Goal: Task Accomplishment & Management: Manage account settings

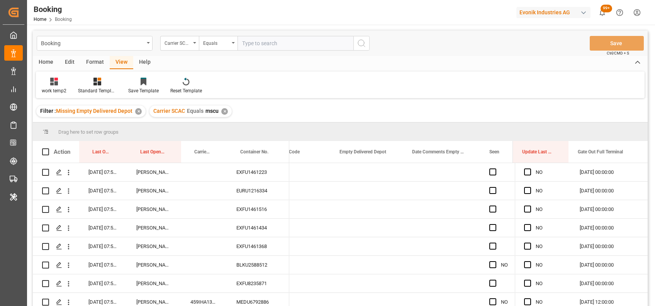
click at [221, 112] on div "✕" at bounding box center [224, 111] width 7 height 7
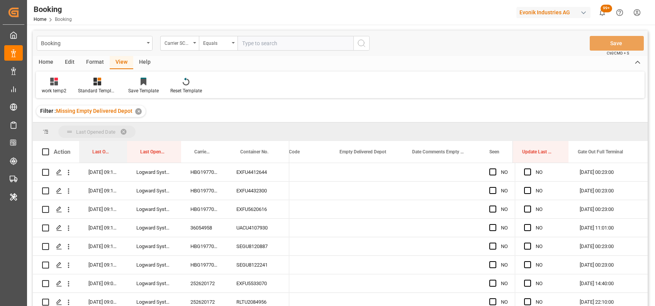
drag, startPoint x: 104, startPoint y: 153, endPoint x: 90, endPoint y: 131, distance: 26.2
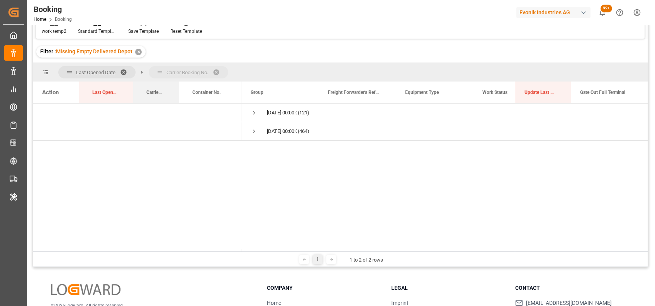
drag, startPoint x: 148, startPoint y: 93, endPoint x: 151, endPoint y: 71, distance: 22.5
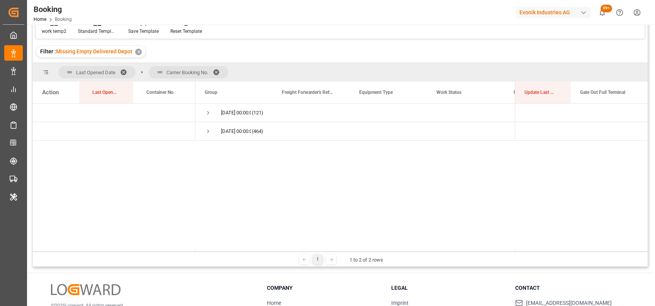
click at [218, 72] on span at bounding box center [219, 72] width 12 height 7
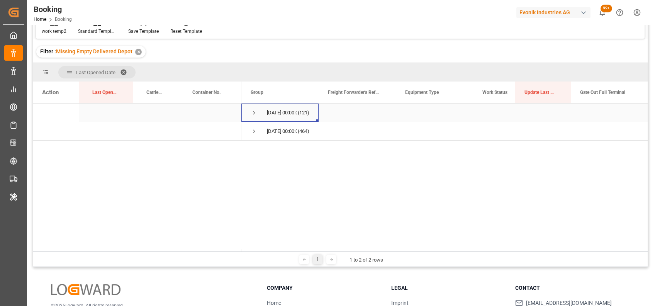
click at [255, 110] on span "Press SPACE to select this row." at bounding box center [254, 112] width 7 height 7
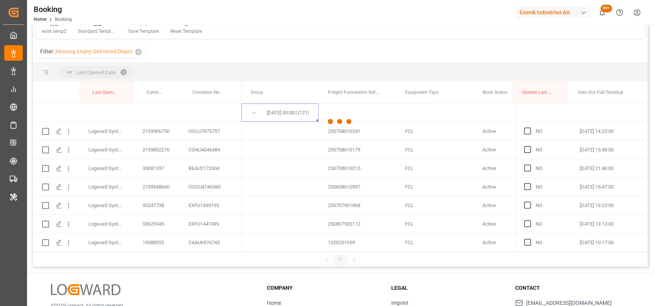
scroll to position [6, 0]
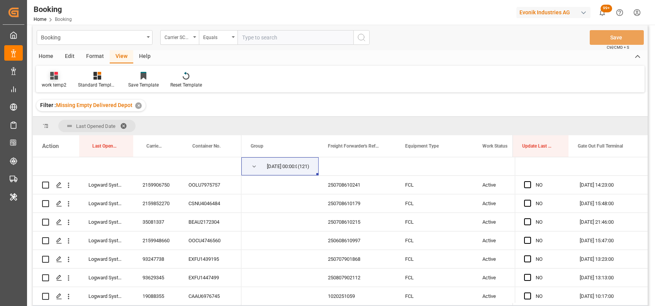
click at [55, 82] on div "work temp2" at bounding box center [54, 84] width 25 height 7
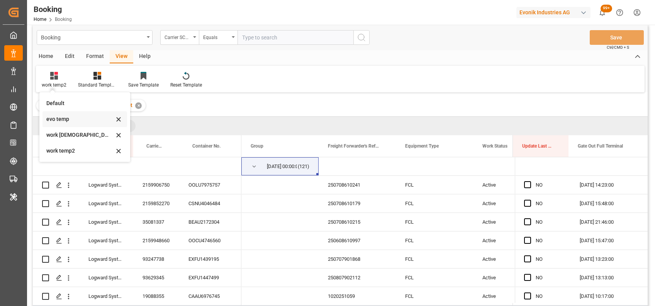
click at [55, 120] on div "evo temp" at bounding box center [80, 119] width 68 height 8
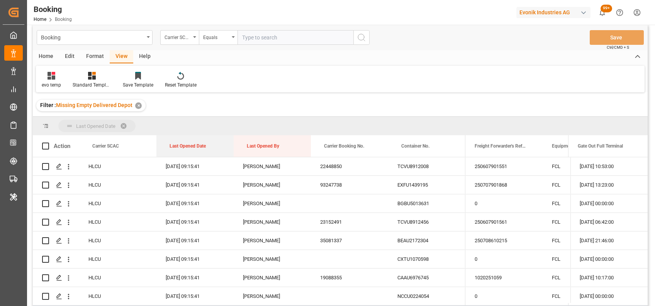
drag, startPoint x: 194, startPoint y: 149, endPoint x: 171, endPoint y: 125, distance: 33.3
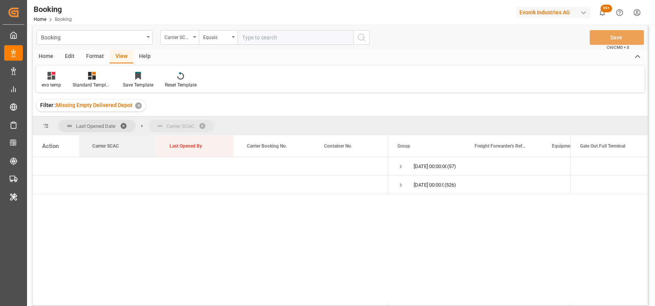
drag, startPoint x: 116, startPoint y: 147, endPoint x: 145, endPoint y: 129, distance: 34.5
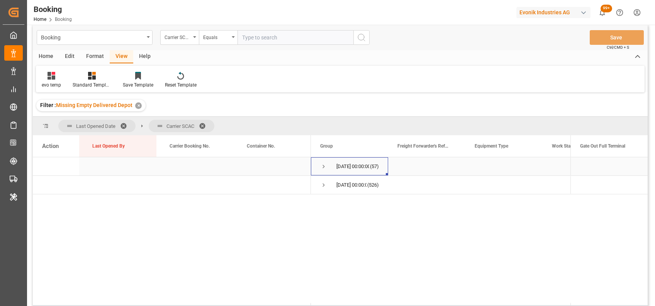
click at [322, 165] on span "Press SPACE to select this row." at bounding box center [323, 166] width 7 height 7
click at [337, 185] on span "Press SPACE to select this row." at bounding box center [339, 184] width 7 height 7
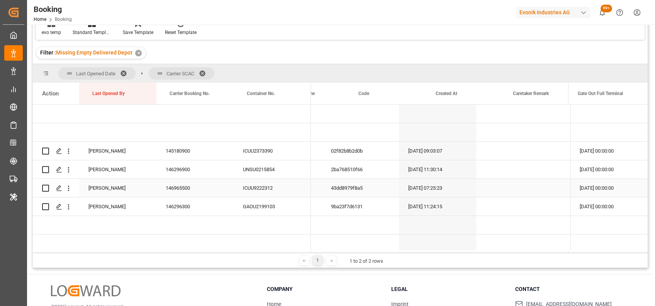
scroll to position [0, 0]
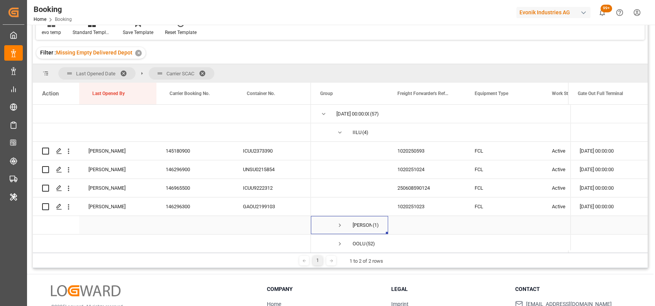
click at [338, 225] on span "Press SPACE to select this row." at bounding box center [339, 225] width 7 height 7
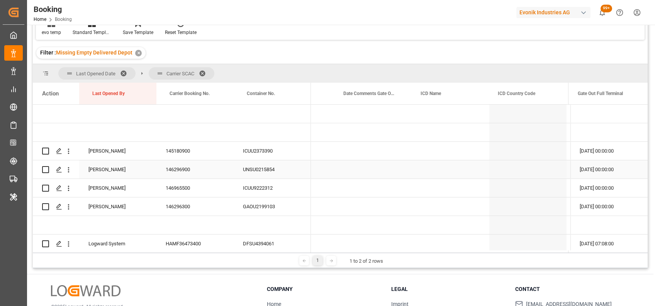
scroll to position [0, 3914]
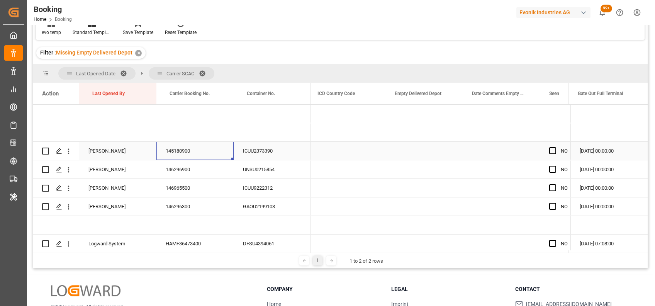
click at [162, 148] on div "145180900" at bounding box center [194, 151] width 77 height 18
click at [552, 152] on span "Press SPACE to select this row." at bounding box center [552, 150] width 7 height 7
click at [555, 147] on input "Press SPACE to select this row." at bounding box center [555, 147] width 0 height 0
click at [552, 152] on span "Press SPACE to select this row." at bounding box center [552, 150] width 7 height 7
click at [555, 147] on input "Press SPACE to select this row." at bounding box center [555, 147] width 0 height 0
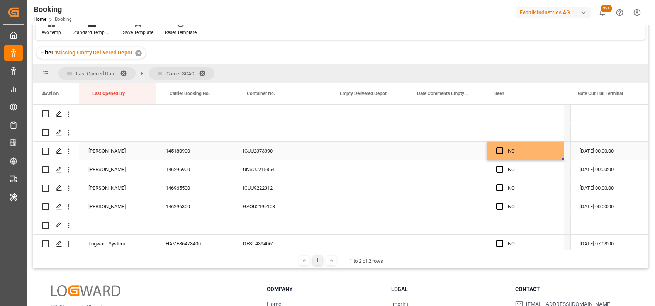
scroll to position [0, 4227]
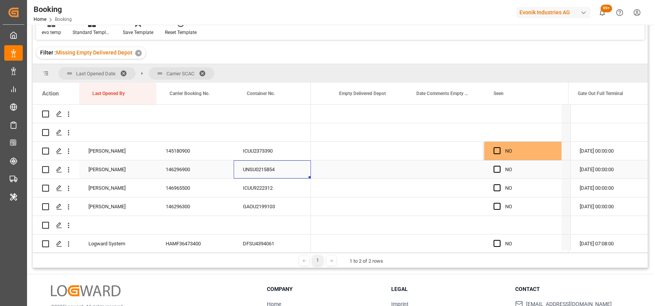
click at [269, 169] on div "UNSU0215854" at bounding box center [272, 169] width 77 height 18
click at [173, 166] on div "146296900" at bounding box center [194, 169] width 77 height 18
click at [185, 191] on div "146965500" at bounding box center [194, 188] width 77 height 18
click at [379, 186] on div "Press SPACE to select this row." at bounding box center [368, 188] width 77 height 18
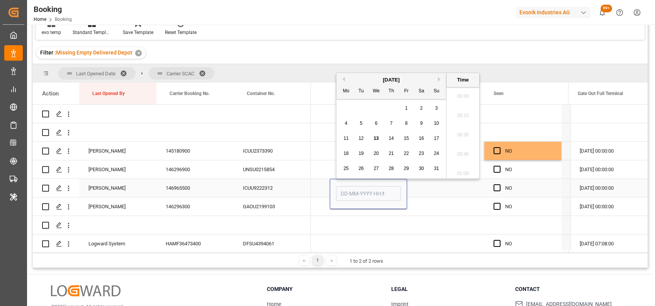
scroll to position [1102, 0]
click at [379, 186] on input "Press SPACE to select this row." at bounding box center [368, 193] width 65 height 15
type input "12-08-2025 00:00"
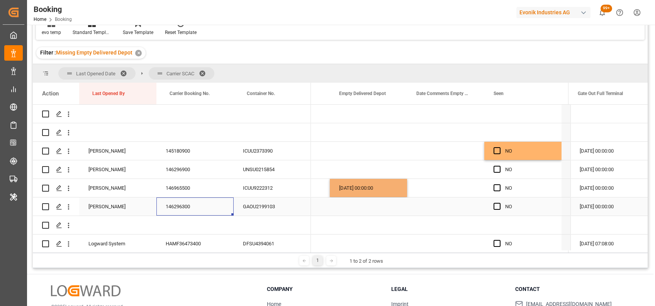
click at [201, 204] on div "146296300" at bounding box center [194, 206] width 77 height 18
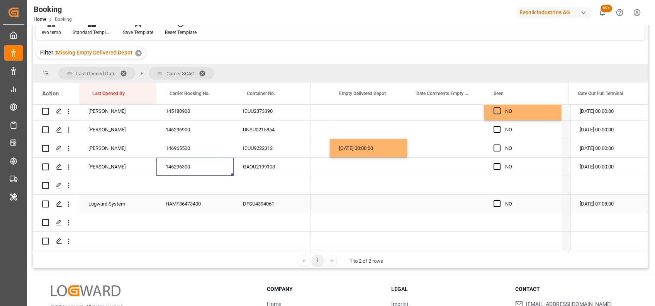
click at [192, 204] on div "HAMF36473400" at bounding box center [194, 204] width 77 height 18
click at [496, 202] on span "Press SPACE to select this row." at bounding box center [496, 203] width 7 height 7
click at [499, 200] on input "Press SPACE to select this row." at bounding box center [499, 200] width 0 height 0
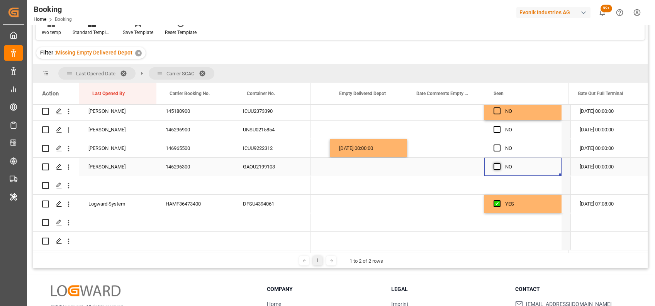
click at [494, 164] on span "Press SPACE to select this row." at bounding box center [496, 166] width 7 height 7
click at [499, 163] on input "Press SPACE to select this row." at bounding box center [499, 163] width 0 height 0
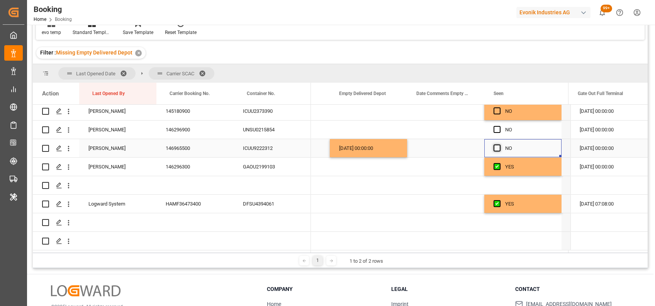
click at [498, 144] on span "Press SPACE to select this row." at bounding box center [496, 147] width 7 height 7
click at [499, 144] on input "Press SPACE to select this row." at bounding box center [499, 144] width 0 height 0
click at [498, 126] on span "Press SPACE to select this row." at bounding box center [496, 129] width 7 height 7
click at [499, 126] on input "Press SPACE to select this row." at bounding box center [499, 126] width 0 height 0
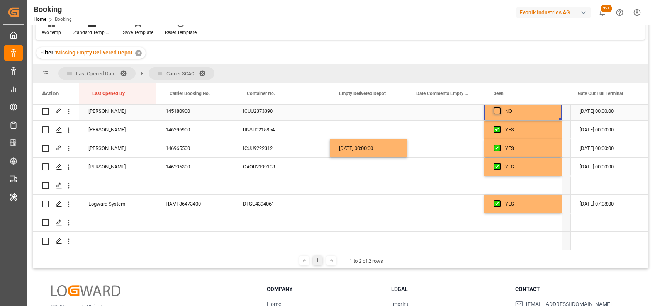
click at [498, 108] on span "Press SPACE to select this row." at bounding box center [496, 110] width 7 height 7
click at [499, 107] on input "Press SPACE to select this row." at bounding box center [499, 107] width 0 height 0
click at [498, 108] on span "Press SPACE to select this row." at bounding box center [496, 110] width 7 height 7
click at [499, 107] on input "Press SPACE to select this row." at bounding box center [499, 107] width 0 height 0
click at [497, 126] on span "Press SPACE to select this row." at bounding box center [496, 129] width 7 height 7
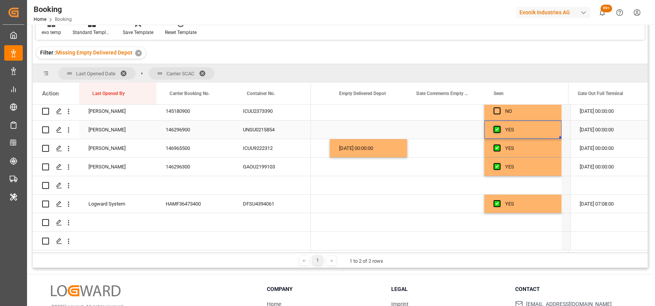
click at [499, 126] on input "Press SPACE to select this row." at bounding box center [499, 126] width 0 height 0
click at [496, 145] on span "Press SPACE to select this row." at bounding box center [496, 147] width 7 height 7
click at [499, 144] on input "Press SPACE to select this row." at bounding box center [499, 144] width 0 height 0
click at [494, 164] on span "Press SPACE to select this row." at bounding box center [496, 166] width 7 height 7
click at [499, 163] on input "Press SPACE to select this row." at bounding box center [499, 163] width 0 height 0
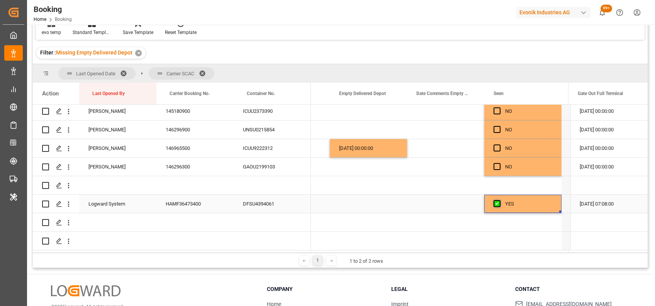
click at [496, 202] on span "Press SPACE to select this row." at bounding box center [496, 203] width 7 height 7
click at [499, 200] on input "Press SPACE to select this row." at bounding box center [499, 200] width 0 height 0
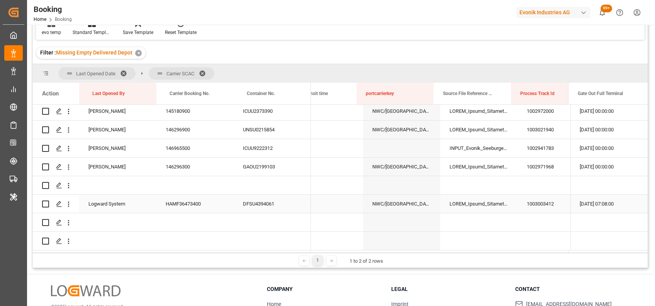
scroll to position [0, 4820]
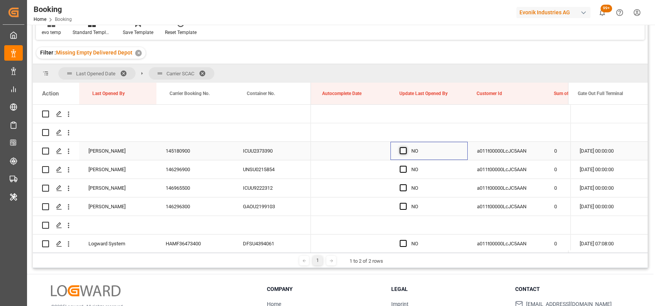
click at [401, 149] on span "Press SPACE to select this row." at bounding box center [403, 150] width 7 height 7
click at [405, 147] on input "Press SPACE to select this row." at bounding box center [405, 147] width 0 height 0
drag, startPoint x: 466, startPoint y: 157, endPoint x: 462, endPoint y: 201, distance: 43.4
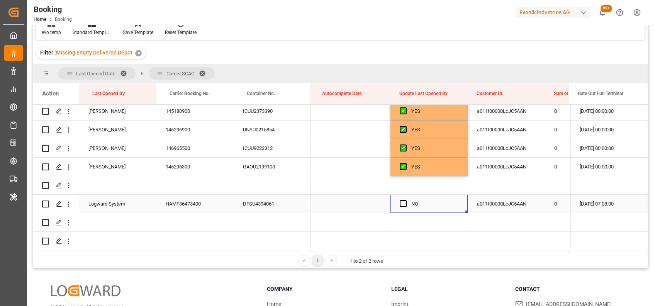
click at [398, 201] on div "NO" at bounding box center [428, 204] width 77 height 18
click at [403, 202] on span "Press SPACE to select this row." at bounding box center [403, 203] width 7 height 7
click at [405, 200] on input "Press SPACE to select this row." at bounding box center [405, 200] width 0 height 0
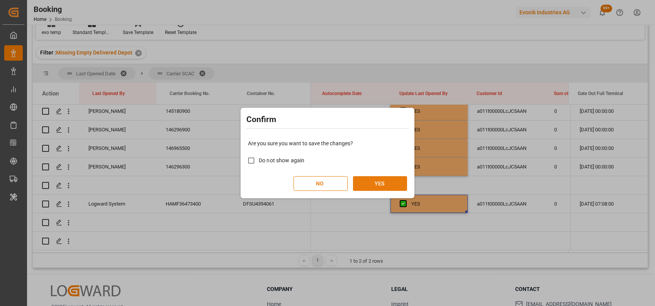
click at [374, 179] on button "YES" at bounding box center [380, 183] width 54 height 15
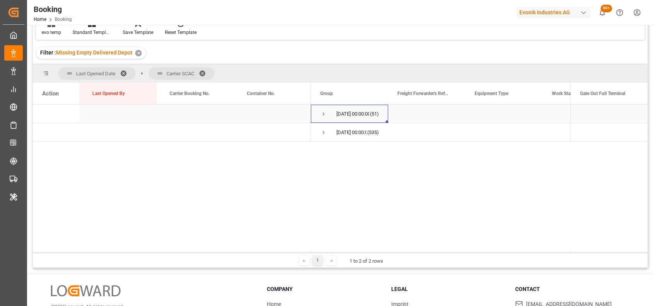
click at [322, 113] on span "Press SPACE to select this row." at bounding box center [323, 113] width 7 height 7
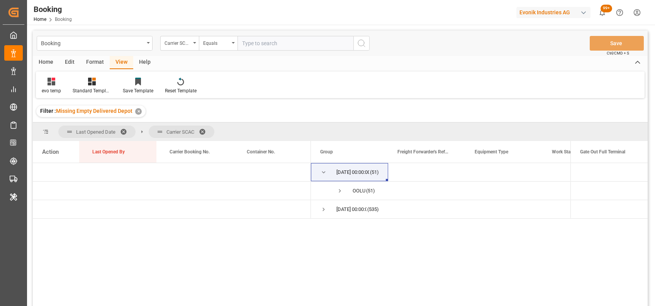
click at [89, 64] on div "Format" at bounding box center [94, 62] width 29 height 13
click at [53, 85] on icon at bounding box center [52, 82] width 5 height 6
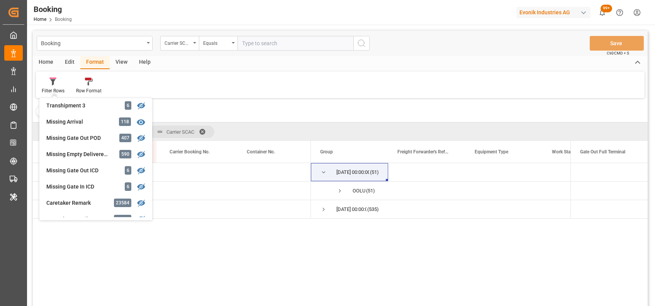
scroll to position [314, 0]
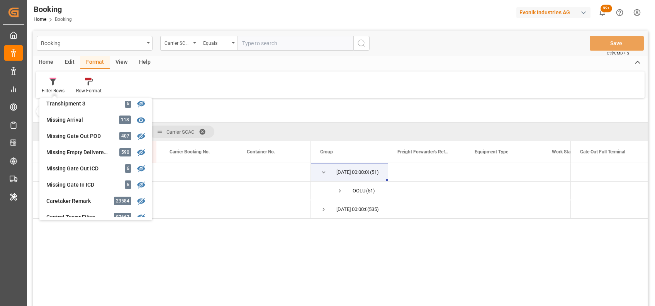
click at [240, 112] on div "Filter : Missing Empty Delivered Depot ✕" at bounding box center [340, 111] width 615 height 22
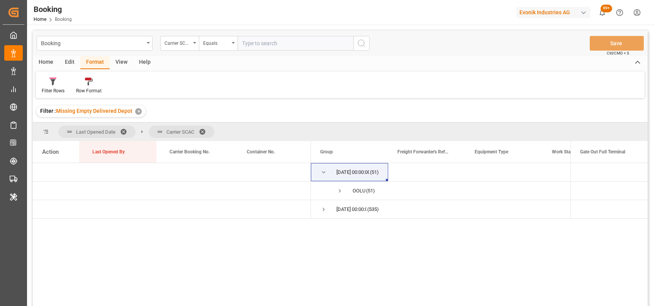
click at [203, 130] on span at bounding box center [205, 131] width 12 height 7
click at [322, 171] on span "Press SPACE to select this row." at bounding box center [323, 172] width 7 height 7
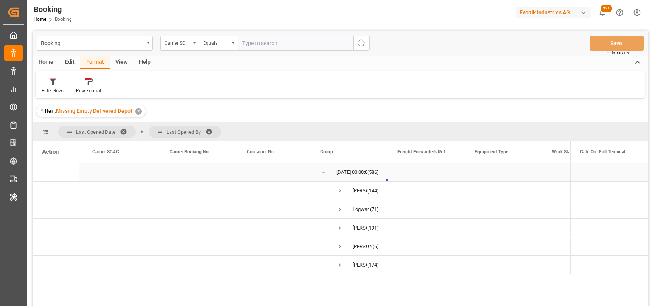
click at [324, 172] on span "Press SPACE to select this row." at bounding box center [323, 172] width 7 height 7
click at [49, 91] on div "Filter Rows" at bounding box center [53, 90] width 23 height 7
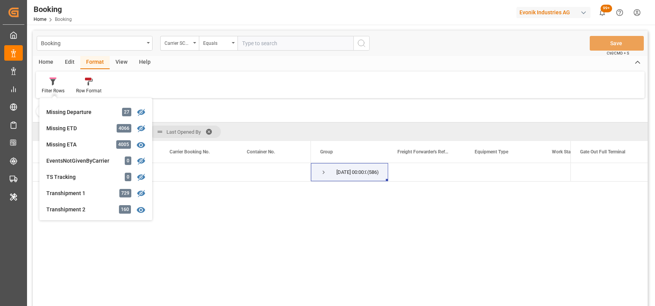
scroll to position [195, 0]
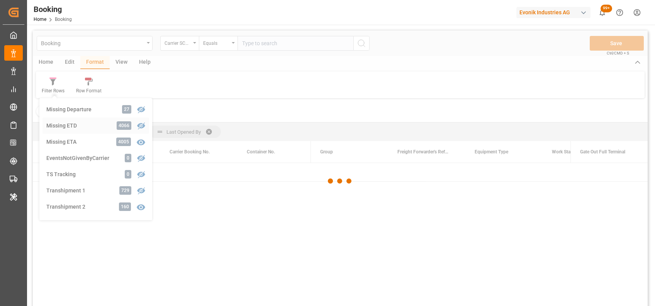
click at [67, 127] on div "Booking Carrier SCAC Equals Save Ctrl/CMD + S Home Edit Format View Help Filter…" at bounding box center [340, 178] width 615 height 296
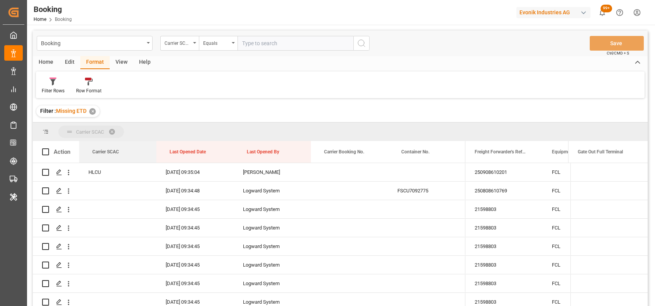
drag, startPoint x: 107, startPoint y: 147, endPoint x: 105, endPoint y: 124, distance: 23.2
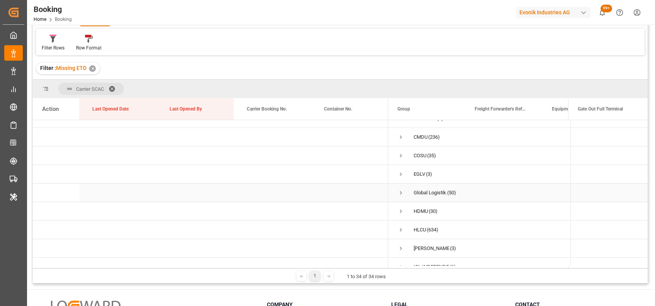
scroll to position [104, 0]
click at [400, 152] on span "Press SPACE to select this row." at bounding box center [400, 155] width 7 height 7
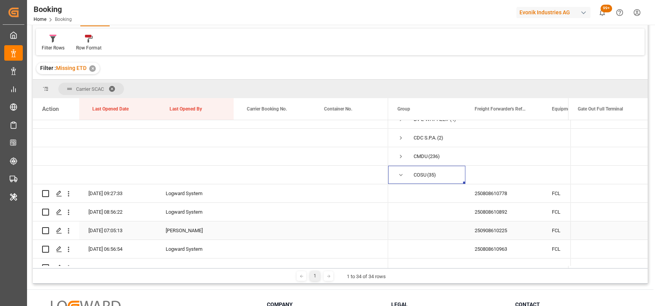
scroll to position [84, 0]
click at [398, 175] on span "Press SPACE to select this row." at bounding box center [400, 175] width 7 height 7
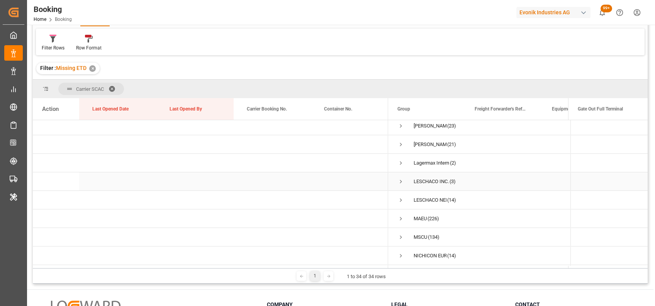
scroll to position [300, 0]
click at [400, 198] on span "Press SPACE to select this row." at bounding box center [400, 199] width 7 height 7
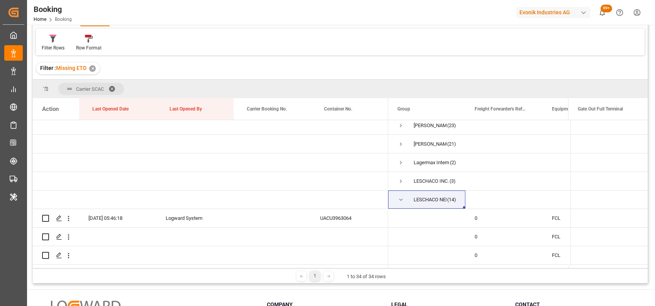
click at [110, 89] on span at bounding box center [114, 88] width 12 height 7
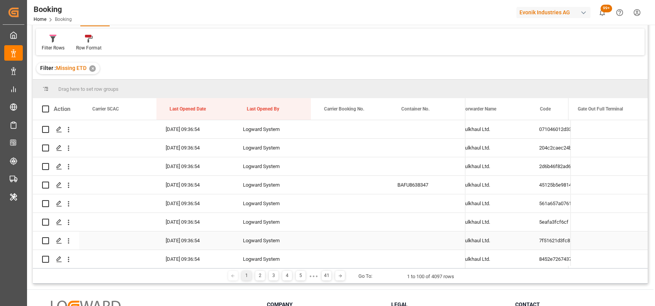
scroll to position [0, 245]
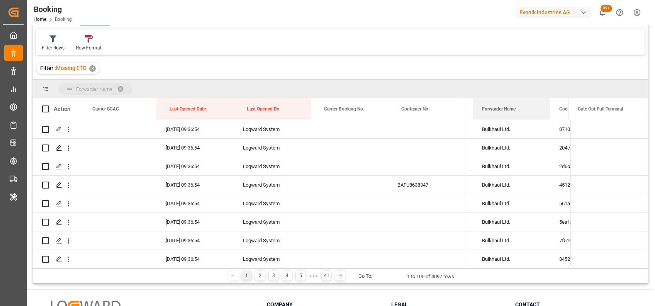
drag, startPoint x: 497, startPoint y: 110, endPoint x: 486, endPoint y: 94, distance: 20.2
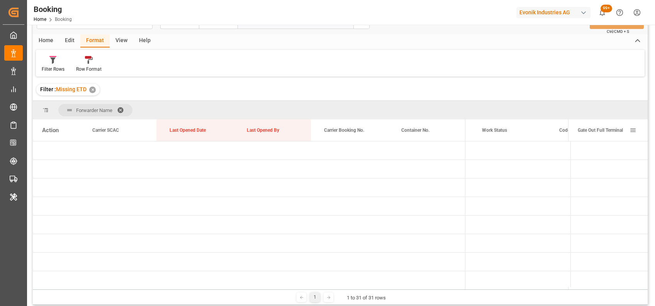
click at [629, 130] on span at bounding box center [632, 130] width 7 height 7
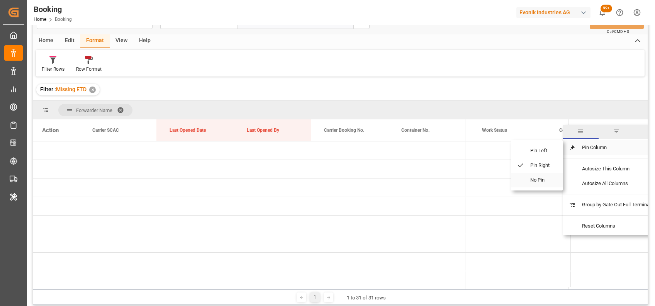
click at [538, 181] on span "No Pin" at bounding box center [540, 180] width 32 height 15
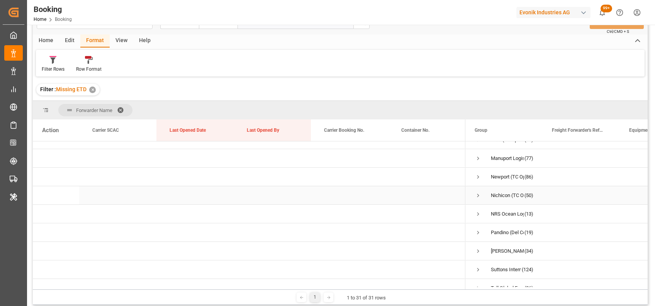
scroll to position [419, 0]
click at [478, 213] on span "Press SPACE to select this row." at bounding box center [477, 213] width 7 height 7
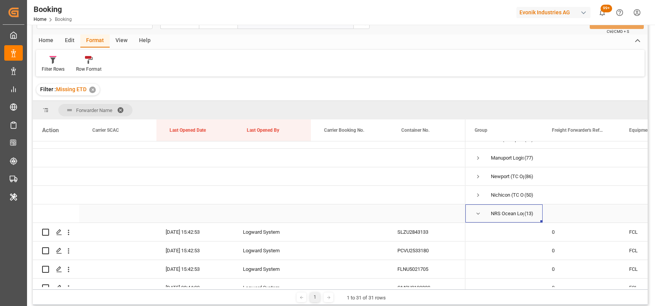
drag, startPoint x: 490, startPoint y: 211, endPoint x: 511, endPoint y: 211, distance: 20.5
click at [511, 211] on div "NRS Ocean Logistics" at bounding box center [507, 214] width 33 height 18
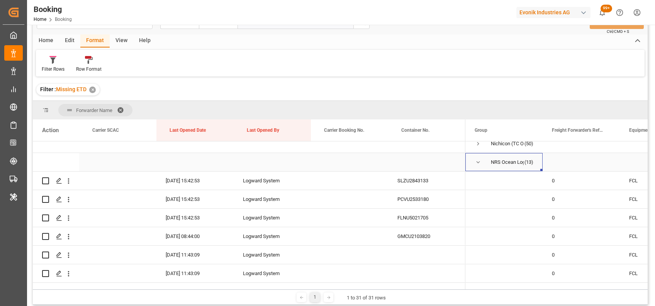
scroll to position [472, 0]
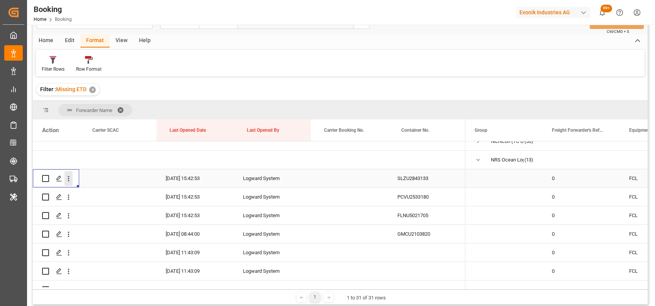
click at [68, 181] on icon "open menu" at bounding box center [68, 178] width 8 height 8
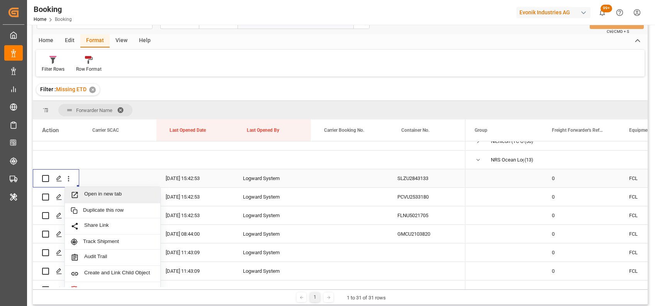
click at [100, 191] on span "Open in new tab" at bounding box center [119, 195] width 70 height 8
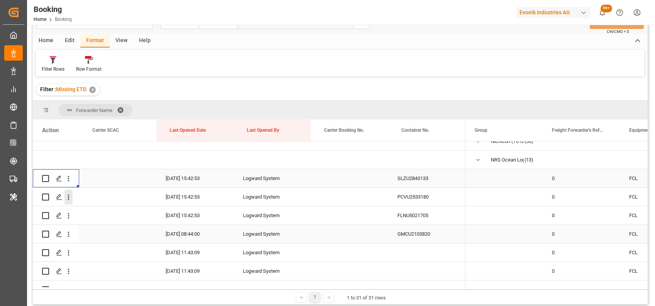
click at [68, 198] on icon "open menu" at bounding box center [68, 197] width 8 height 8
click at [88, 209] on span "Open in new tab" at bounding box center [119, 213] width 70 height 8
click at [68, 217] on icon "open menu" at bounding box center [68, 216] width 8 height 8
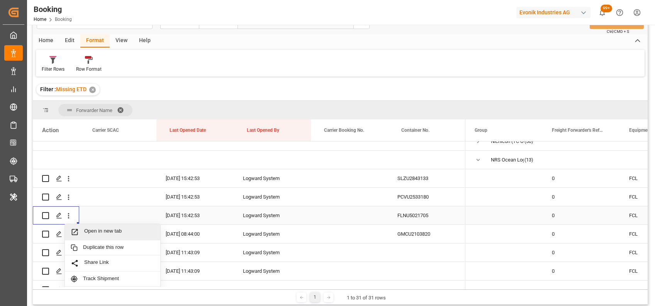
click at [83, 226] on div "Open in new tab" at bounding box center [112, 232] width 95 height 16
click at [68, 235] on icon "open menu" at bounding box center [69, 234] width 2 height 5
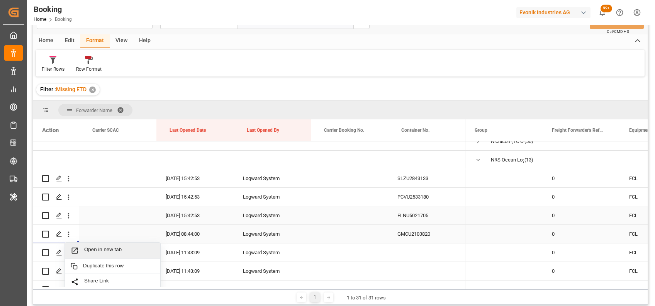
click at [86, 249] on span "Open in new tab" at bounding box center [119, 250] width 70 height 8
click at [66, 253] on icon "open menu" at bounding box center [68, 253] width 8 height 8
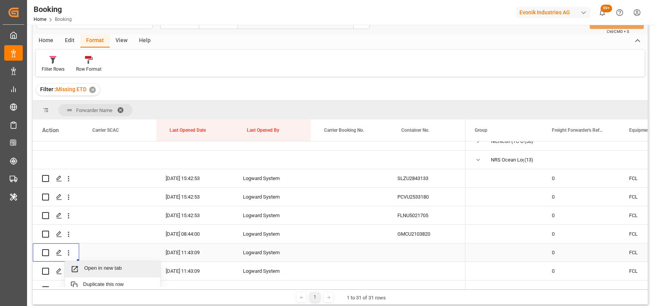
click at [95, 269] on span "Open in new tab" at bounding box center [119, 269] width 70 height 8
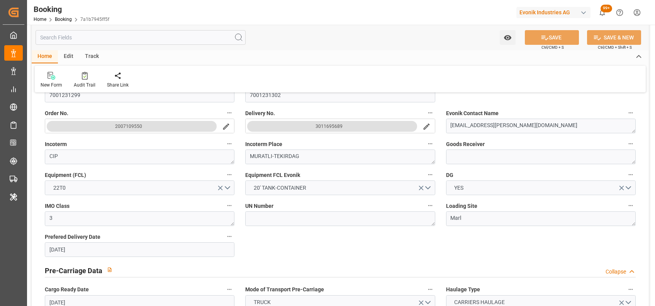
scroll to position [159, 0]
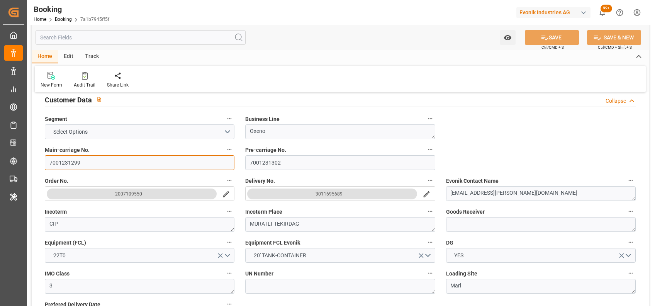
click at [62, 167] on input "7001231299" at bounding box center [140, 162] width 190 height 15
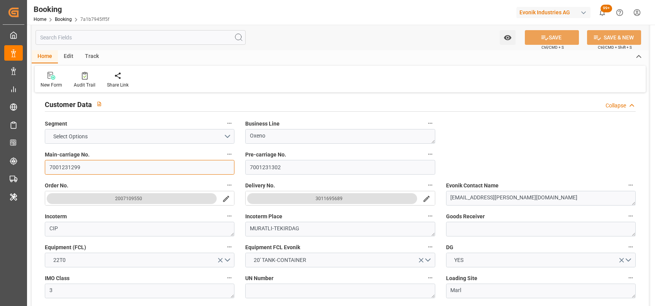
scroll to position [155, 0]
click at [427, 198] on icon "search button" at bounding box center [426, 198] width 6 height 6
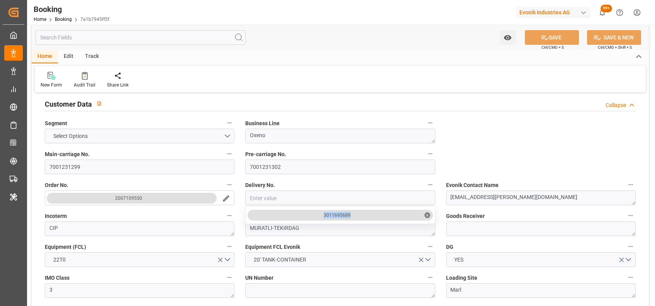
drag, startPoint x: 355, startPoint y: 210, endPoint x: 318, endPoint y: 214, distance: 37.6
copy div "3011695689"
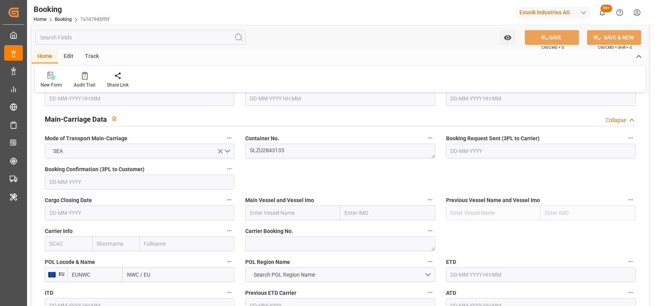
scroll to position [462, 0]
click at [303, 213] on input "text" at bounding box center [292, 212] width 95 height 15
paste input "MSC [PERSON_NAME]"
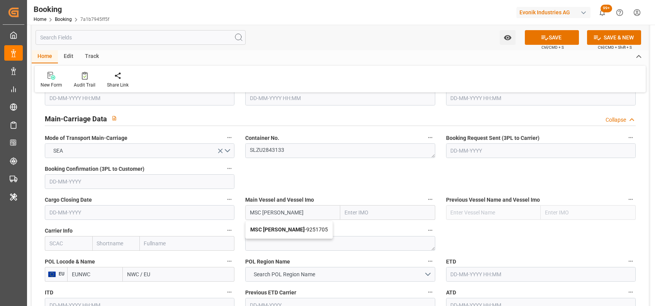
click at [273, 230] on b "MSC [PERSON_NAME]" at bounding box center [277, 229] width 54 height 6
type input "MSC [PERSON_NAME]"
type input "9251705"
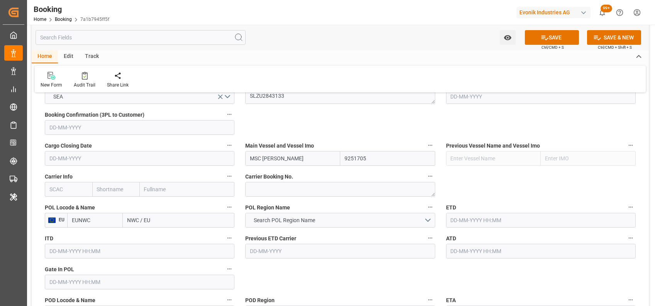
scroll to position [517, 0]
type input "MSC [PERSON_NAME]"
click at [71, 186] on input "text" at bounding box center [68, 188] width 47 height 15
click at [53, 205] on b "MSCU" at bounding box center [57, 205] width 15 height 6
type input "MSCU"
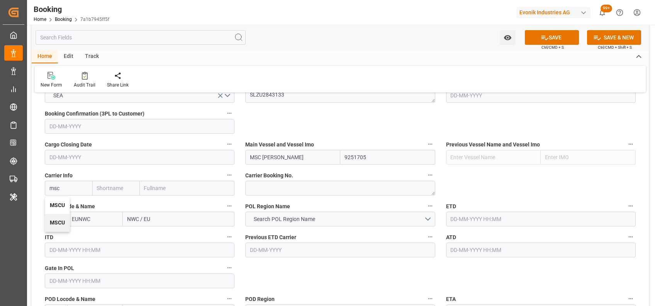
type input "MSC"
type input "Mediterranean Shipping Company"
type input "MSCU"
click at [90, 219] on input "EUNWC" at bounding box center [95, 219] width 56 height 15
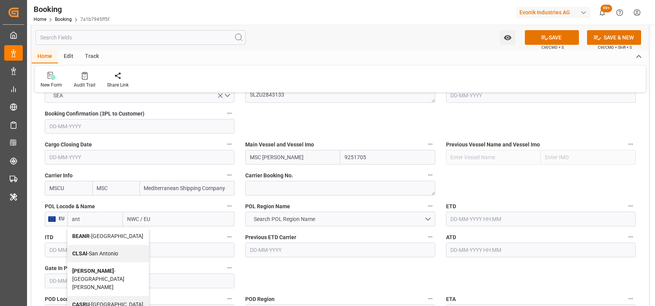
click at [84, 232] on div "BEANR - [GEOGRAPHIC_DATA]" at bounding box center [108, 235] width 81 height 17
type input "BEANR"
type input "[GEOGRAPHIC_DATA]"
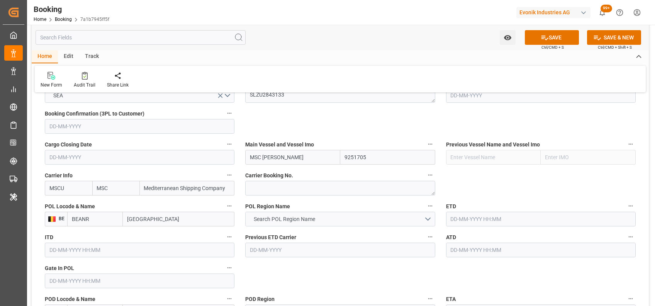
type input "BEANR"
click at [261, 218] on span "Search POL Region Name" at bounding box center [284, 219] width 69 height 8
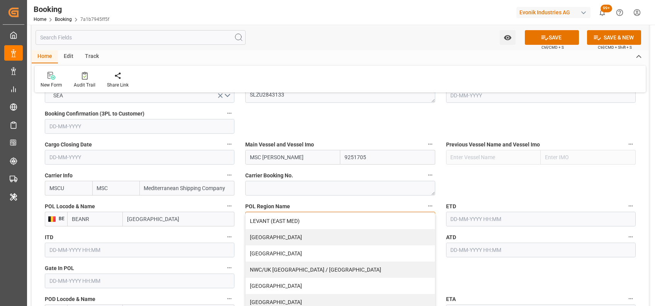
scroll to position [163, 0]
click at [312, 268] on div "NWC/UK [GEOGRAPHIC_DATA] / [GEOGRAPHIC_DATA]" at bounding box center [340, 269] width 189 height 16
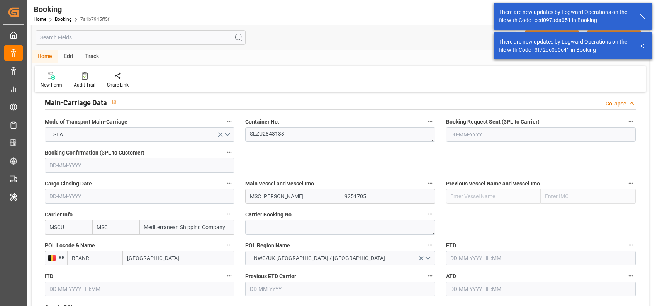
scroll to position [559, 0]
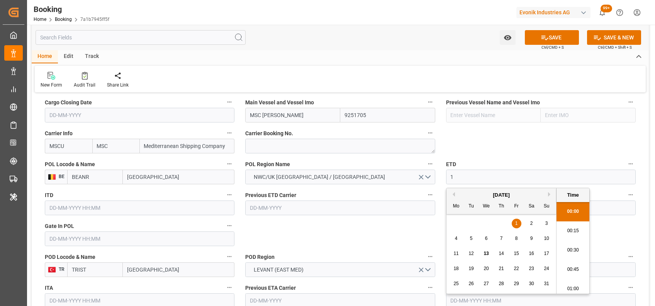
click at [465, 175] on input "text" at bounding box center [541, 176] width 190 height 15
type input "[DATE] 00:00"
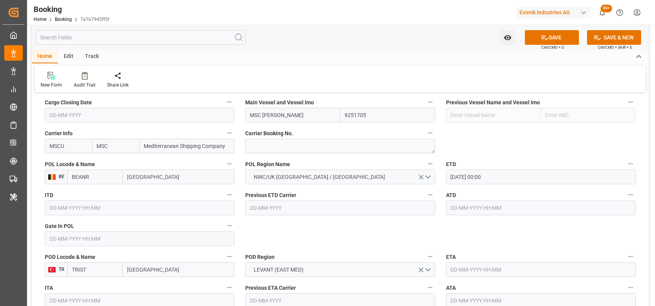
click at [469, 269] on input "text" at bounding box center [541, 269] width 190 height 15
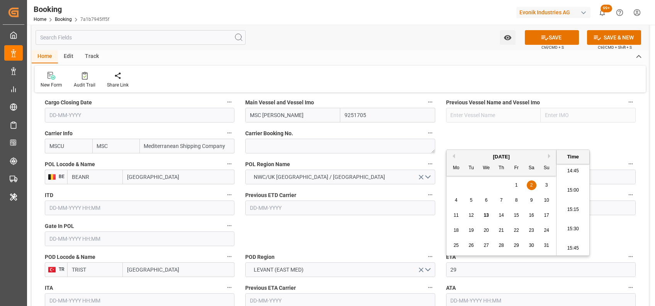
type input "[DATE] 00:00"
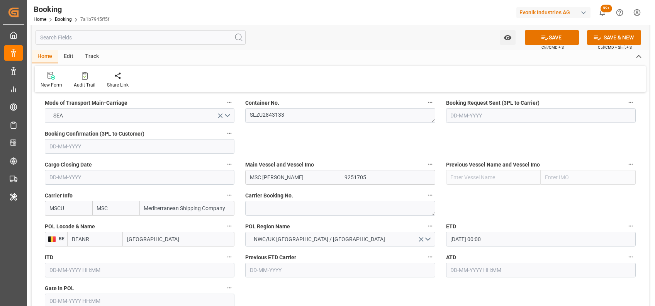
scroll to position [496, 0]
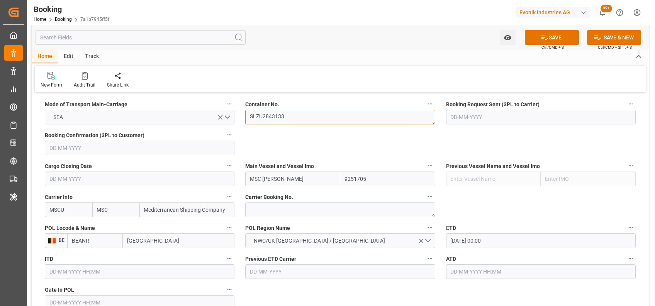
click at [264, 119] on textarea "SLZU2843133" at bounding box center [340, 117] width 190 height 15
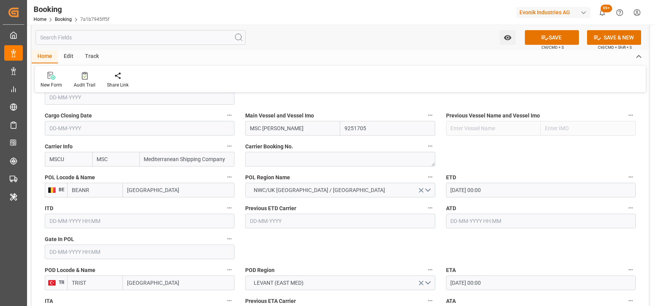
click at [191, 253] on input "text" at bounding box center [140, 251] width 190 height 15
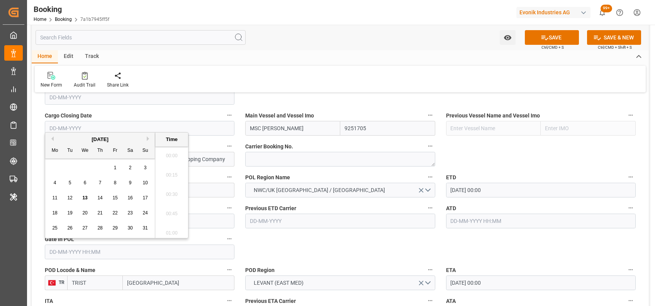
scroll to position [1141, 0]
type input "[DATE] 00:00"
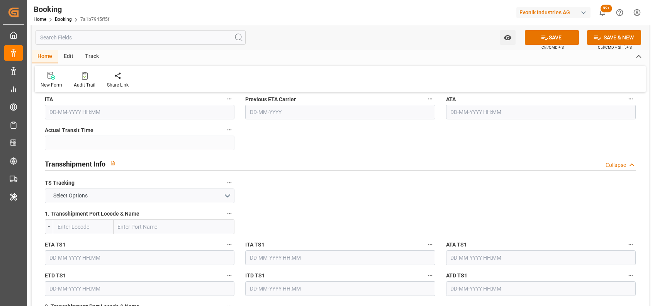
scroll to position [748, 0]
click at [178, 197] on button "Select Options" at bounding box center [140, 195] width 190 height 15
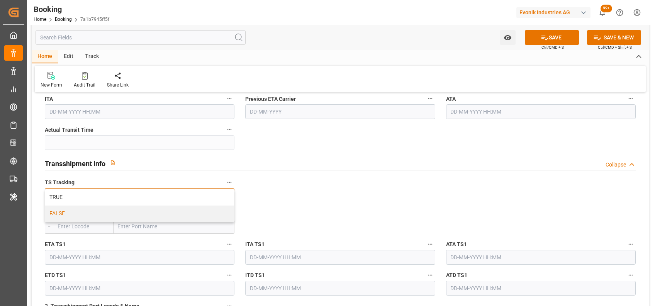
click at [166, 209] on div "FALSE" at bounding box center [139, 213] width 189 height 16
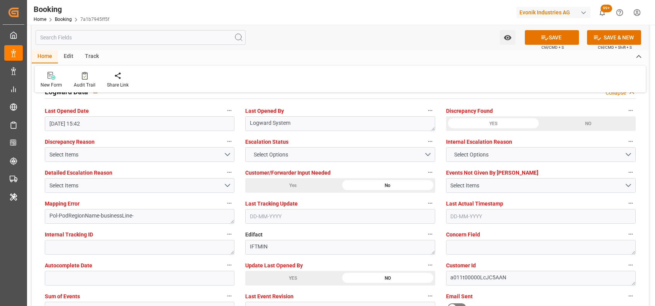
scroll to position [1411, 0]
click at [257, 153] on span "Select Options" at bounding box center [271, 154] width 42 height 8
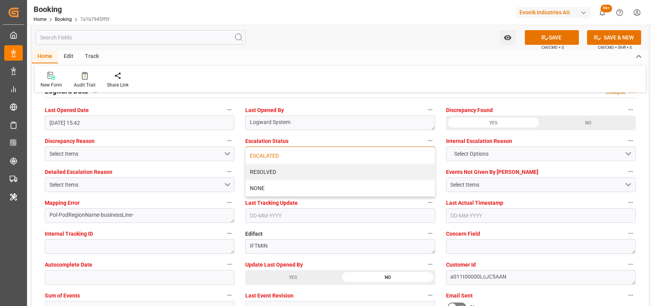
click at [262, 154] on div "ESCALATED" at bounding box center [340, 155] width 189 height 16
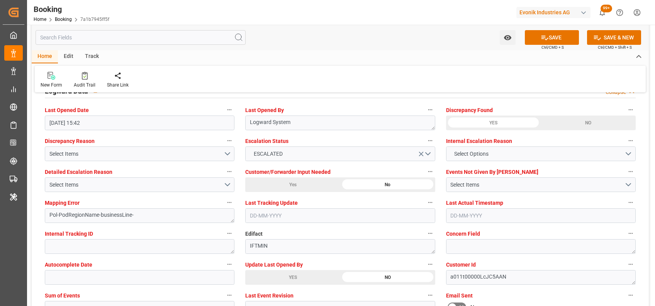
click at [180, 176] on label "Detailed Escalation Reason" at bounding box center [140, 171] width 190 height 11
click at [224, 176] on button "Detailed Escalation Reason" at bounding box center [229, 171] width 10 height 10
click at [203, 186] on div at bounding box center [327, 153] width 655 height 306
click at [227, 186] on button "Select Items" at bounding box center [140, 184] width 190 height 15
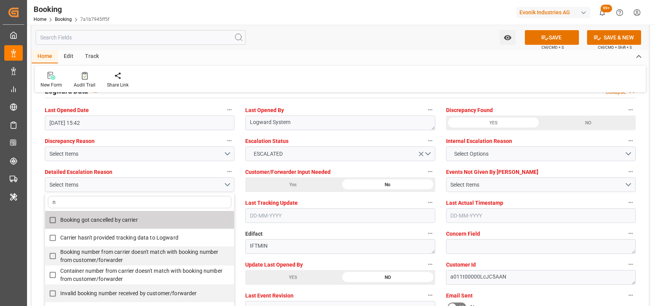
type input "no"
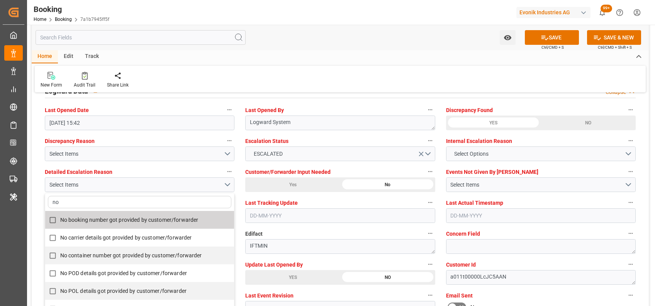
click at [131, 220] on span "No booking number got provided by customer/forwarder" at bounding box center [129, 220] width 138 height 6
checkbox input "true"
type input "no"
click at [362, 38] on div "Watch Option SAVE Ctrl/CMD + S SAVE & NEW Ctrl/CMD + Shift + S" at bounding box center [340, 37] width 617 height 25
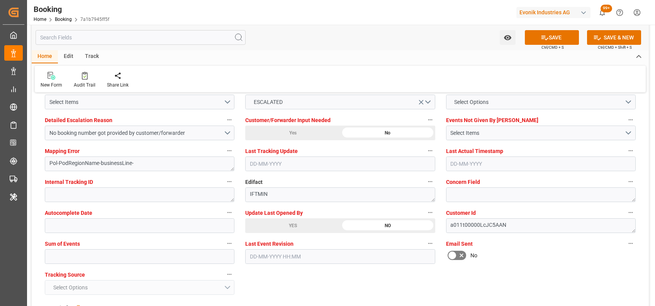
scroll to position [1463, 0]
click at [144, 257] on input "text" at bounding box center [140, 255] width 190 height 15
type input "0"
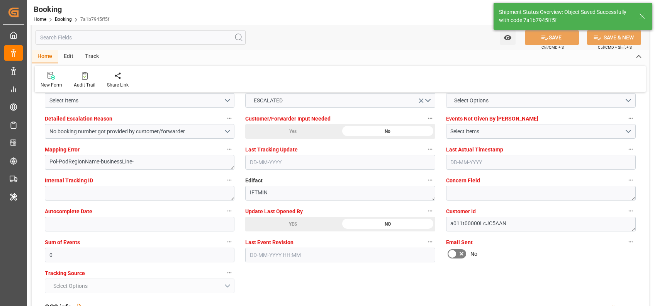
type input "15-08-2025 00:00"
type input "29-08-2025 00:00"
type input "13-08-2025 09:57"
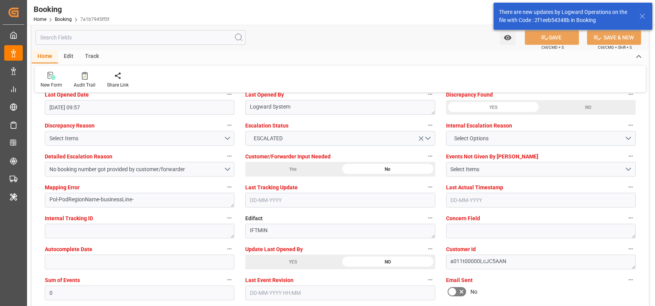
scroll to position [1419, 0]
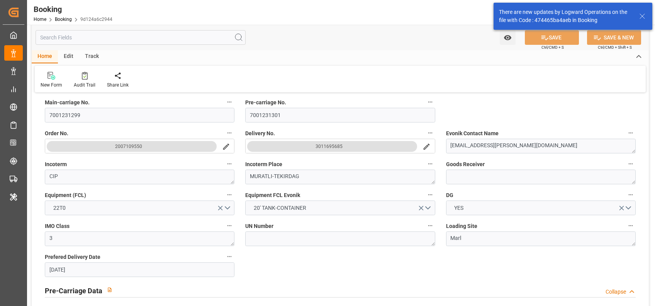
scroll to position [207, 0]
click at [81, 115] on input "7001231299" at bounding box center [140, 115] width 190 height 15
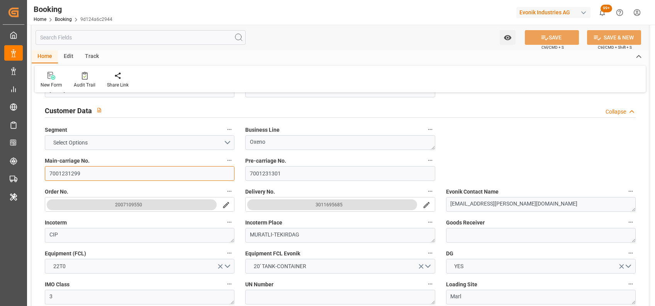
scroll to position [158, 0]
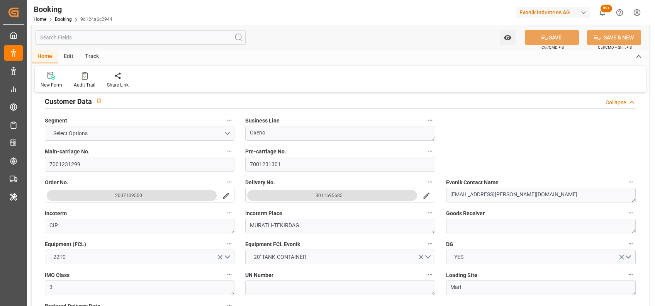
click at [428, 196] on icon "search button" at bounding box center [426, 195] width 8 height 8
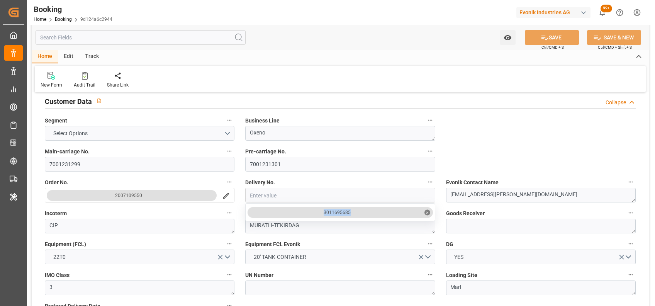
drag, startPoint x: 356, startPoint y: 212, endPoint x: 319, endPoint y: 217, distance: 37.4
copy div "3011695685"
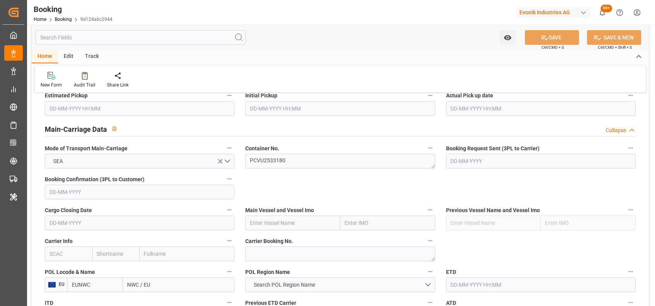
scroll to position [452, 0]
click at [62, 250] on input "text" at bounding box center [68, 253] width 47 height 15
click at [52, 271] on b "MSCU" at bounding box center [57, 270] width 15 height 6
type input "MSCU"
type input "MSC"
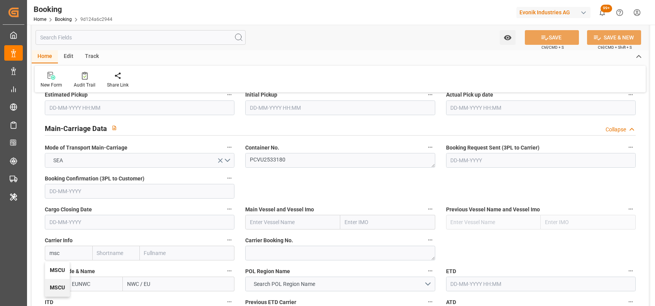
type input "Mediterranean Shipping Company"
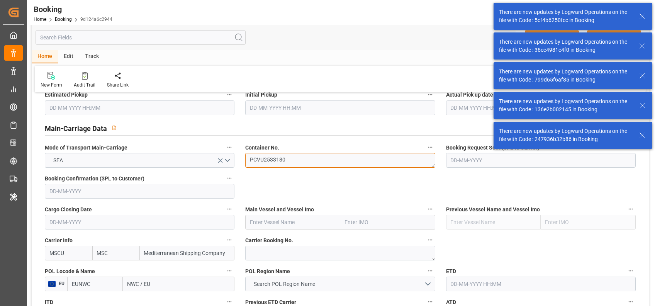
click at [296, 162] on textarea "PCVU2533180" at bounding box center [340, 160] width 190 height 15
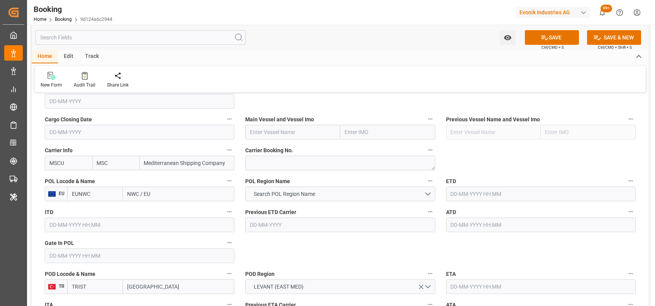
scroll to position [543, 0]
click at [105, 190] on input "EUNWC" at bounding box center [95, 193] width 56 height 15
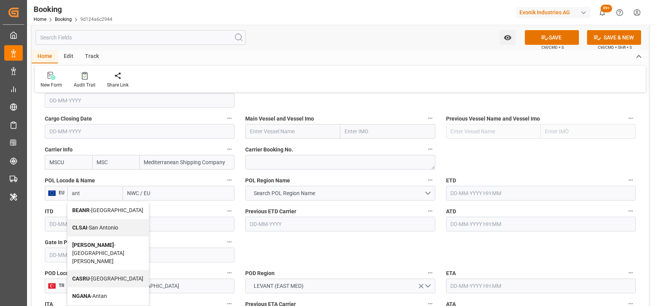
click at [95, 211] on span "BEANR - [GEOGRAPHIC_DATA]" at bounding box center [107, 210] width 71 height 6
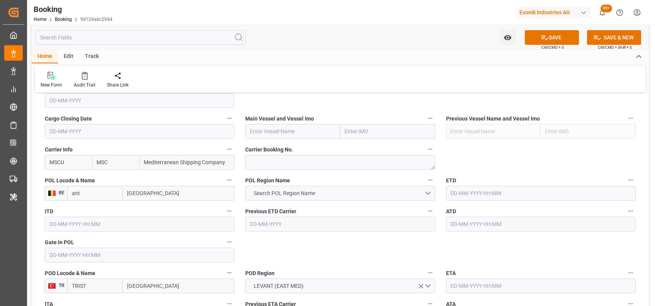
type input "BEANR"
type input "[GEOGRAPHIC_DATA]"
click at [271, 195] on span "Search POL Region Name" at bounding box center [284, 193] width 69 height 8
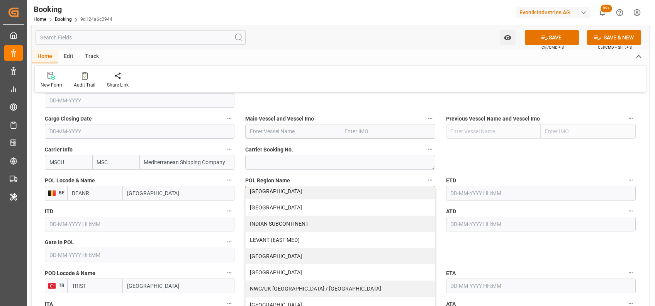
scroll to position [130, 0]
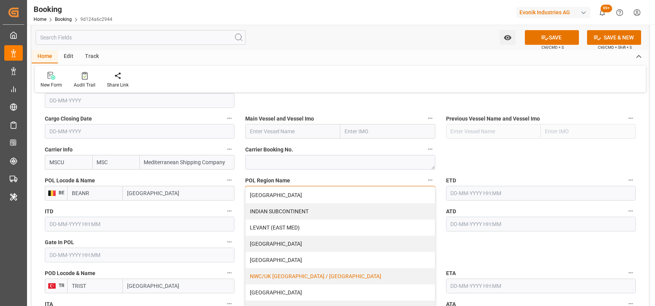
click at [289, 273] on div "NWC/UK [GEOGRAPHIC_DATA] / [GEOGRAPHIC_DATA]" at bounding box center [340, 276] width 189 height 16
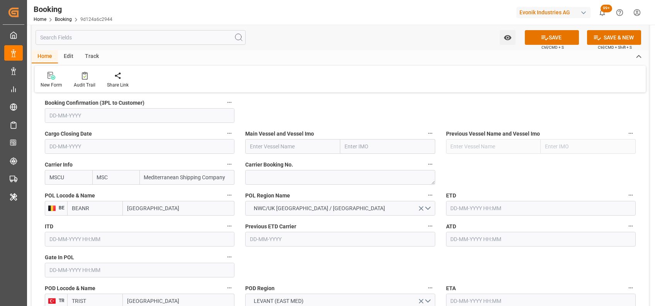
scroll to position [528, 0]
click at [300, 141] on input "text" at bounding box center [292, 146] width 95 height 15
paste input "MSC [PERSON_NAME]"
click at [279, 168] on div "MSC Florentina - 9251705" at bounding box center [289, 163] width 87 height 17
type input "MSC [PERSON_NAME]"
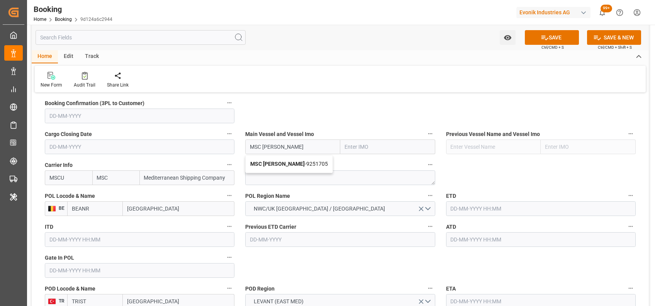
type input "9251705"
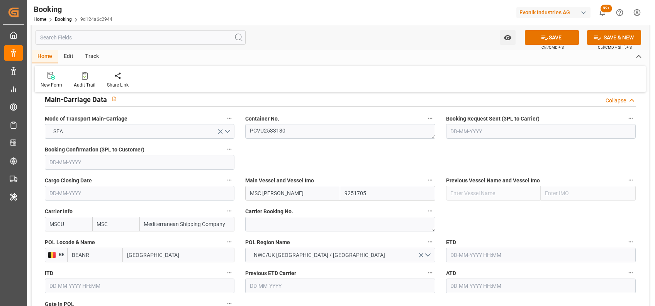
scroll to position [478, 0]
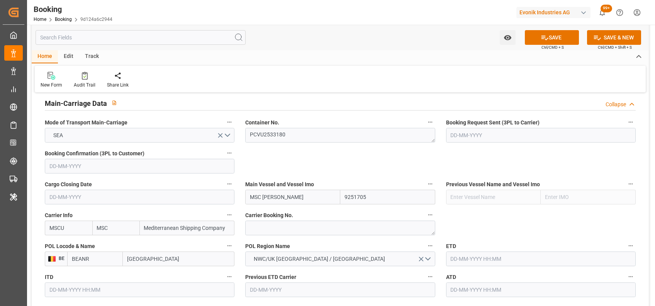
type input "MSC [PERSON_NAME]"
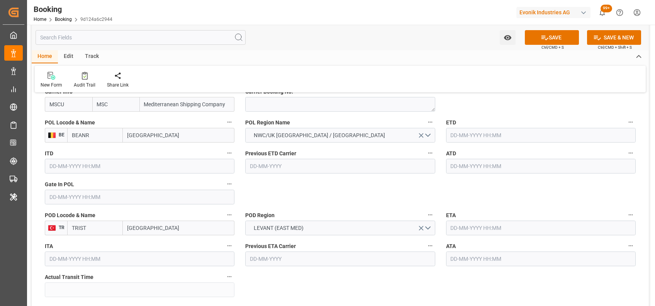
scroll to position [605, 0]
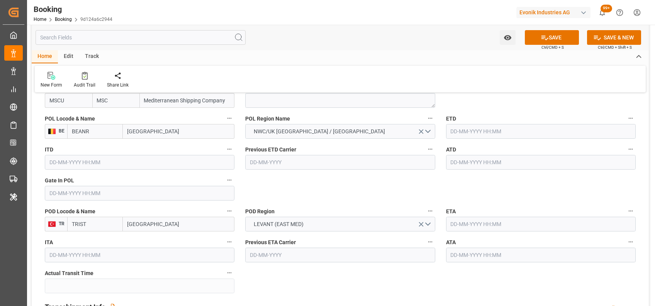
click at [109, 194] on input "text" at bounding box center [140, 193] width 190 height 15
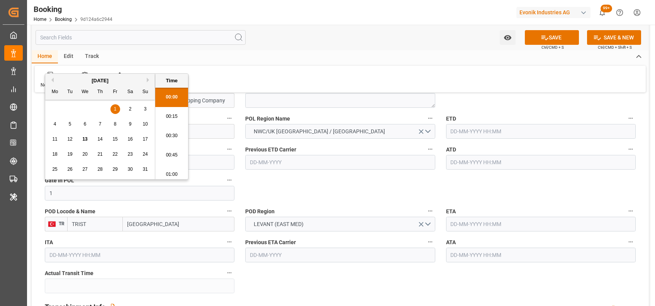
scroll to position [1141, 0]
type input "[DATE] 00:00"
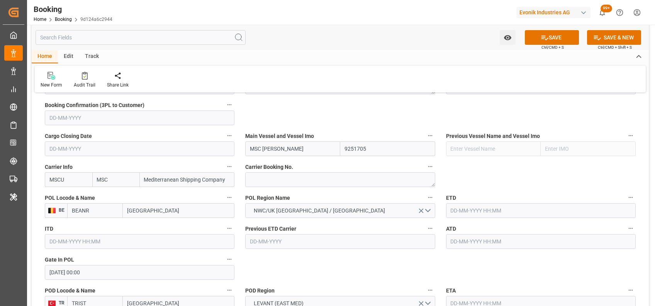
scroll to position [525, 0]
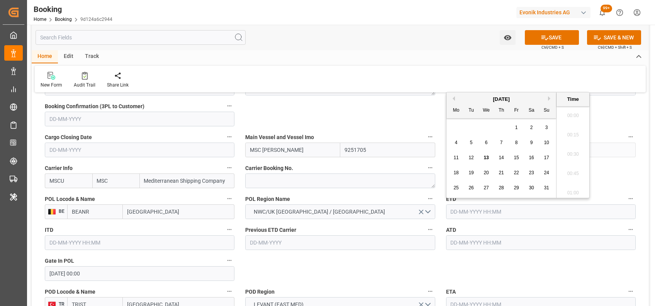
click at [483, 207] on input "text" at bounding box center [541, 211] width 190 height 15
type input "[DATE] 00:00"
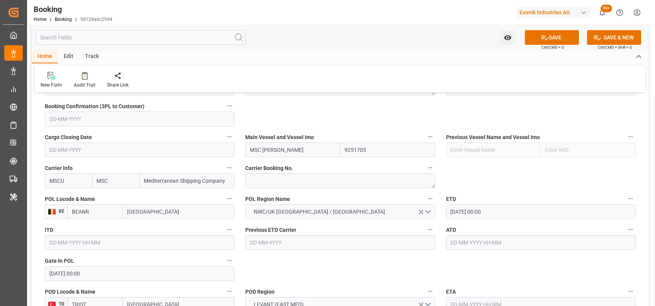
scroll to position [603, 0]
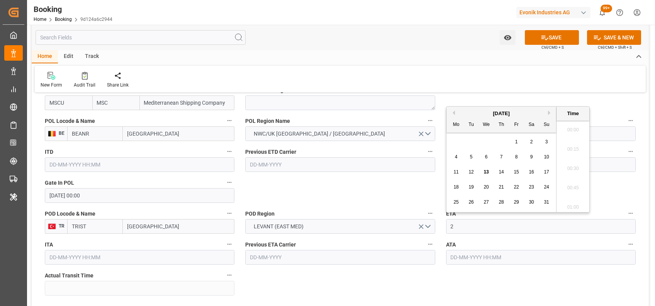
click at [471, 222] on input "2" at bounding box center [541, 226] width 190 height 15
type input "[DATE] 00:00"
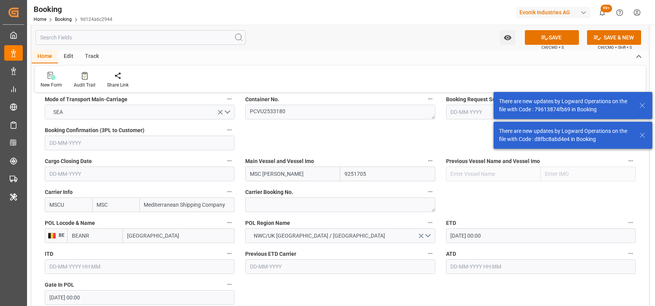
scroll to position [803, 0]
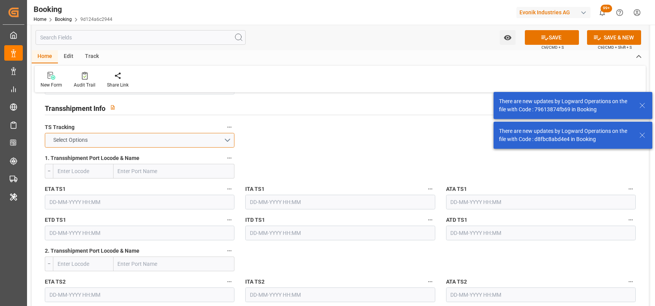
click at [165, 136] on button "Select Options" at bounding box center [140, 140] width 190 height 15
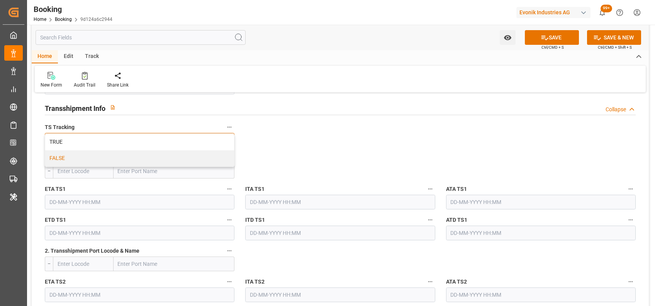
click at [69, 158] on div "FALSE" at bounding box center [139, 158] width 189 height 16
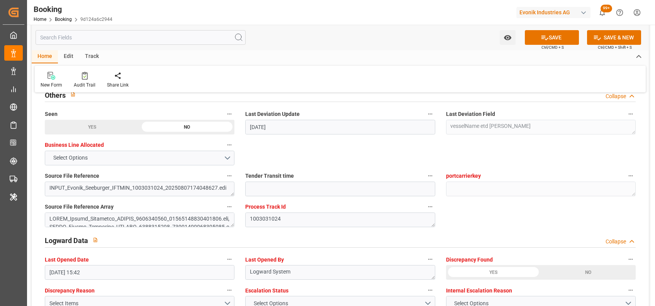
scroll to position [1376, 0]
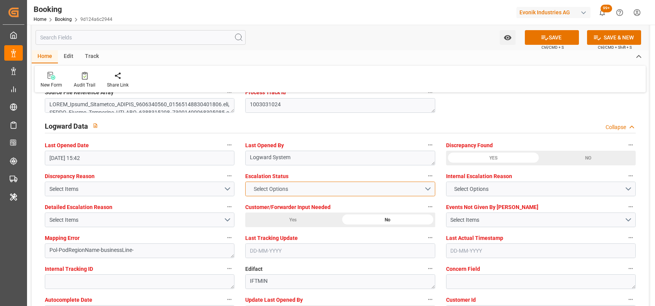
click at [269, 185] on span "Select Options" at bounding box center [271, 189] width 42 height 8
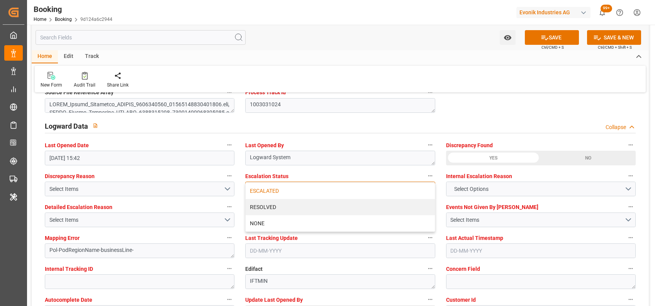
click at [265, 192] on div "ESCALATED" at bounding box center [340, 191] width 189 height 16
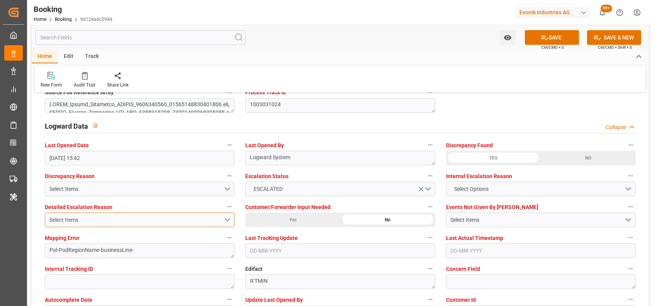
click at [154, 220] on div "Select Items" at bounding box center [136, 220] width 174 height 8
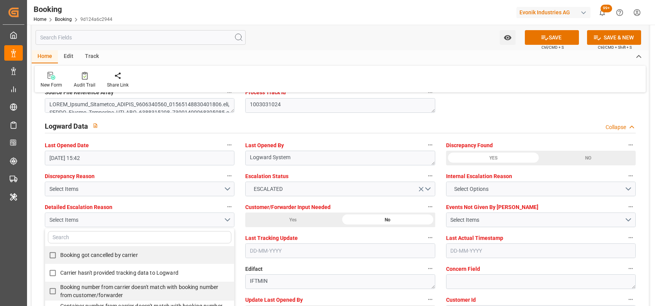
scroll to position [1415, 0]
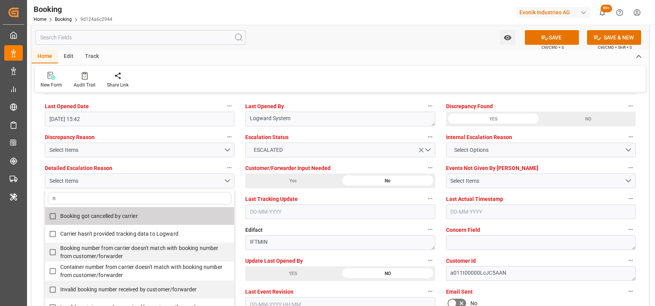
type input "no"
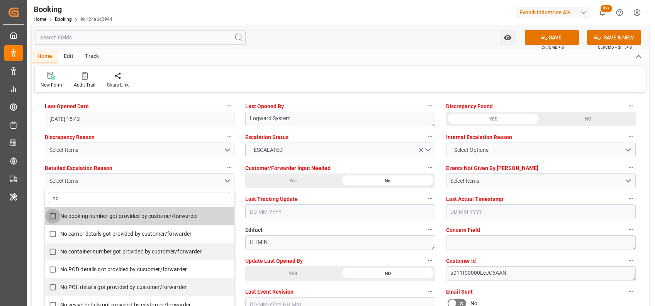
click at [49, 214] on input "No booking number got provided by customer/forwarder" at bounding box center [52, 215] width 15 height 15
checkbox input "false"
type input "no"
click at [284, 73] on div "New Form Audit Trail Share Link" at bounding box center [340, 79] width 611 height 27
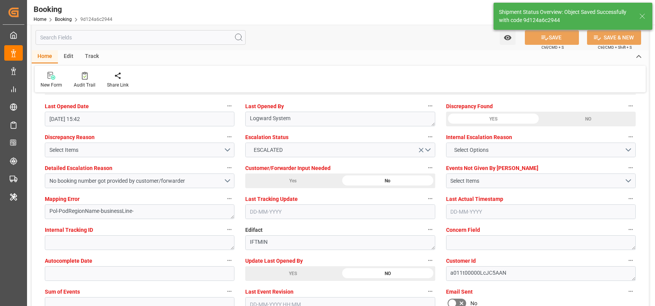
type textarea "NWC/[GEOGRAPHIC_DATA] [GEOGRAPHIC_DATA] Continent / [GEOGRAPHIC_DATA]"
type textarea "[PERSON_NAME]"
type textarea "businessLine-"
type input "[DATE] 00:00"
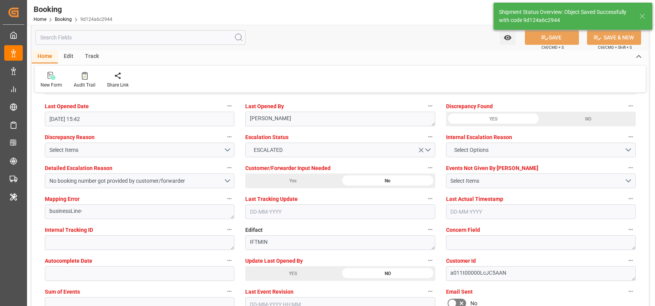
type input "13-08-2025 09:53"
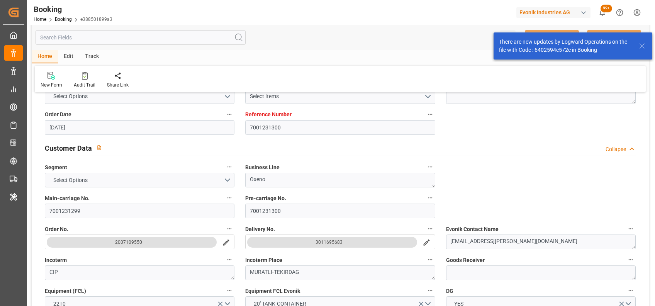
scroll to position [176, 0]
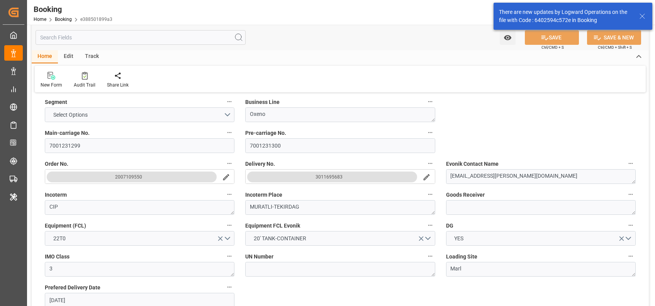
click at [437, 181] on div "3011695683" at bounding box center [339, 176] width 201 height 15
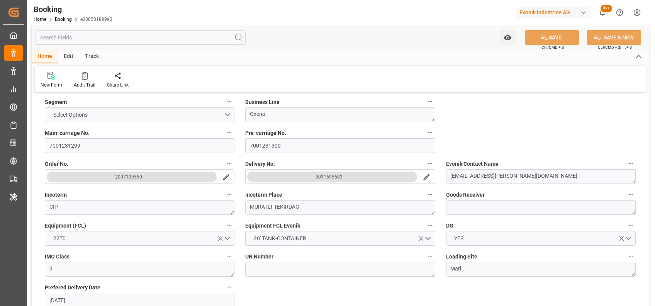
click at [426, 178] on icon "search button" at bounding box center [426, 177] width 8 height 8
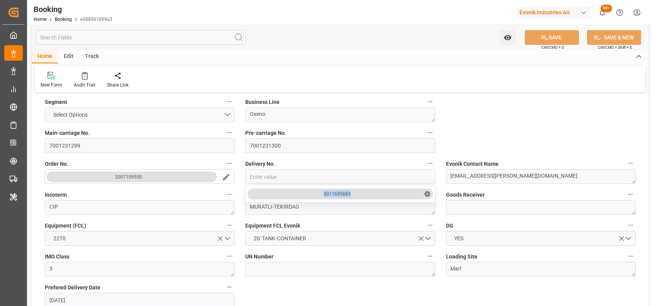
drag, startPoint x: 353, startPoint y: 195, endPoint x: 317, endPoint y: 197, distance: 36.0
copy div "3011695683"
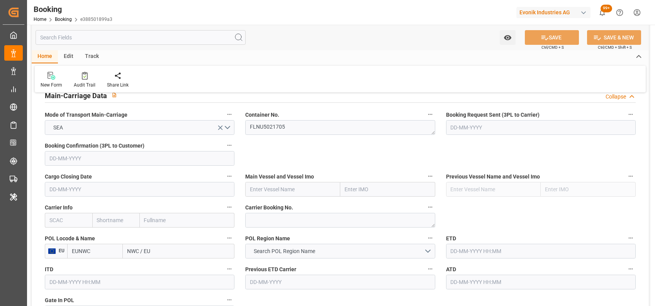
scroll to position [535, 0]
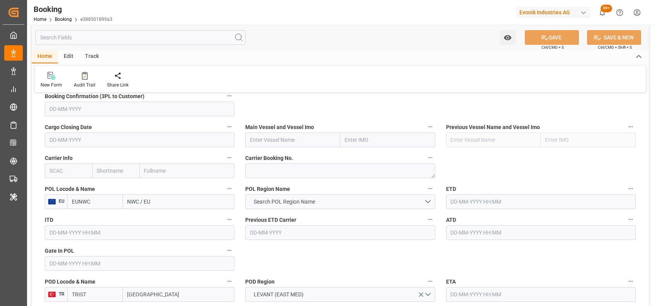
click at [72, 173] on input "text" at bounding box center [68, 170] width 47 height 15
click at [62, 182] on div "MSCU" at bounding box center [57, 187] width 24 height 17
type input "MSCU"
type input "MSC"
type input "Mediterranean Shipping Company"
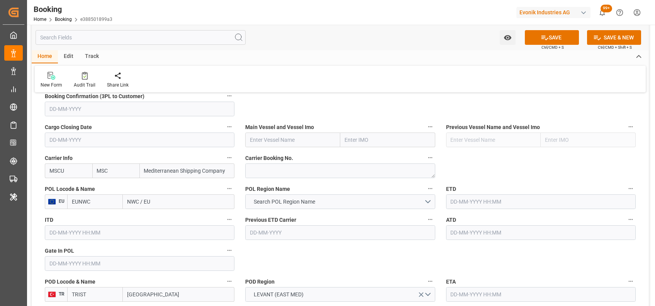
type input "MSCU"
drag, startPoint x: 91, startPoint y: 211, endPoint x: 80, endPoint y: 198, distance: 17.8
click at [80, 198] on input "EUNWC" at bounding box center [95, 201] width 56 height 15
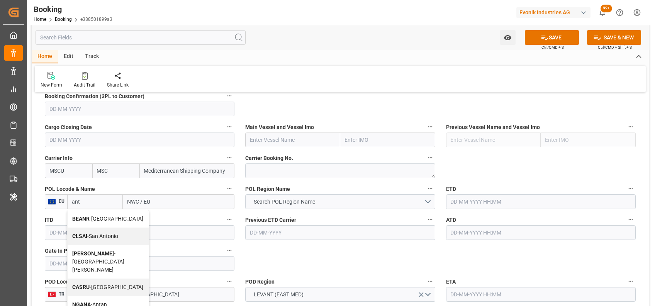
click at [90, 214] on div "BEANR - [GEOGRAPHIC_DATA]" at bounding box center [108, 218] width 81 height 17
type input "BEANR"
type input "[GEOGRAPHIC_DATA]"
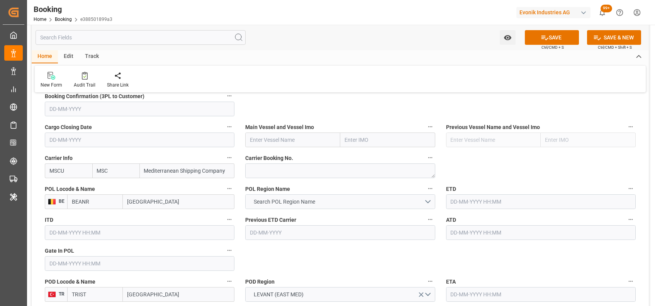
type input "BEANR"
click at [258, 201] on span "Search POL Region Name" at bounding box center [284, 202] width 69 height 8
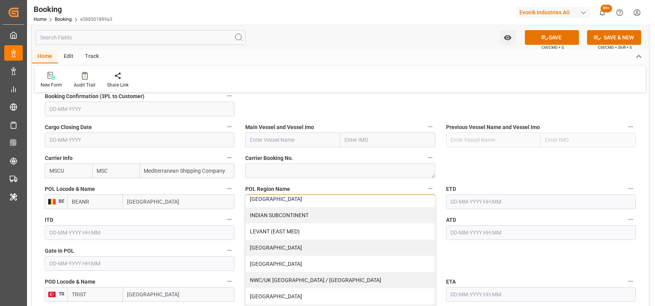
scroll to position [154, 0]
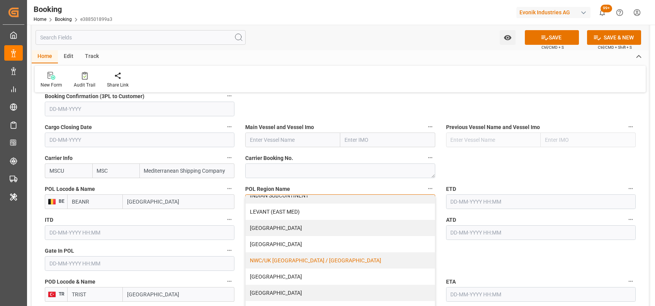
click at [297, 257] on div "NWC/UK [GEOGRAPHIC_DATA] / [GEOGRAPHIC_DATA]" at bounding box center [340, 260] width 189 height 16
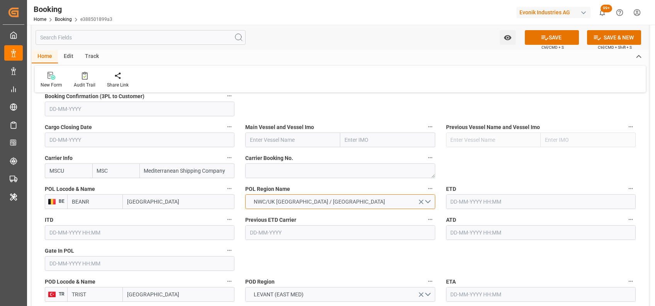
scroll to position [468, 0]
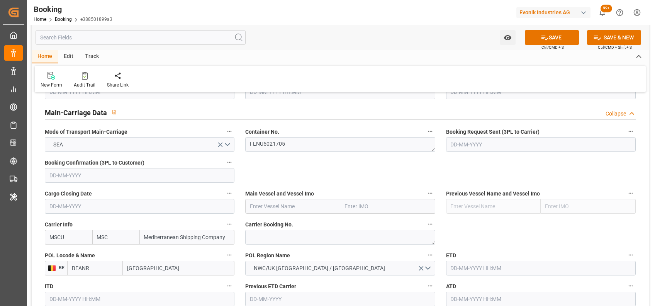
click at [476, 262] on input "text" at bounding box center [541, 268] width 190 height 15
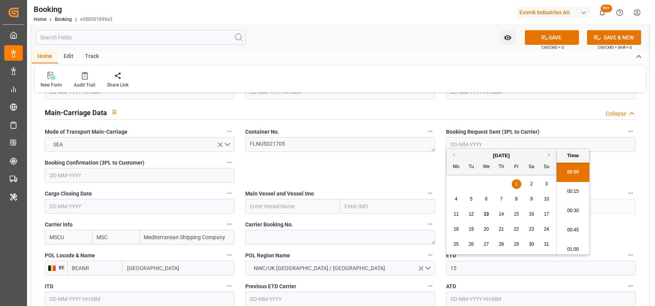
type input "[DATE] 00:00"
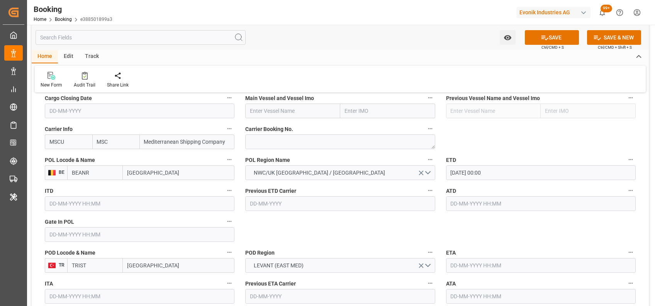
scroll to position [564, 0]
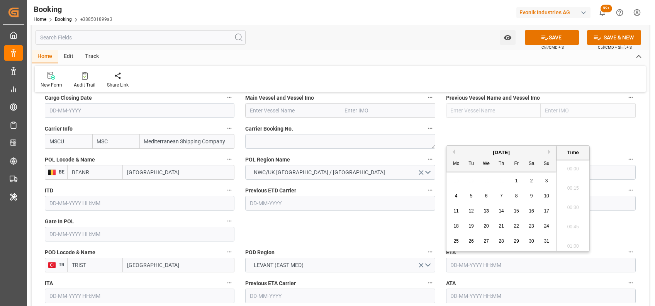
click at [460, 262] on input "text" at bounding box center [541, 264] width 190 height 15
type input "[DATE] 00:00"
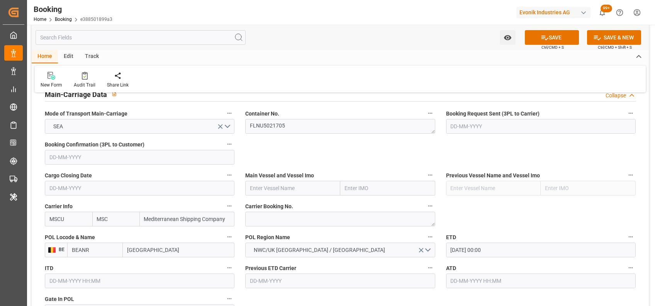
scroll to position [483, 0]
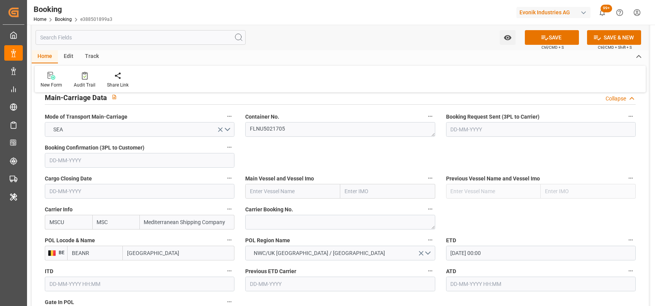
click at [305, 195] on input "text" at bounding box center [292, 191] width 95 height 15
paste input "MSC [PERSON_NAME]"
click at [274, 207] on b "MSC [PERSON_NAME]" at bounding box center [277, 208] width 54 height 6
type input "MSC [PERSON_NAME]"
type input "9251705"
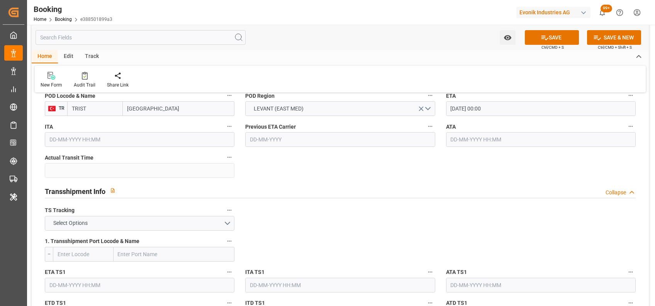
scroll to position [721, 0]
type input "MSC [PERSON_NAME]"
click at [71, 222] on span "Select Options" at bounding box center [70, 222] width 42 height 8
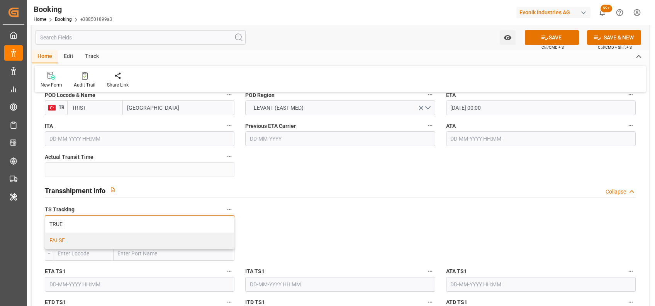
click at [56, 241] on div "FALSE" at bounding box center [139, 240] width 189 height 16
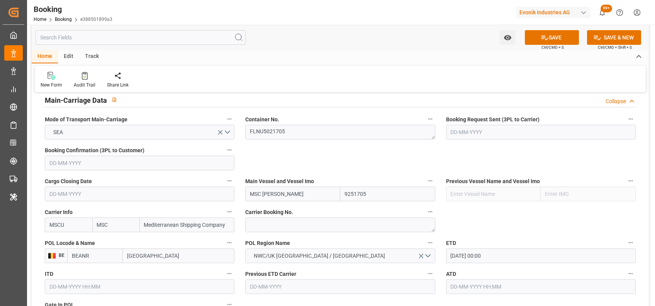
scroll to position [479, 0]
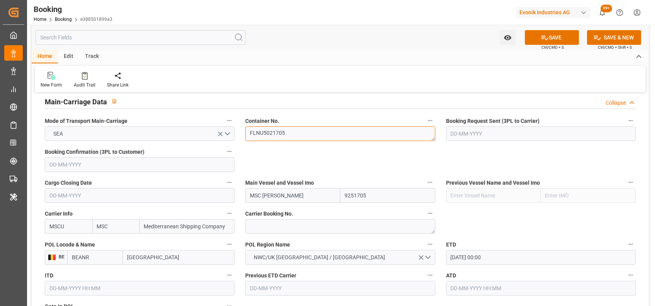
click at [257, 132] on textarea "FLNU5021705" at bounding box center [340, 133] width 190 height 15
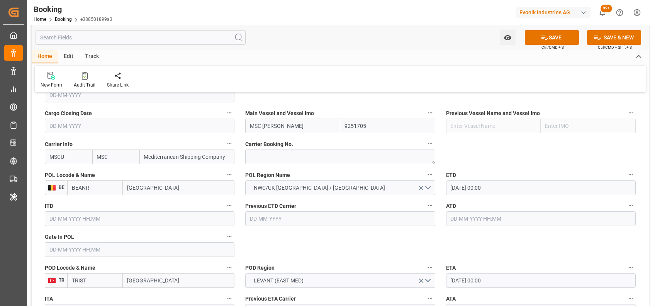
scroll to position [549, 0]
drag, startPoint x: 105, startPoint y: 239, endPoint x: 80, endPoint y: 242, distance: 25.8
click at [80, 242] on div "Gate In POL" at bounding box center [139, 243] width 200 height 31
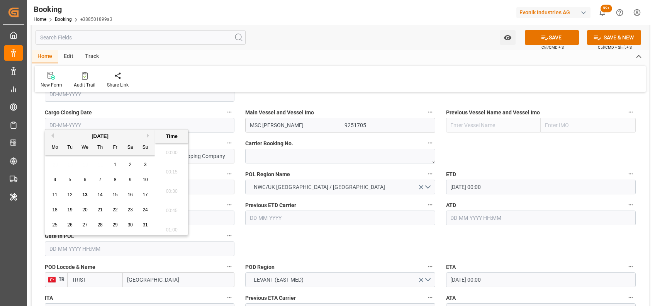
click at [80, 242] on input "text" at bounding box center [140, 248] width 190 height 15
type input "[DATE] 00:00"
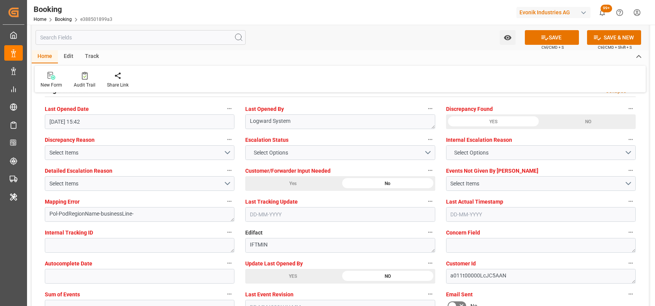
scroll to position [1413, 0]
click at [269, 146] on button "Select Options" at bounding box center [340, 151] width 190 height 15
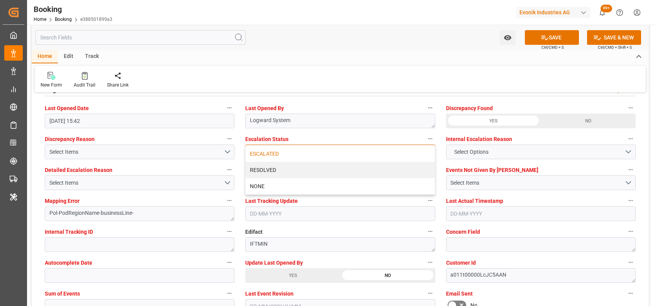
click at [253, 151] on div "ESCALATED" at bounding box center [340, 154] width 189 height 16
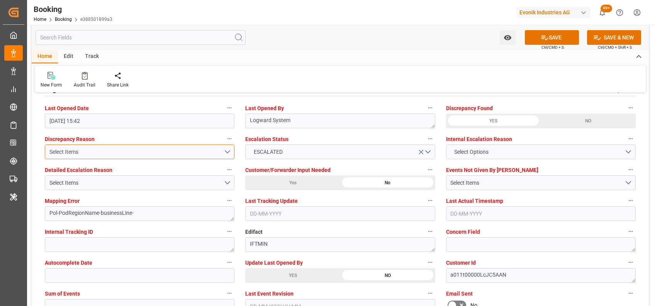
click at [225, 150] on button "Select Items" at bounding box center [140, 151] width 190 height 15
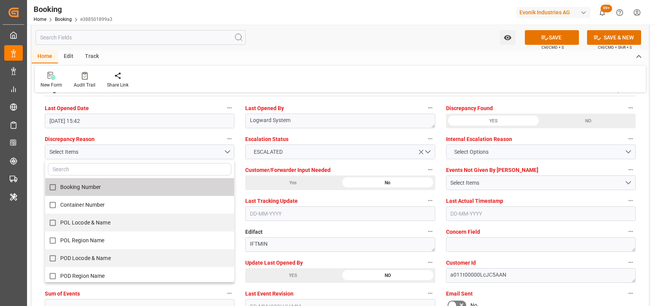
click at [245, 76] on div "New Form Audit Trail Share Link" at bounding box center [340, 79] width 611 height 27
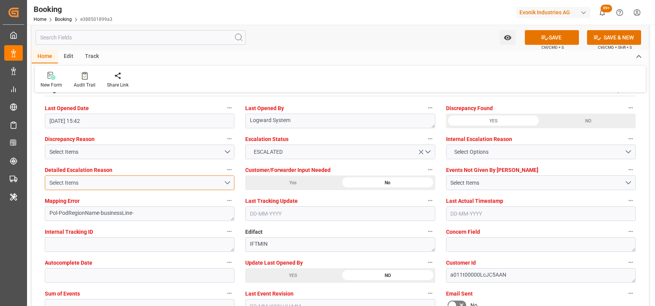
click at [135, 184] on div "Select Items" at bounding box center [136, 183] width 174 height 8
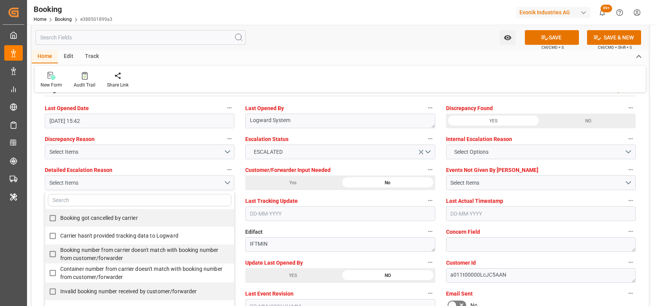
type input "m"
type input "no"
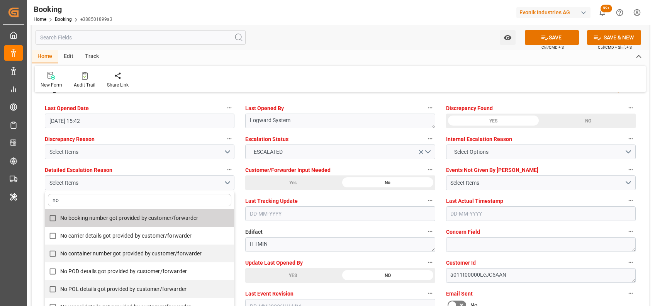
click at [111, 218] on span "No booking number got provided by customer/forwarder" at bounding box center [129, 218] width 138 height 6
checkbox input "true"
type input "no"
click at [352, 71] on div "New Form Audit Trail Share Link" at bounding box center [340, 79] width 611 height 27
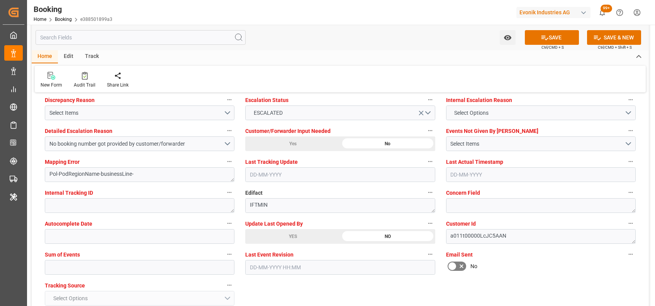
scroll to position [1452, 0]
click at [156, 260] on input "text" at bounding box center [140, 266] width 190 height 15
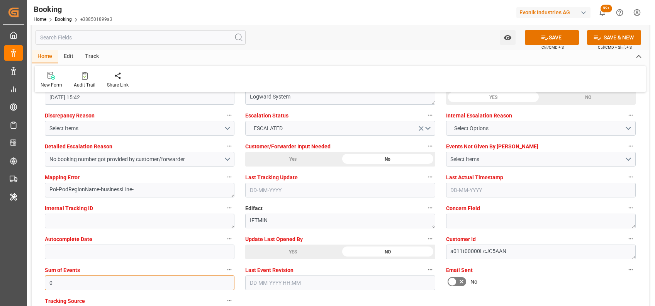
scroll to position [1436, 0]
type input "0"
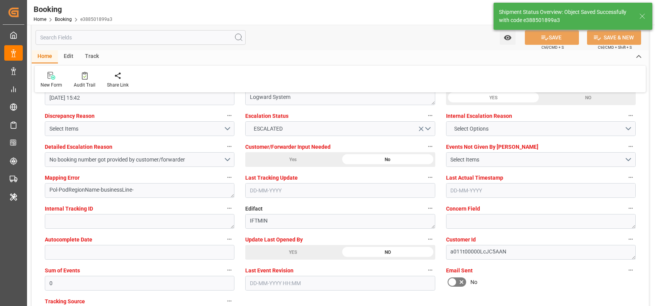
type textarea "NWC/UK North West Continent / UK_TRIST_MSCU_Oxeno"
type textarea "[PERSON_NAME]"
type textarea "businessLine-"
type input "15-08-2025 00:00"
type input "29-08-2025 00:00"
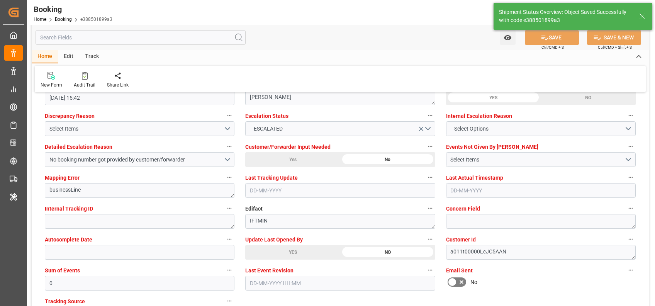
type input "13-08-2025 10:01"
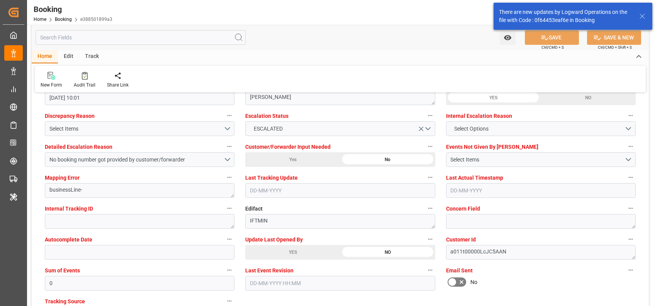
scroll to position [1421, 0]
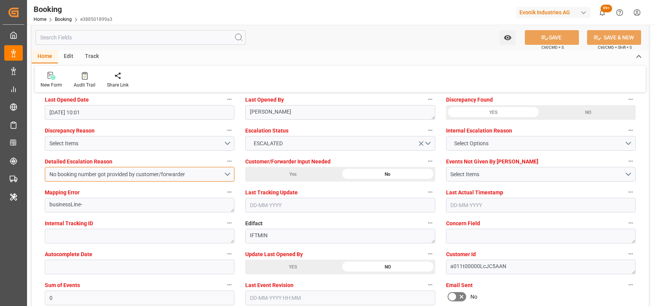
click at [206, 168] on button "No booking number got provided by customer/forwarder" at bounding box center [140, 174] width 190 height 15
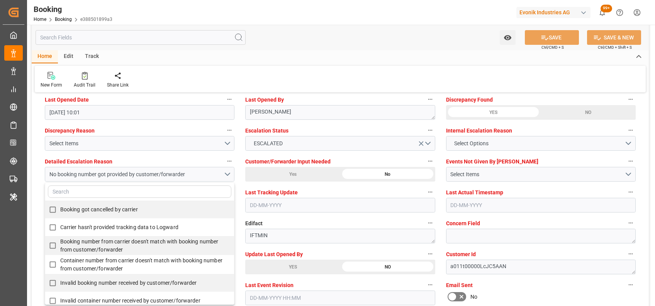
click at [300, 59] on div "Home Edit Track" at bounding box center [340, 56] width 617 height 13
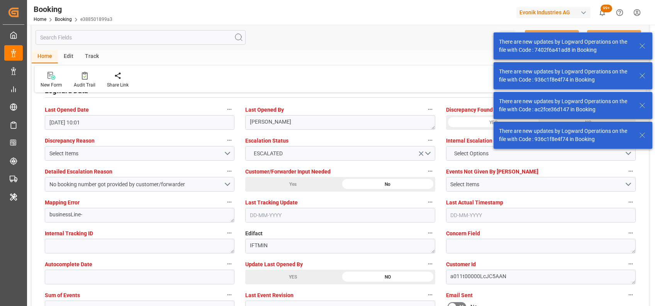
scroll to position [1427, 0]
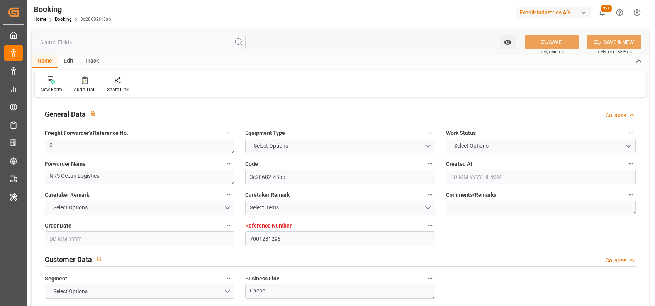
type textarea "0"
type textarea "NRS Ocean Logistics"
type input "3c28682f43ab"
type input "7001231298"
type textarea "Oxeno"
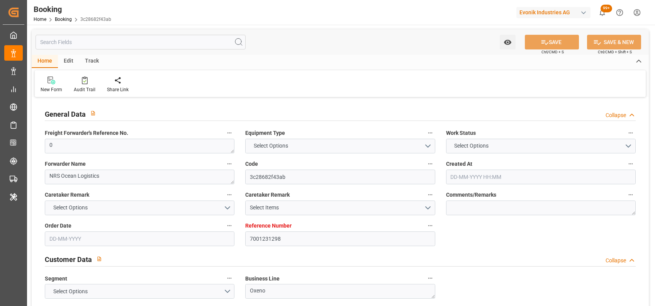
type input "7001231297"
type textarea "[PERSON_NAME][EMAIL_ADDRESS][PERSON_NAME][DOMAIN_NAME]"
type textarea "CIF"
type textarea "JEBEL ALI"
type textarea "3"
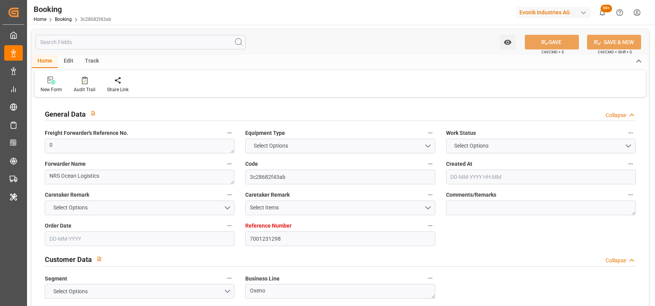
type textarea "Marl"
type textarea "GMCU2103820"
type input "NWC / EU"
type input "[GEOGRAPHIC_DATA]"
type textarea "vesselName etd eta"
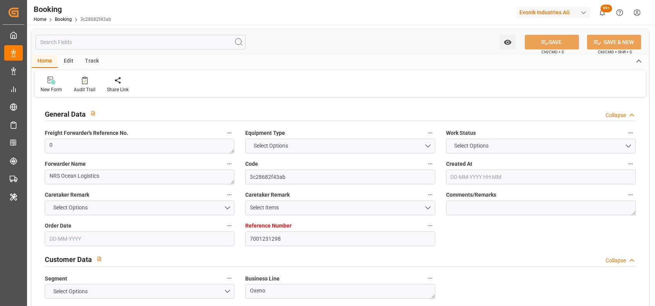
type textarea "INPUT_Evonik_Seeburger_IFTMIN_1003021592_20250805104138851.edi"
type textarea "INPUT_Evonik_Seeburger_IFTMIN_1002987288_20250724113006135.edi,INPUT_Evonik_See…"
type textarea "1003021592"
type textarea "Logward System"
type textarea "Pol-PodRegionName-businessLine-"
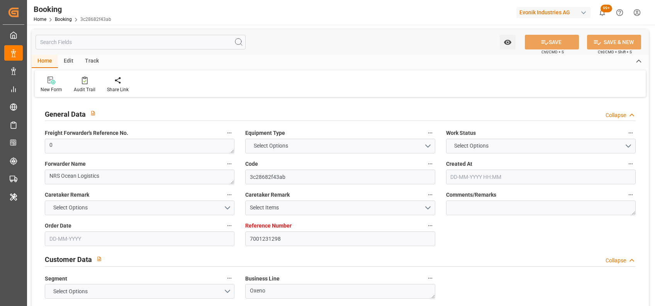
type textarea "IFTMIN"
type textarea "a011t00000LcJC5AAN"
type textarea "No"
type input "7001231298"
type input "EUNWC"
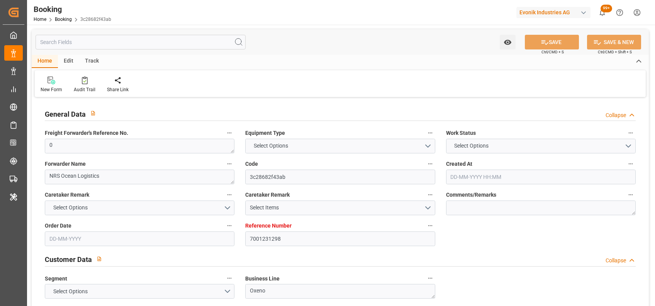
type input "AEJEA"
type input "24-07-2025 09:31"
type input "24-07-2025"
type input "31-08-2025"
type input "30-07-2025"
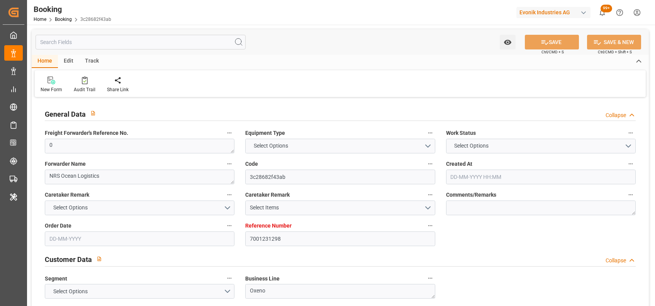
type input "05-08-2025"
type input "05-08-2025 08:44"
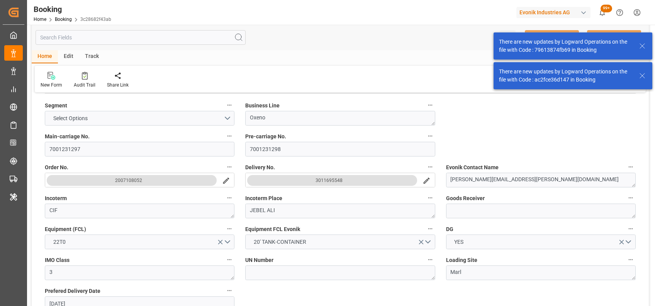
scroll to position [173, 0]
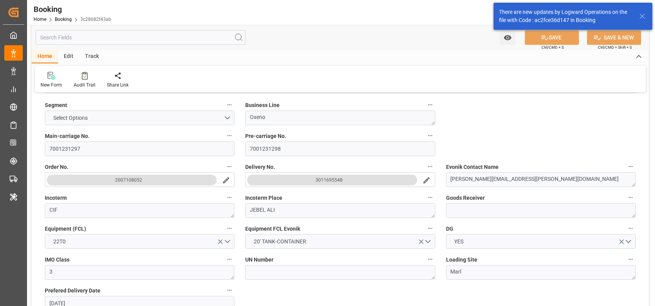
click at [425, 179] on icon "search button" at bounding box center [426, 180] width 8 height 8
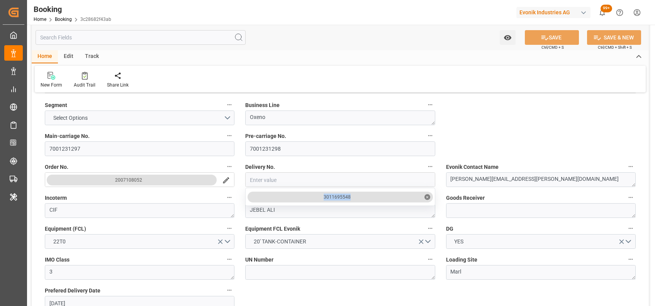
drag, startPoint x: 361, startPoint y: 198, endPoint x: 311, endPoint y: 202, distance: 50.4
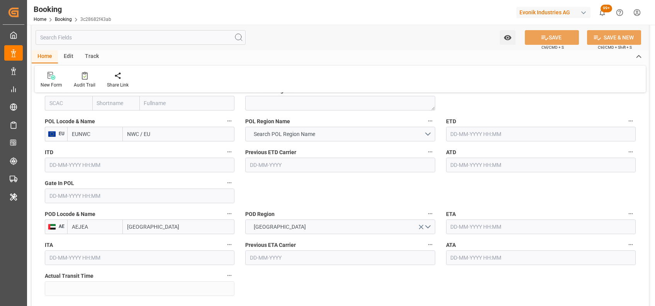
scroll to position [603, 0]
click at [88, 134] on input "EUNWC" at bounding box center [95, 133] width 56 height 15
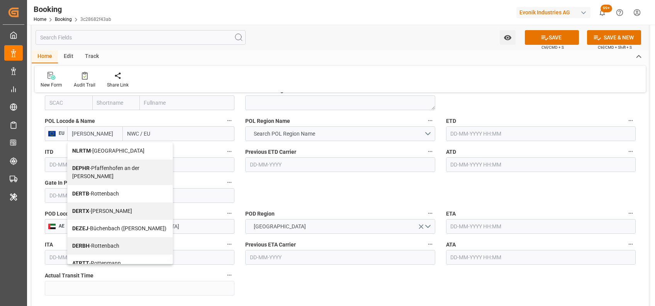
click at [77, 149] on b "NLRTM" at bounding box center [81, 150] width 19 height 6
type input "NLRTM"
type input "Rotterdam"
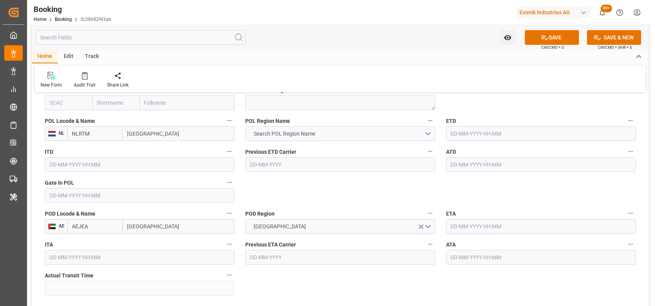
type input "NLRTM"
click at [264, 130] on span "Search POL Region Name" at bounding box center [284, 134] width 69 height 8
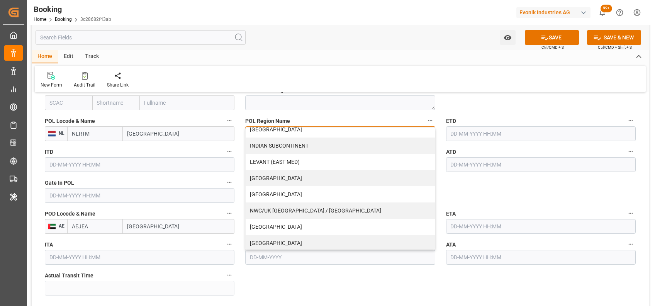
scroll to position [137, 0]
click at [272, 208] on div "NWC/UK NORTH WEST CONTINENT / UK" at bounding box center [340, 210] width 189 height 16
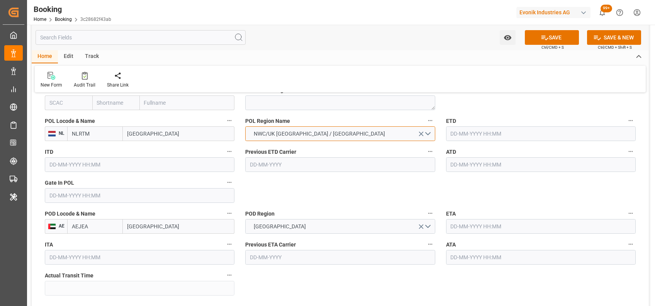
scroll to position [504, 0]
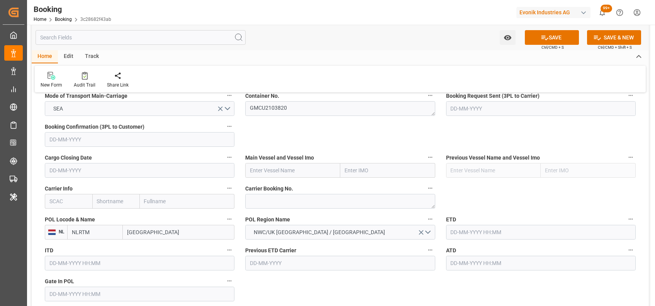
click at [81, 202] on input "text" at bounding box center [68, 201] width 47 height 15
click at [64, 213] on div "MAEU" at bounding box center [57, 218] width 24 height 17
type input "MAEU"
type input "Maersk"
type input "Maersk Line AS"
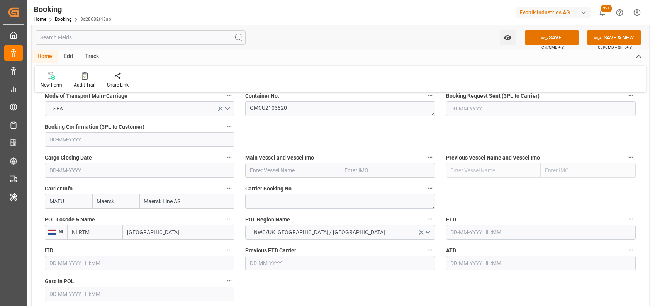
type input "MAEU"
click at [270, 169] on input "text" at bounding box center [292, 170] width 95 height 15
click at [284, 187] on span "Tihama - 9736107" at bounding box center [271, 187] width 42 height 6
type input "Tihama"
type input "9736107"
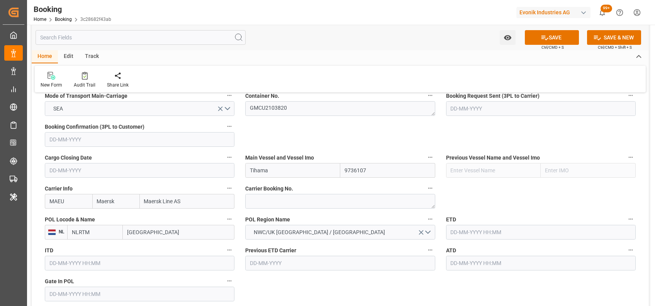
type input "Tihama"
click at [290, 106] on textarea "GMCU2103820" at bounding box center [340, 108] width 190 height 15
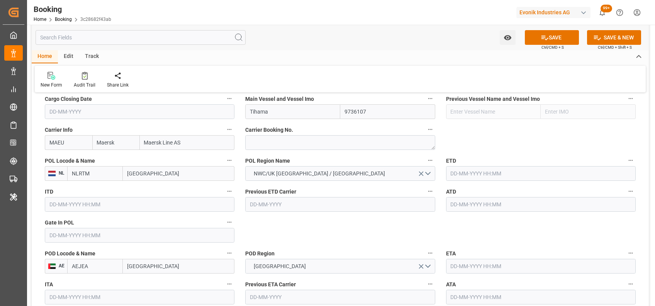
click at [134, 233] on input "text" at bounding box center [140, 235] width 190 height 15
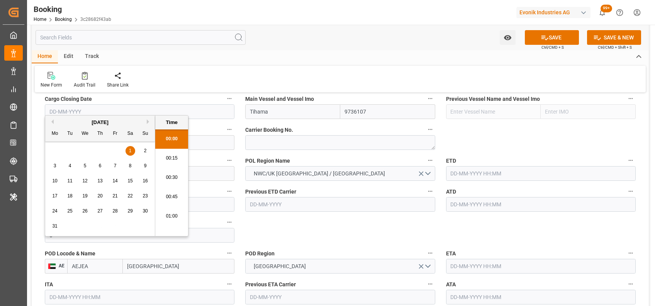
scroll to position [1160, 0]
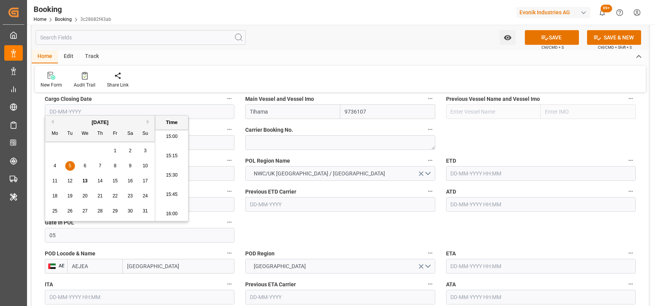
type input "05-08-2025 00:00"
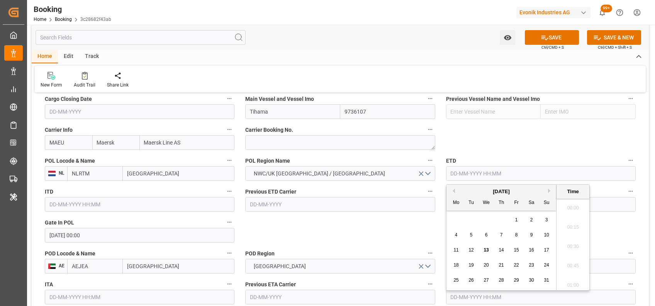
click at [479, 171] on input "text" at bounding box center [541, 173] width 190 height 15
type input "08-08-2025 00:00"
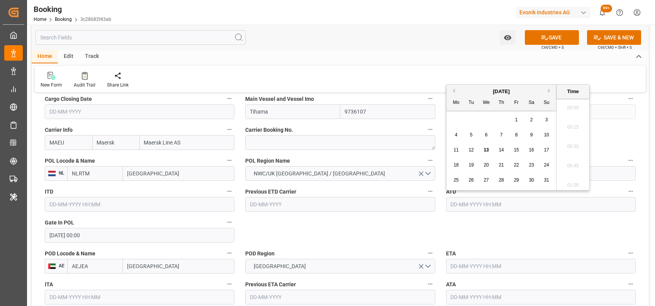
click at [476, 202] on input "text" at bounding box center [541, 204] width 190 height 15
type input "08-08-2025 00:00"
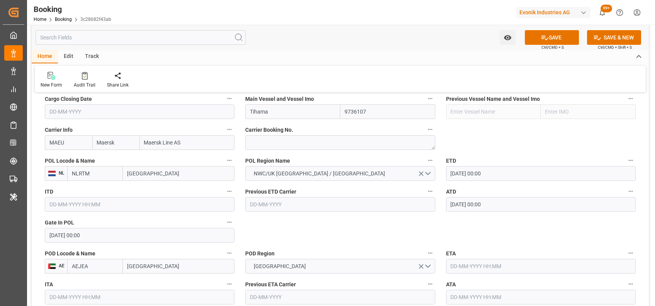
click at [453, 266] on input "text" at bounding box center [541, 266] width 190 height 15
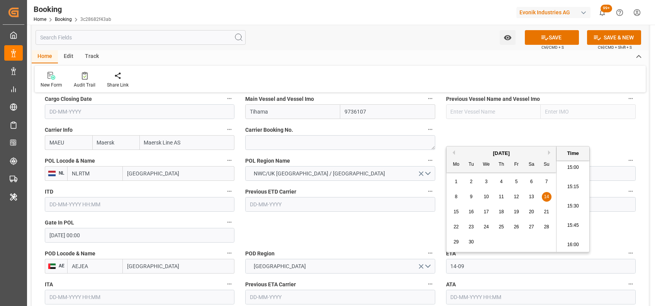
type input "14-09-2025 00:00"
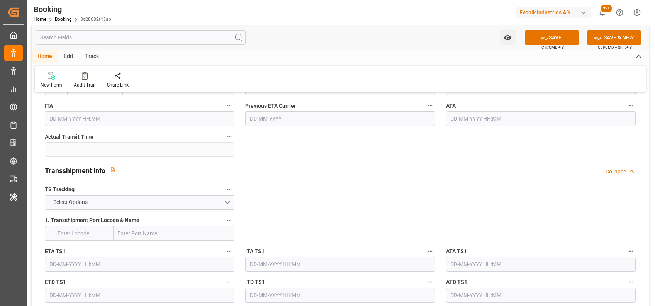
scroll to position [742, 0]
click at [148, 201] on button "Select Options" at bounding box center [140, 201] width 190 height 15
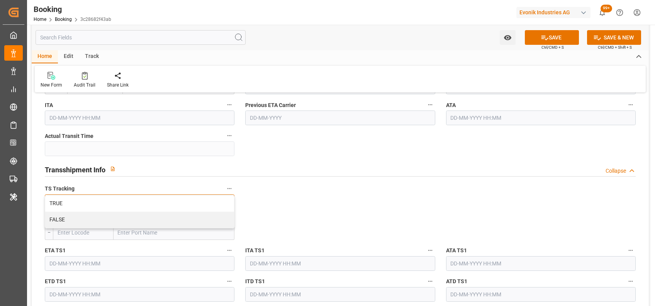
click at [148, 201] on div "TRUE" at bounding box center [139, 203] width 189 height 16
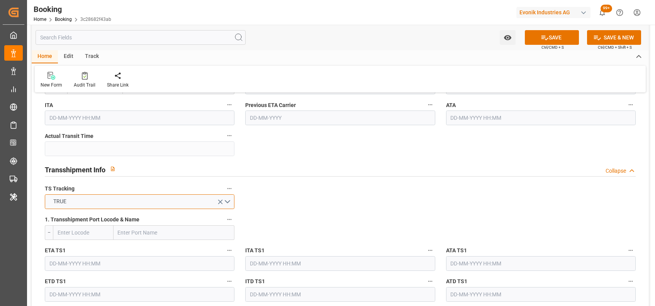
scroll to position [841, 0]
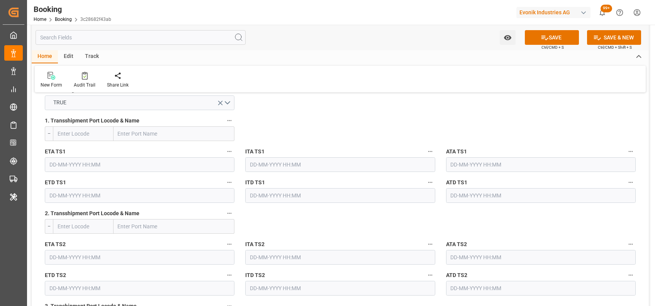
click at [69, 170] on input "text" at bounding box center [140, 164] width 190 height 15
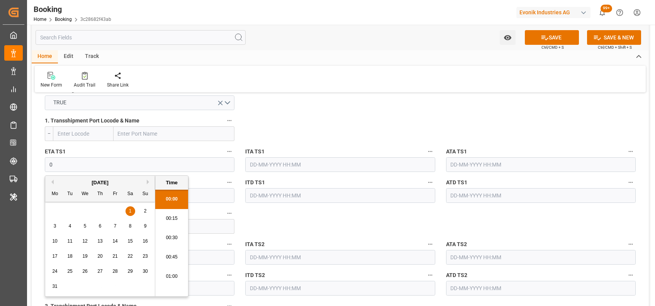
scroll to position [1160, 0]
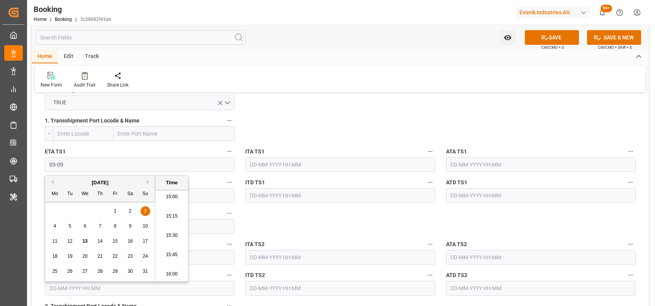
type input "03-09-2025 00:00"
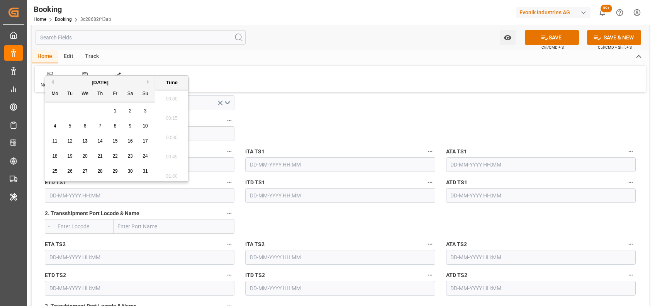
click at [67, 196] on input "text" at bounding box center [140, 195] width 190 height 15
type input "10-09-2025 00:00"
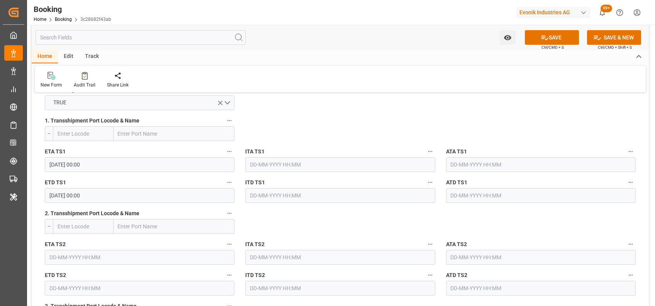
click at [96, 136] on input "text" at bounding box center [83, 133] width 61 height 15
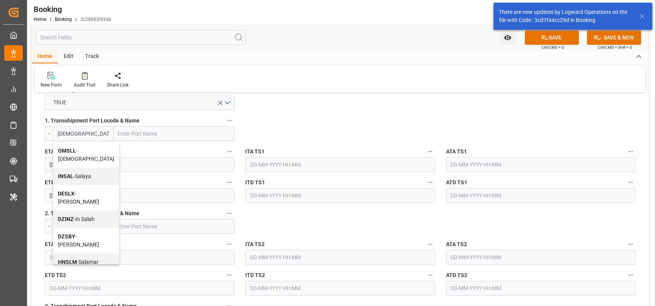
click at [66, 152] on b "OMSLL" at bounding box center [67, 150] width 18 height 6
type input "OMSLL"
type input "Salalah"
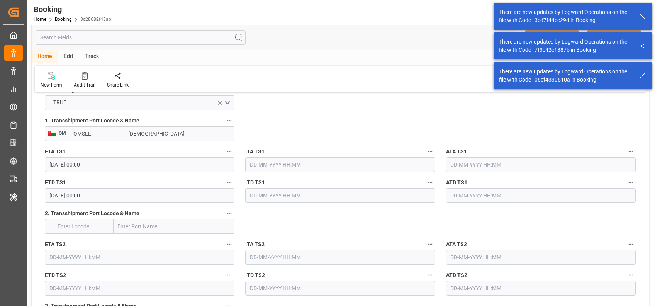
type input "OMSLL"
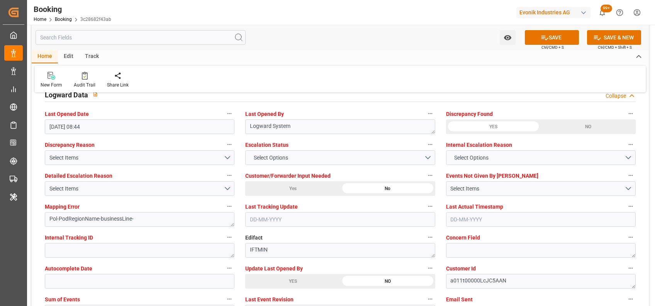
scroll to position [1443, 0]
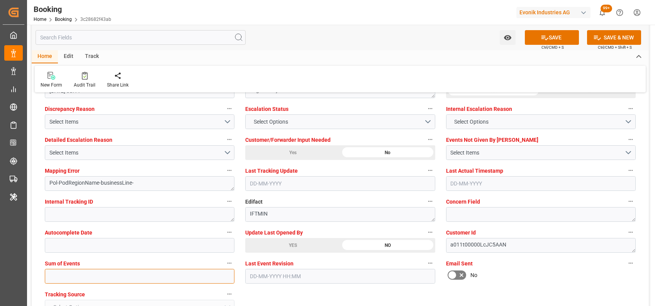
click at [53, 278] on input "text" at bounding box center [140, 276] width 190 height 15
type input "0"
click at [273, 121] on span "Select Options" at bounding box center [271, 122] width 42 height 8
click at [273, 121] on div "Select Options" at bounding box center [340, 121] width 190 height 15
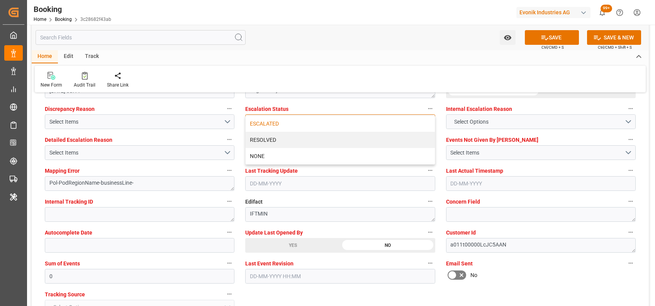
click at [249, 120] on div "ESCALATED" at bounding box center [340, 123] width 189 height 16
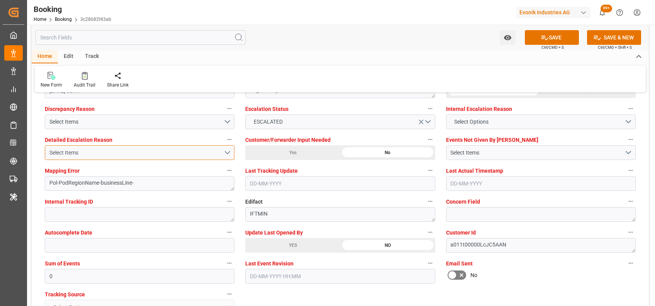
click at [112, 151] on div "Select Items" at bounding box center [136, 153] width 174 height 8
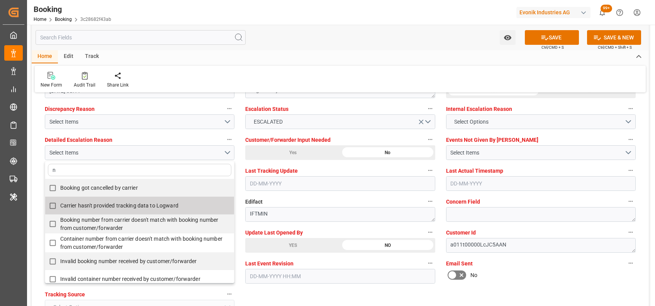
type input "no"
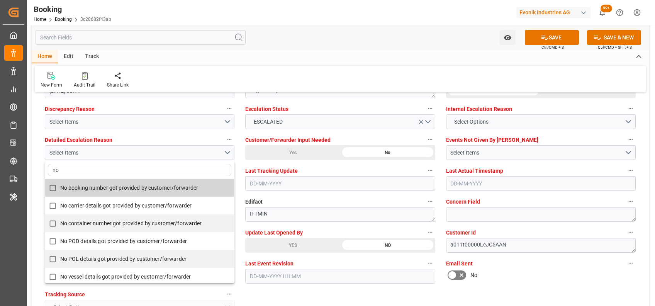
click at [69, 185] on span "No booking number got provided by customer/forwarder" at bounding box center [129, 188] width 138 height 6
checkbox input "true"
click at [264, 58] on div "Home Edit Track" at bounding box center [340, 56] width 617 height 13
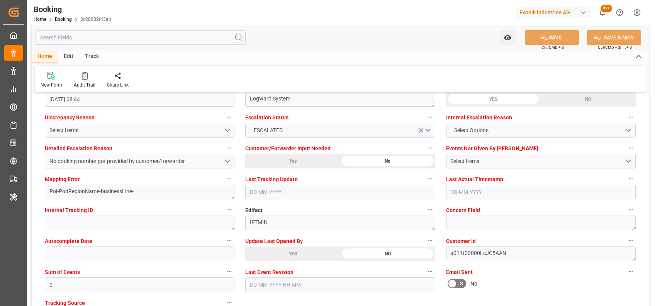
scroll to position [1421, 0]
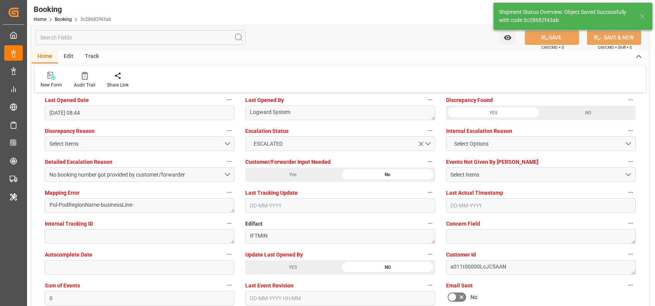
type textarea "NWC/UK North West Continent / UK_AEJEA_MAEU_Oxeno"
type textarea "[PERSON_NAME]"
type textarea "businessLine-"
type textarea "Yes"
type input "08-08-2025 00:00"
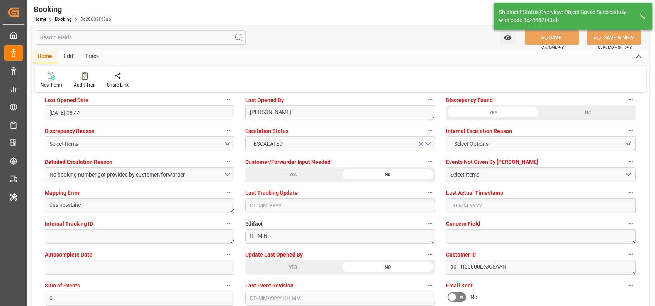
type input "14-09-2025 00:00"
type input "03-09-2025 00:00"
type input "10-09-2025 00:00"
type input "13-08-2025 10:13"
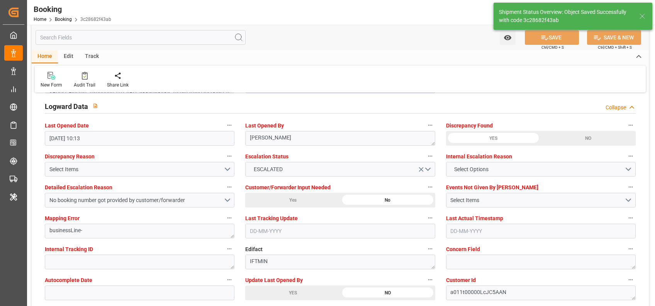
scroll to position [1392, 0]
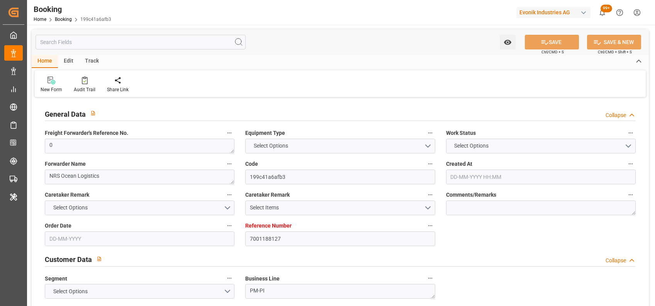
type input "7001188127"
type input "EUNWC"
type input "JPNGO"
type input "[DATE] 10:49"
type input "[DATE]"
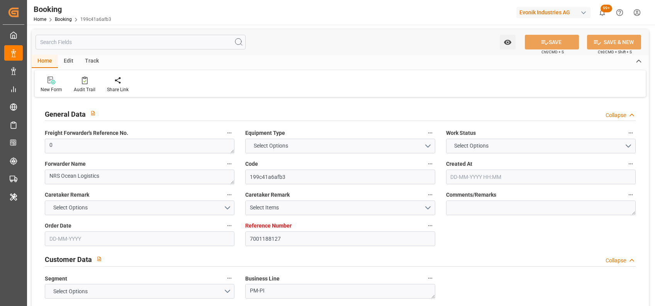
type input "[DATE]"
type input "[DATE] 11:43"
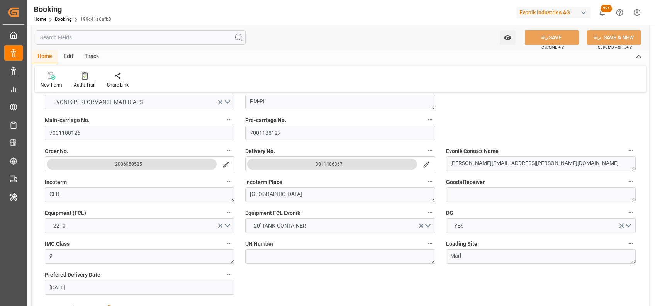
click at [425, 164] on icon "search button" at bounding box center [426, 164] width 6 height 6
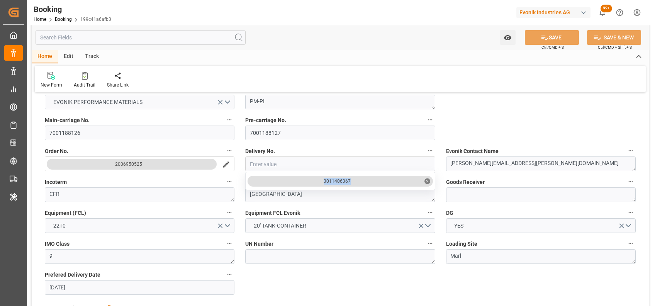
drag, startPoint x: 354, startPoint y: 183, endPoint x: 320, endPoint y: 182, distance: 34.7
click at [78, 139] on input "7001188126" at bounding box center [140, 132] width 190 height 15
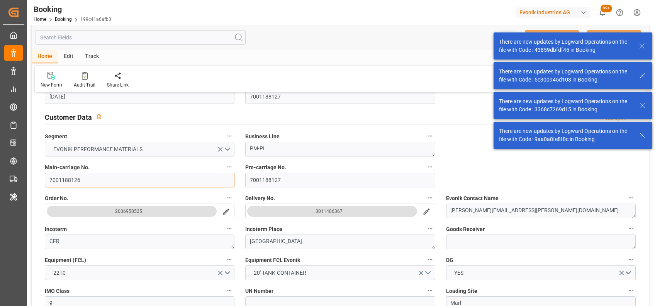
scroll to position [131, 0]
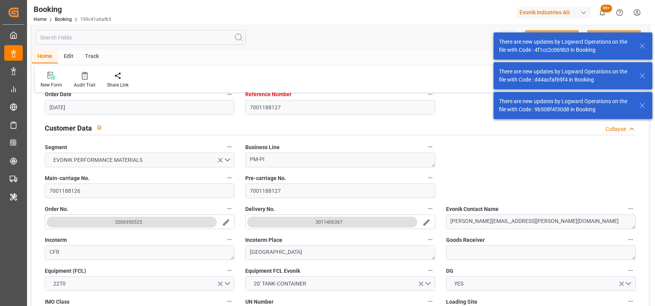
click at [425, 222] on icon "search button" at bounding box center [426, 222] width 6 height 6
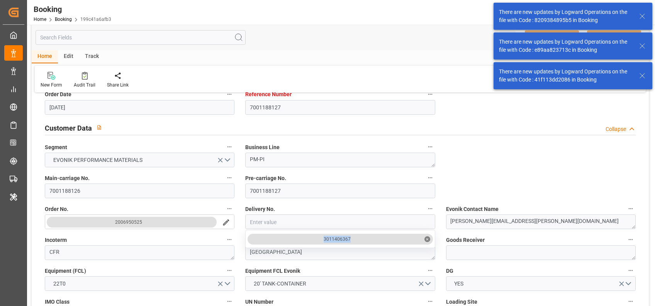
copy div "3011406367"
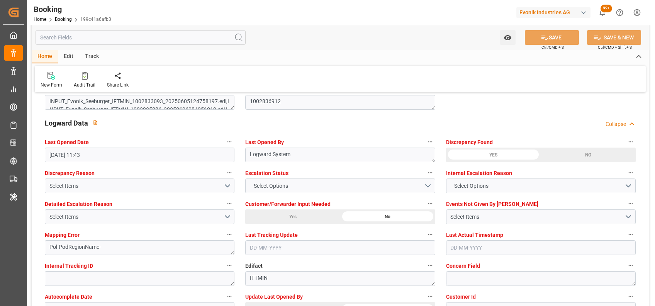
scroll to position [1427, 0]
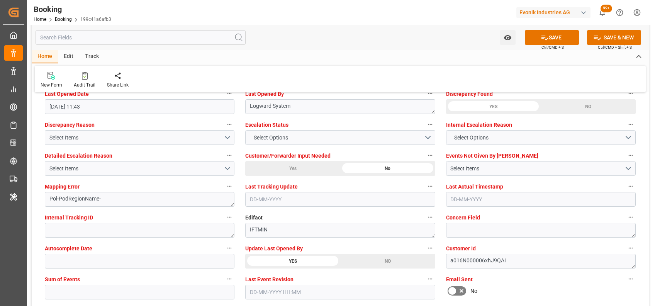
scroll to position [1409, 0]
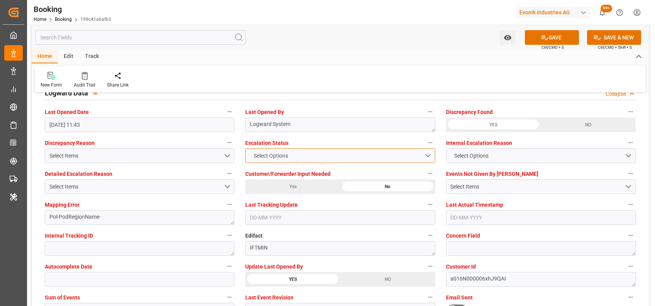
click at [267, 152] on span "Select Options" at bounding box center [271, 156] width 42 height 8
click at [267, 152] on div "Select Options" at bounding box center [340, 155] width 190 height 15
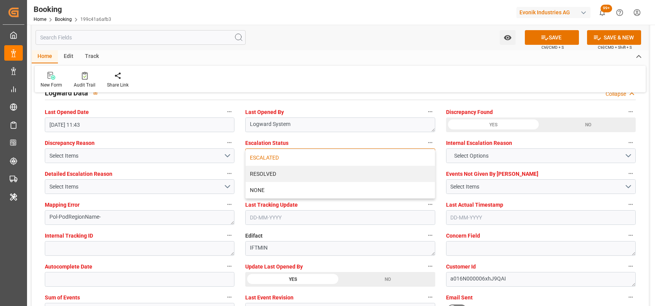
click at [278, 153] on div "ESCALATED" at bounding box center [340, 157] width 189 height 16
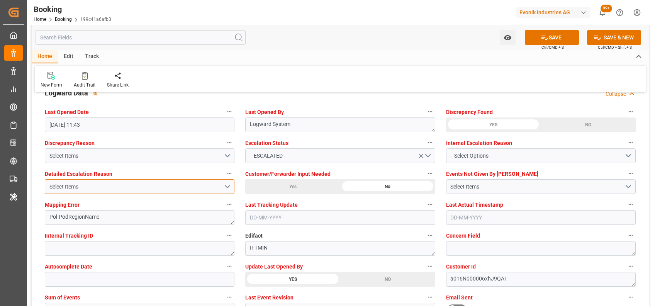
click at [205, 186] on div "Select Items" at bounding box center [136, 187] width 174 height 8
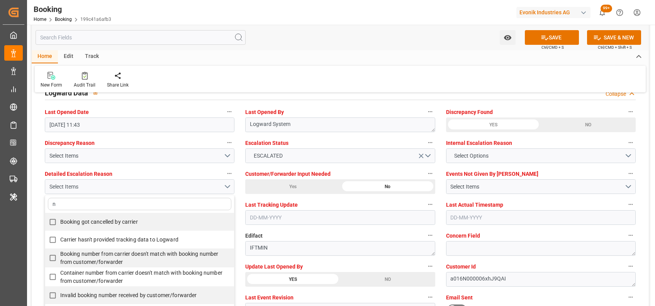
type input "no"
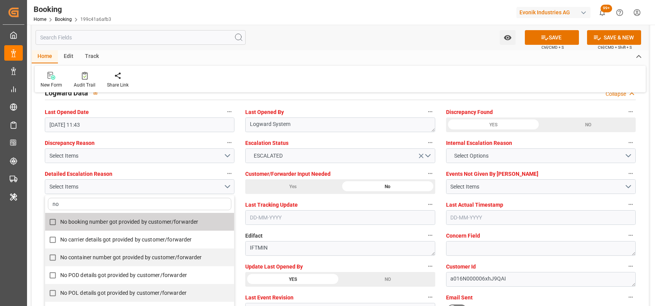
click at [190, 219] on span "No booking number got provided by customer/forwarder" at bounding box center [129, 221] width 138 height 6
checkbox input "true"
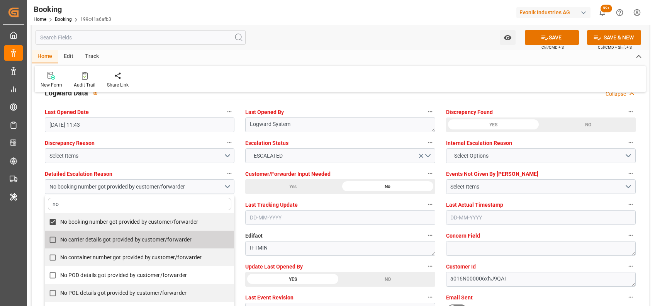
click at [184, 238] on span "No carrier details got provided by customer/forwarder" at bounding box center [126, 239] width 132 height 6
checkbox input "true"
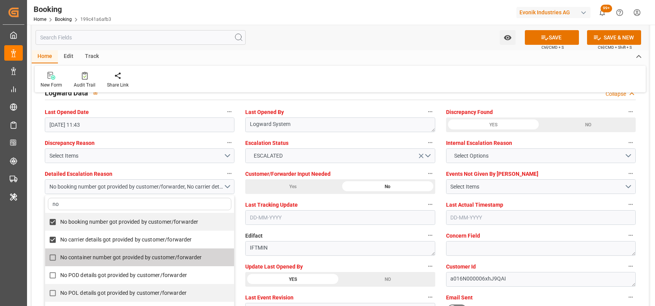
click at [179, 256] on span "No container number got provided by customer/forwarder" at bounding box center [131, 257] width 142 height 6
checkbox input "true"
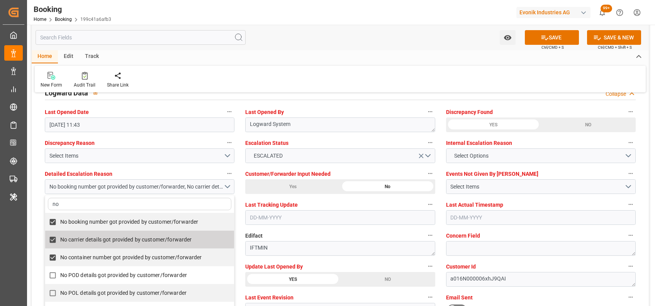
type input "no"
click at [311, 74] on div "New Form Audit Trail Share Link" at bounding box center [340, 79] width 611 height 27
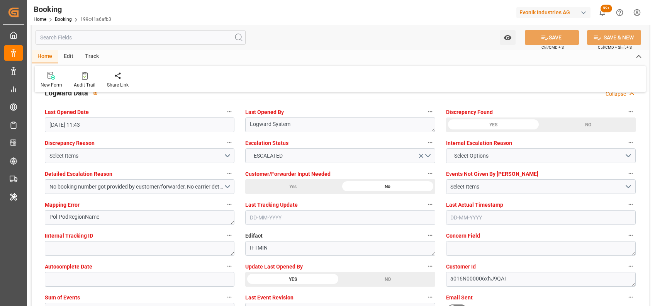
scroll to position [1470, 0]
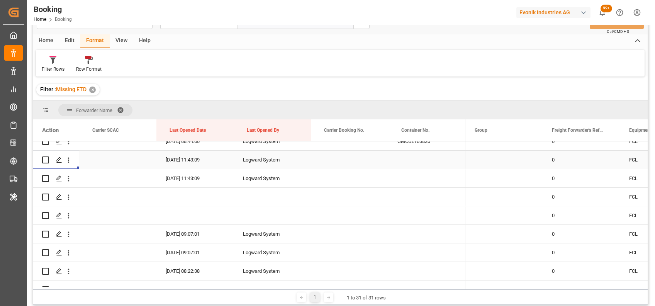
scroll to position [567, 0]
click at [66, 176] on icon "open menu" at bounding box center [68, 177] width 8 height 8
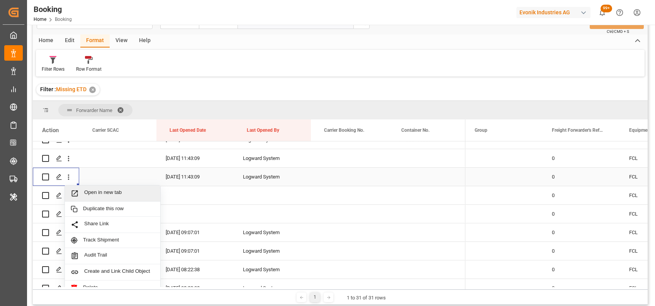
click at [92, 188] on div "Open in new tab" at bounding box center [112, 193] width 95 height 16
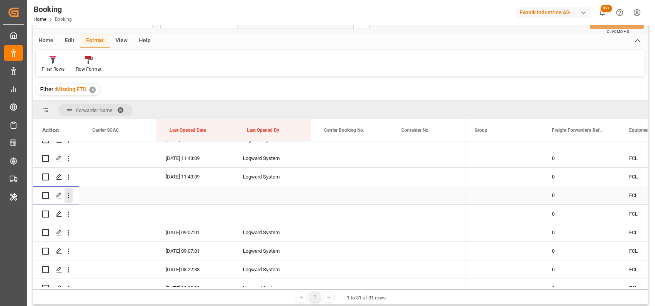
click at [69, 197] on icon "open menu" at bounding box center [69, 195] width 2 height 5
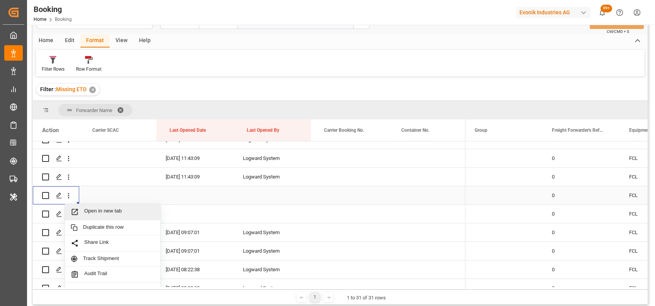
click at [93, 213] on span "Open in new tab" at bounding box center [119, 212] width 70 height 8
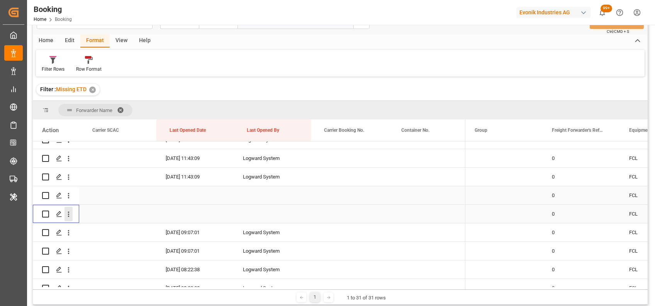
click at [65, 216] on icon "open menu" at bounding box center [68, 214] width 8 height 8
click at [93, 237] on div "Open in new tab" at bounding box center [112, 230] width 95 height 16
click at [68, 233] on icon "open menu" at bounding box center [68, 233] width 8 height 8
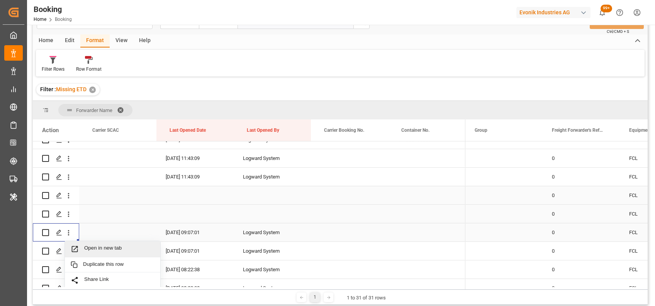
click at [90, 245] on span "Open in new tab" at bounding box center [119, 249] width 70 height 8
click at [69, 252] on icon "open menu" at bounding box center [68, 251] width 8 height 8
click at [94, 263] on span "Open in new tab" at bounding box center [119, 267] width 70 height 8
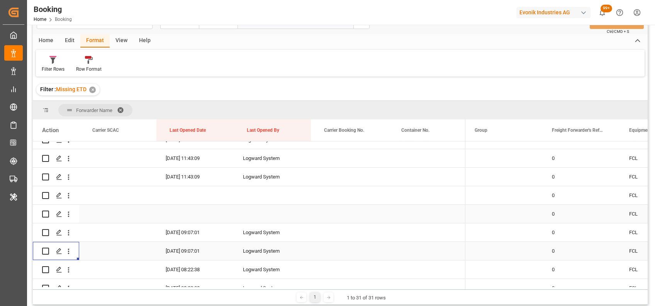
scroll to position [653, 0]
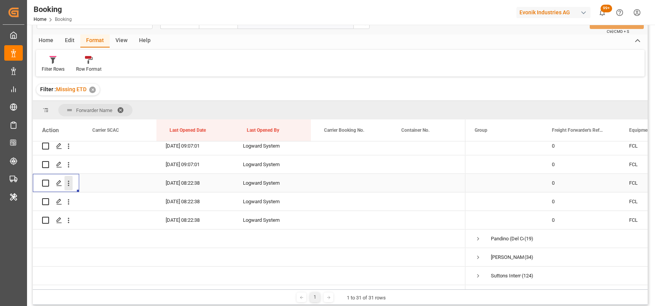
click at [69, 187] on icon "open menu" at bounding box center [68, 183] width 8 height 8
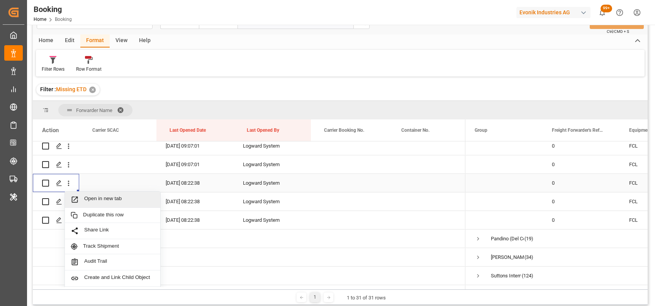
click at [91, 192] on div "Open in new tab" at bounding box center [112, 199] width 95 height 16
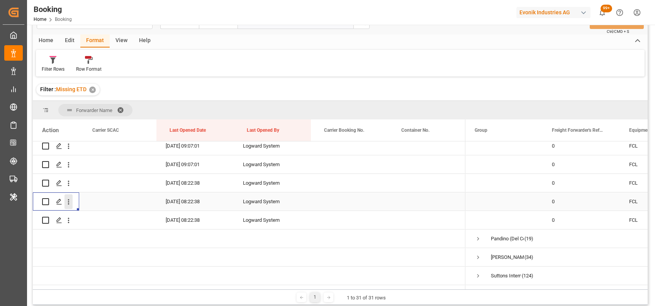
click at [68, 201] on icon "open menu" at bounding box center [69, 201] width 2 height 5
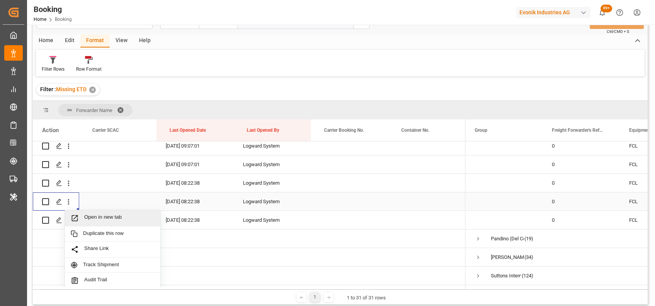
click at [102, 223] on div "Open in new tab" at bounding box center [112, 218] width 95 height 16
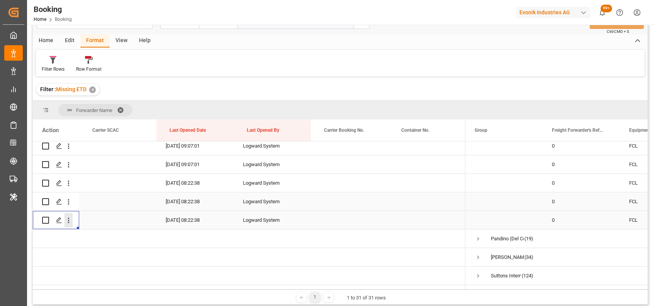
click at [70, 218] on icon "open menu" at bounding box center [68, 220] width 8 height 8
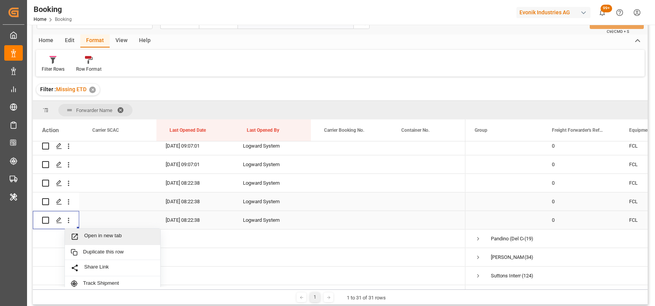
click at [98, 235] on span "Open in new tab" at bounding box center [119, 236] width 70 height 8
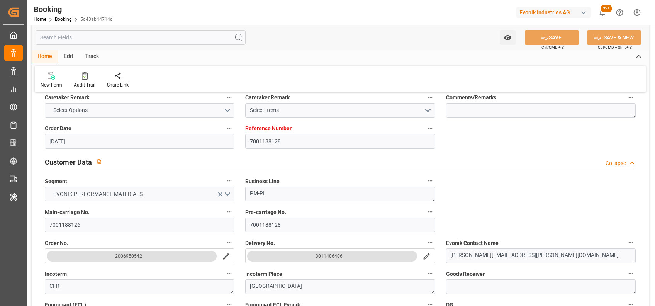
scroll to position [108, 0]
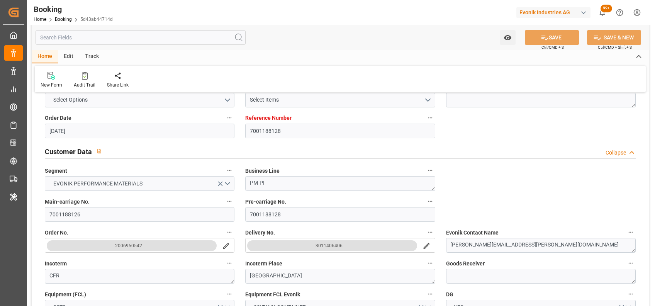
click at [428, 247] on icon "search button" at bounding box center [426, 246] width 8 height 8
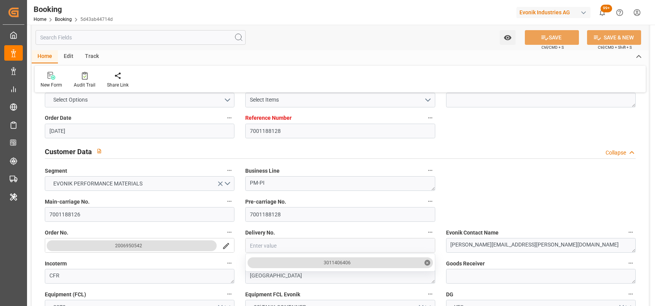
click at [428, 247] on input "close menu" at bounding box center [340, 245] width 189 height 15
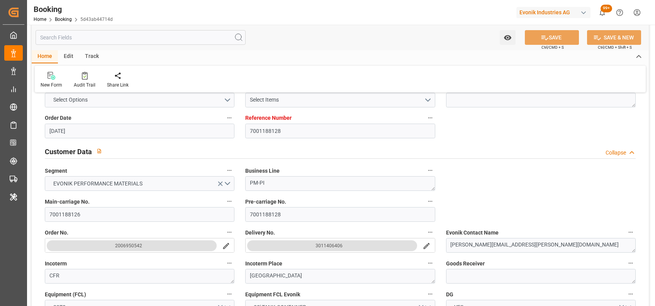
click at [427, 246] on icon "search button" at bounding box center [426, 246] width 6 height 6
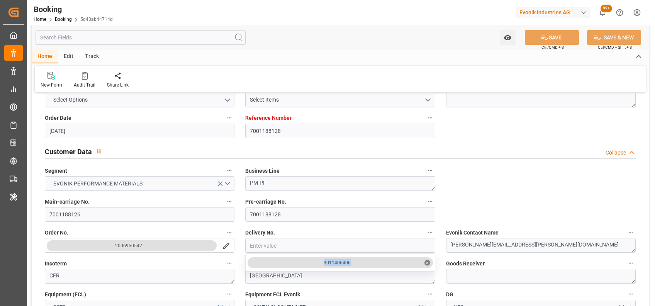
drag, startPoint x: 360, startPoint y: 258, endPoint x: 318, endPoint y: 261, distance: 42.2
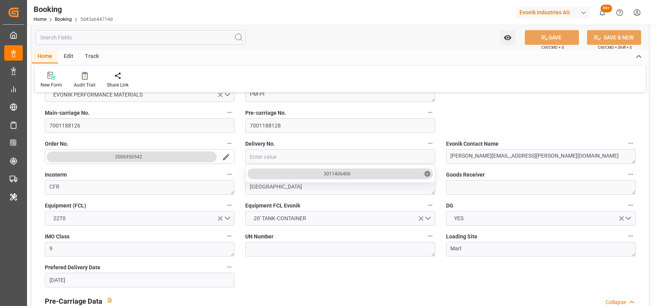
scroll to position [197, 0]
click at [97, 117] on input "7001188126" at bounding box center [140, 124] width 190 height 15
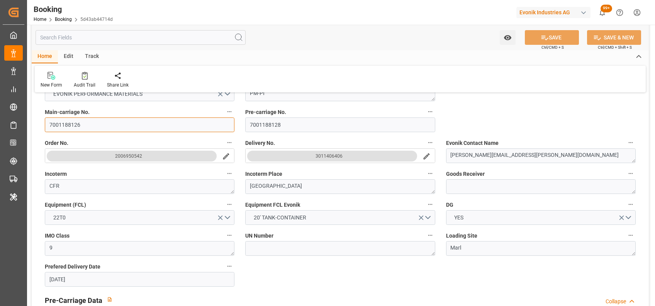
click at [97, 117] on input "7001188126" at bounding box center [140, 124] width 190 height 15
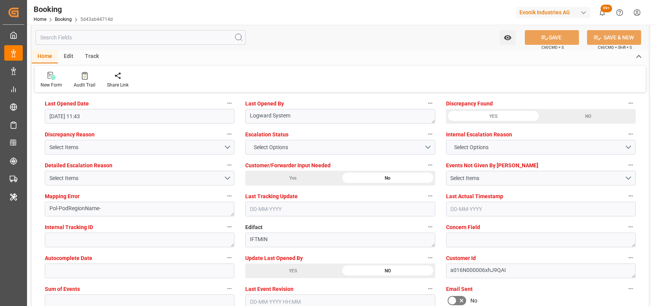
scroll to position [1429, 0]
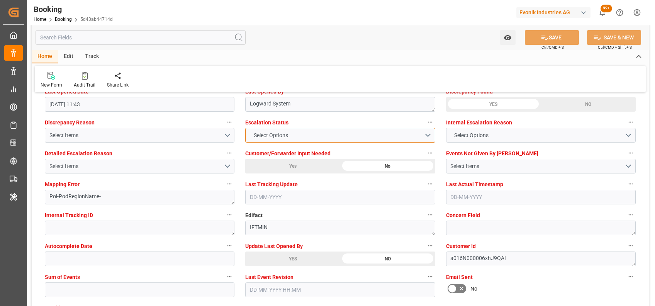
click at [294, 133] on button "Select Options" at bounding box center [340, 135] width 190 height 15
click at [294, 133] on div "Select Options" at bounding box center [340, 135] width 190 height 15
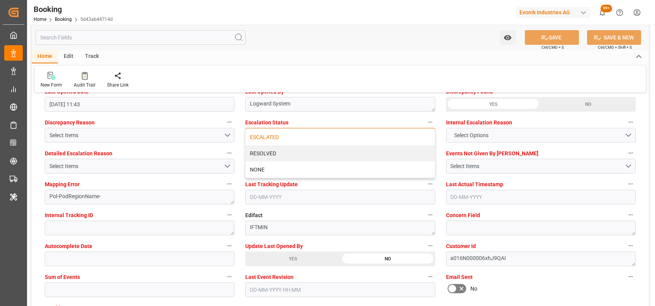
click at [252, 138] on div "ESCALATED" at bounding box center [340, 137] width 189 height 16
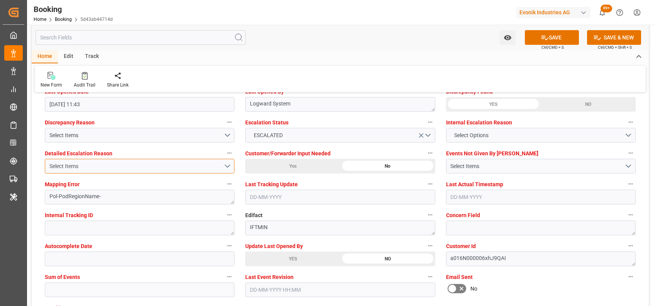
click at [210, 159] on button "Select Items" at bounding box center [140, 166] width 190 height 15
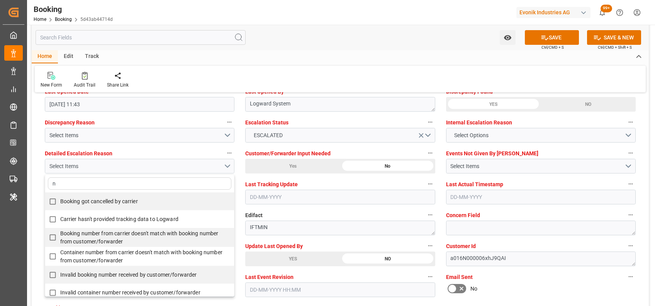
type input "no"
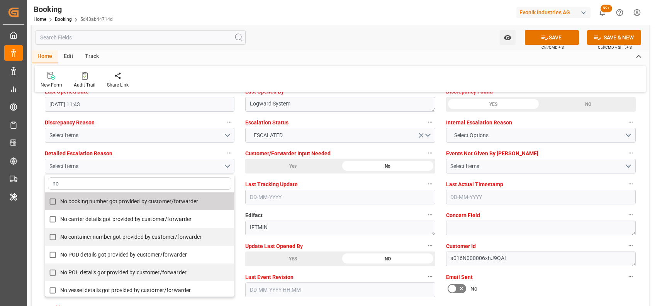
click at [150, 200] on span "No booking number got provided by customer/forwarder" at bounding box center [129, 201] width 138 height 6
checkbox input "true"
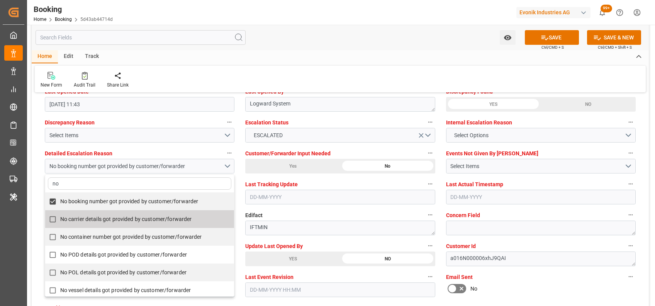
click at [142, 216] on span "No carrier details got provided by customer/forwarder" at bounding box center [126, 219] width 132 height 6
checkbox input "true"
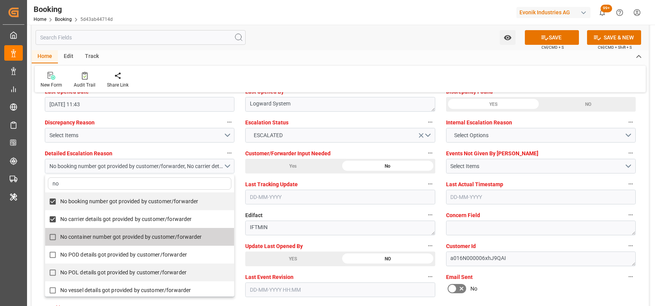
click at [138, 238] on span "No container number got provided by customer/forwarder" at bounding box center [131, 237] width 142 height 6
checkbox input "true"
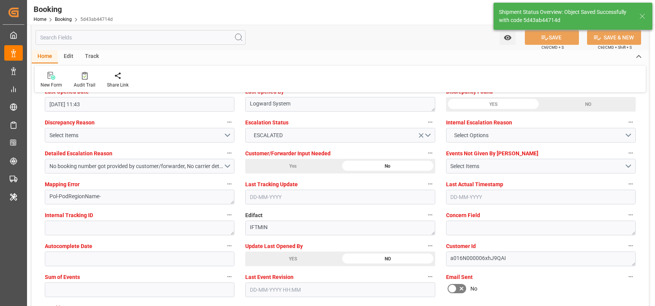
type textarea "[PERSON_NAME]"
type input "13-08-2025 10:16"
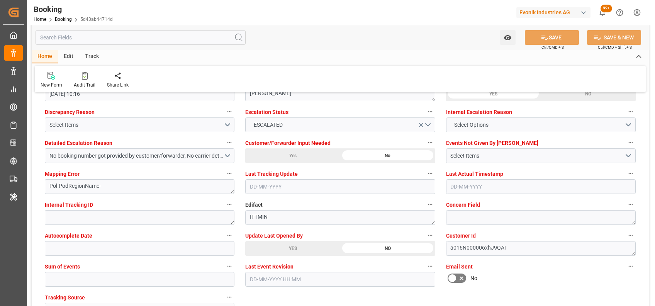
scroll to position [1418, 0]
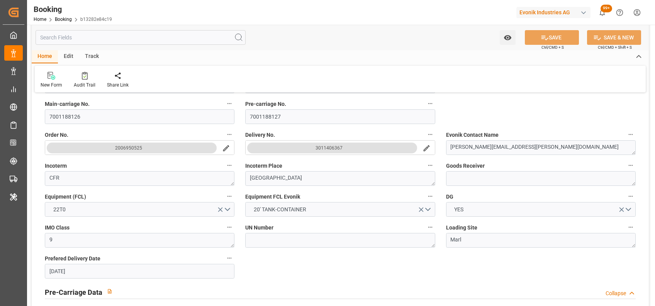
scroll to position [203, 0]
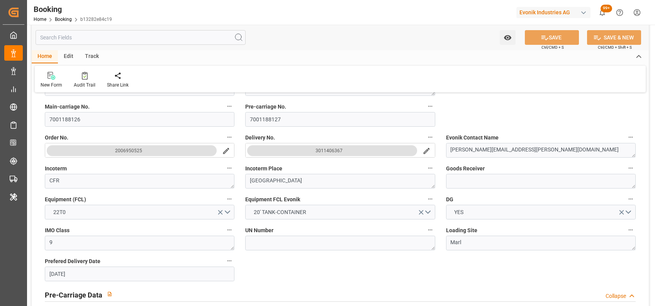
click at [427, 152] on icon "search button" at bounding box center [426, 151] width 8 height 8
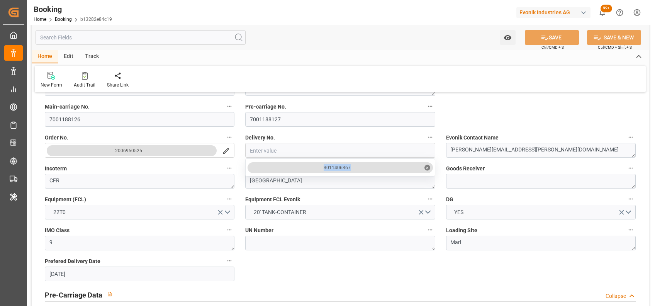
drag, startPoint x: 358, startPoint y: 167, endPoint x: 318, endPoint y: 166, distance: 39.4
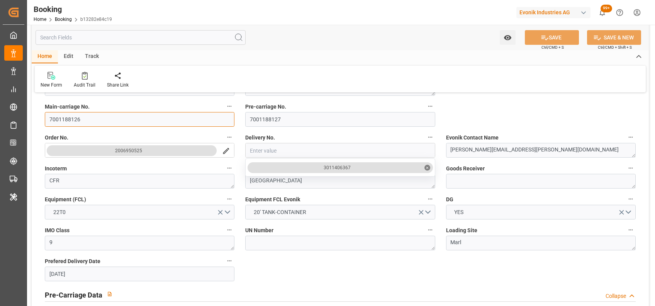
click at [77, 121] on input "7001188126" at bounding box center [140, 119] width 190 height 15
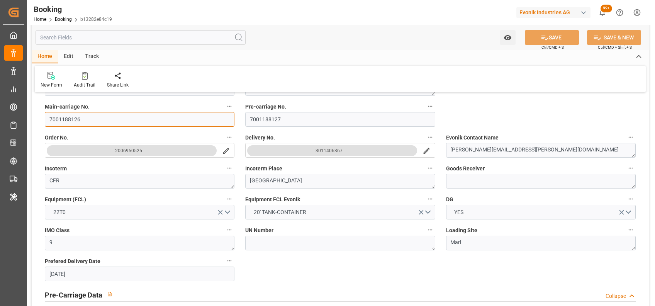
click at [77, 121] on input "7001188126" at bounding box center [140, 119] width 190 height 15
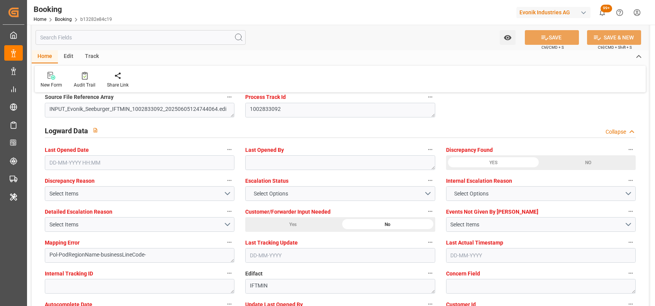
scroll to position [1367, 0]
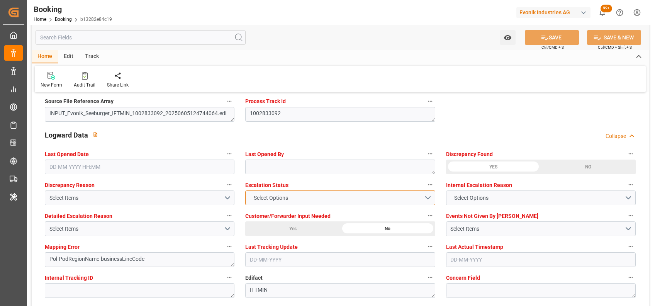
click at [261, 200] on span "Select Options" at bounding box center [271, 198] width 42 height 8
click at [261, 200] on div "Select Options" at bounding box center [340, 197] width 190 height 15
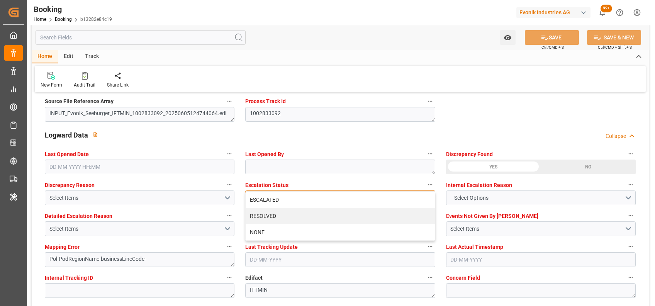
click at [261, 200] on div "ESCALATED" at bounding box center [340, 199] width 189 height 16
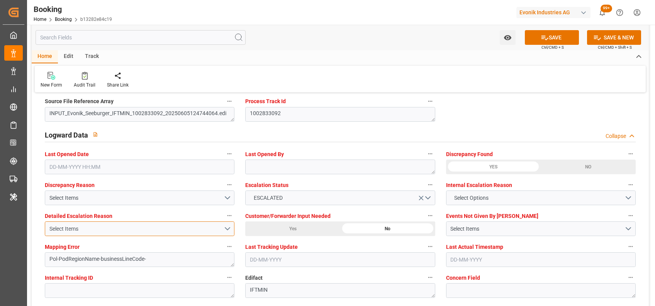
click at [207, 229] on div "Select Items" at bounding box center [136, 229] width 174 height 8
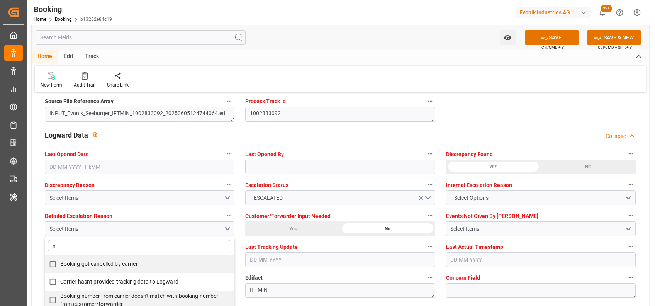
type input "no"
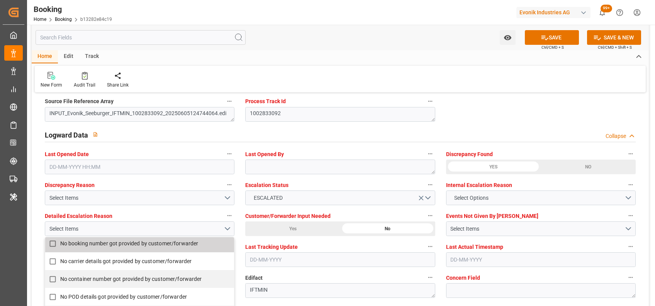
click at [151, 243] on span "No booking number got provided by customer/forwarder" at bounding box center [129, 243] width 138 height 6
checkbox input "true"
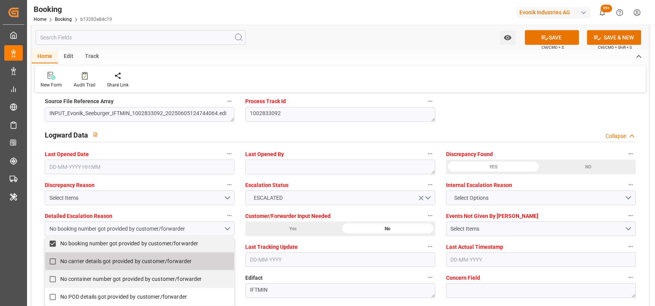
click at [167, 258] on span "No carrier details got provided by customer/forwarder" at bounding box center [126, 261] width 132 height 6
checkbox input "true"
type input "no"
click at [181, 270] on div "No container number got provided by customer/forwarder" at bounding box center [139, 279] width 189 height 18
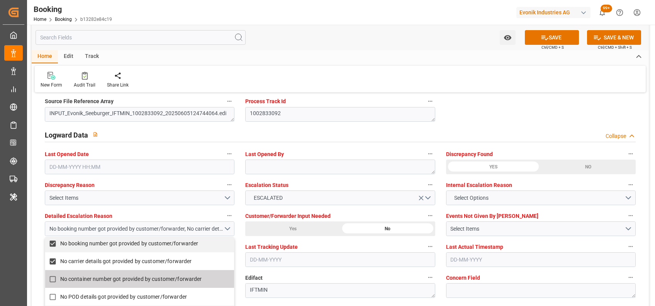
click at [188, 274] on label "No container number got provided by customer/forwarder" at bounding box center [135, 278] width 181 height 15
checkbox input "true"
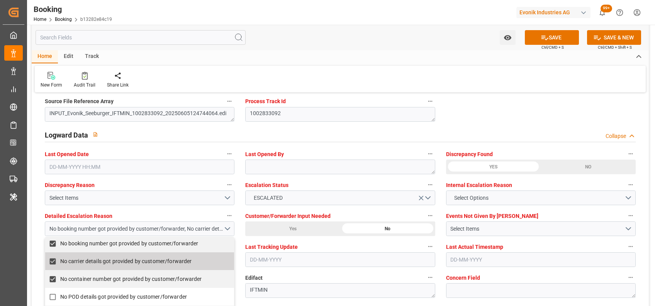
click at [351, 51] on div "Home Edit Track" at bounding box center [340, 56] width 617 height 13
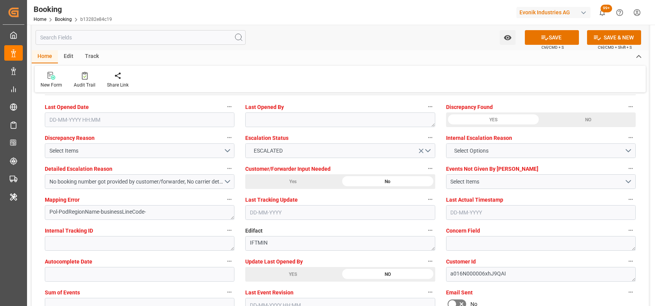
scroll to position [1414, 0]
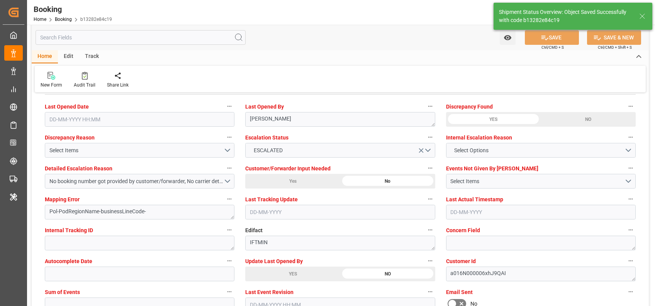
type textarea "[PERSON_NAME]"
type textarea "Pol-PodRegionName-"
type input "13-08-2025 10:18"
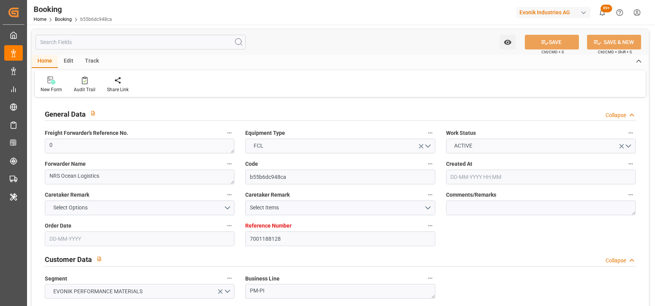
type input "[DATE] 10:49"
type input "[DATE]"
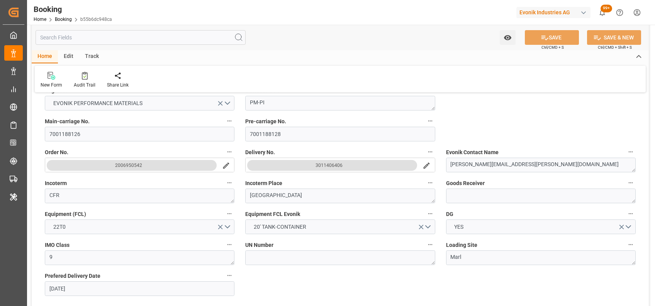
scroll to position [188, 0]
click at [425, 167] on icon "search button" at bounding box center [426, 165] width 8 height 8
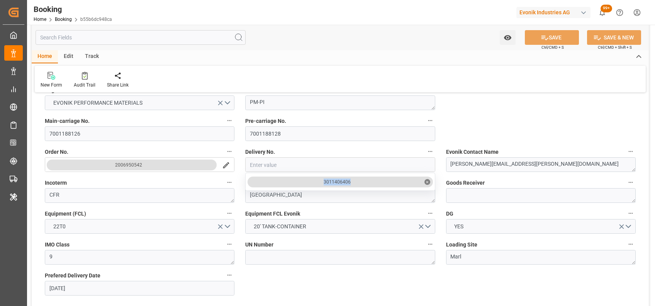
drag, startPoint x: 364, startPoint y: 177, endPoint x: 321, endPoint y: 183, distance: 43.6
copy div "3011406406"
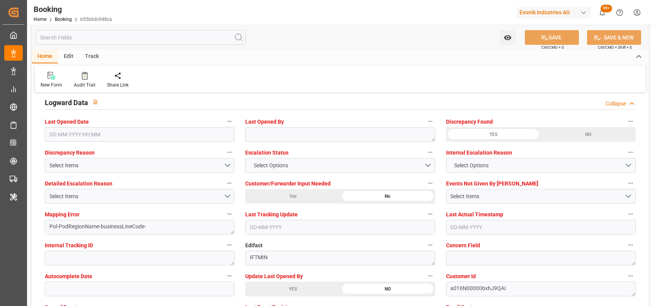
scroll to position [1405, 0]
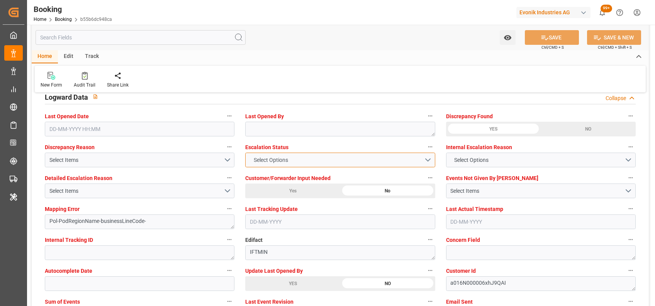
click at [280, 157] on span "Select Options" at bounding box center [271, 160] width 42 height 8
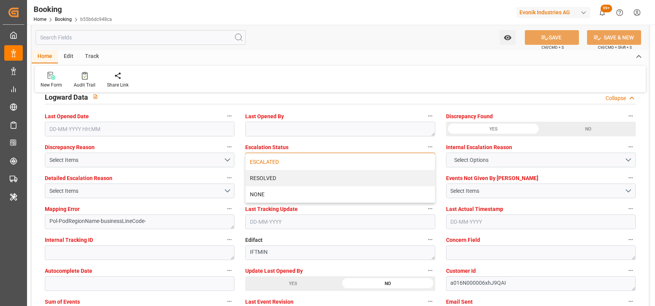
click at [259, 162] on div "ESCALATED" at bounding box center [340, 162] width 189 height 16
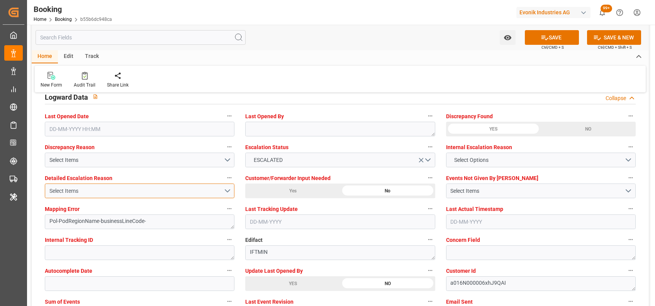
click at [156, 190] on div "Select Items" at bounding box center [136, 191] width 174 height 8
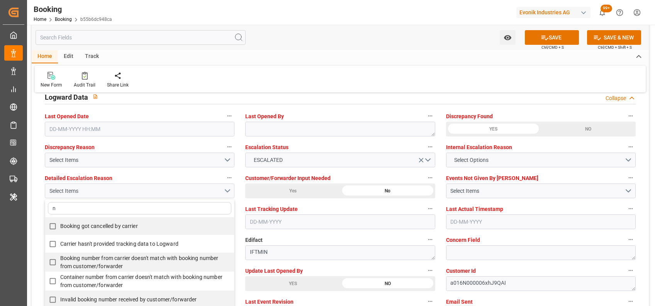
type input "no"
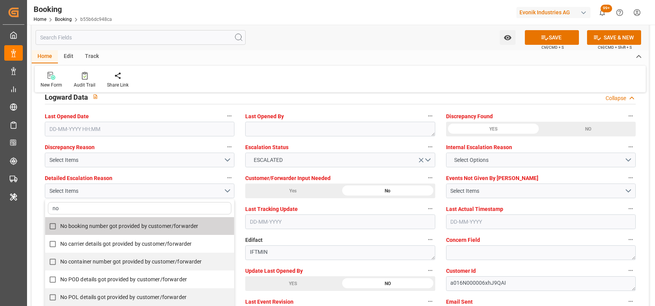
click at [98, 225] on span "No booking number got provided by customer/forwarder" at bounding box center [129, 226] width 138 height 6
checkbox input "true"
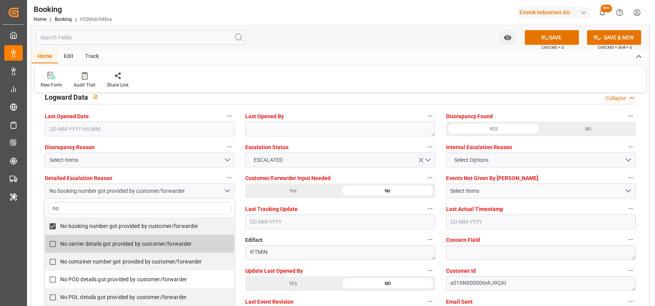
click at [111, 236] on label "No carrier details got provided by customer/forwarder" at bounding box center [135, 243] width 181 height 15
checkbox input "true"
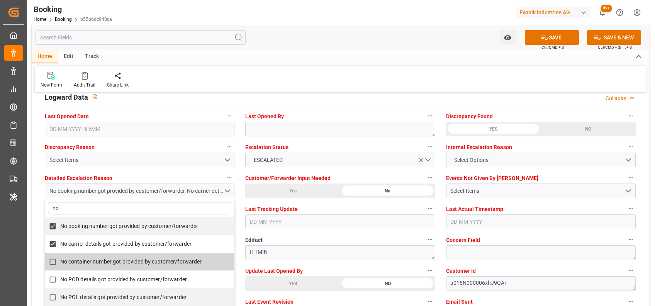
click at [128, 266] on label "No container number got provided by customer/forwarder" at bounding box center [135, 261] width 181 height 15
checkbox input "true"
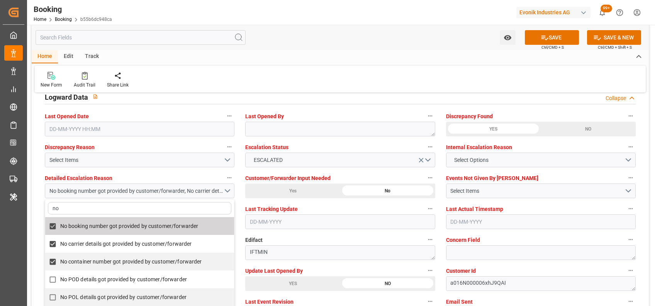
type input "no"
click at [262, 76] on div "New Form Audit Trail Share Link" at bounding box center [340, 79] width 611 height 27
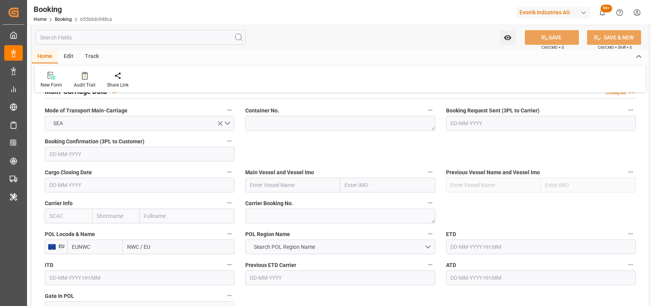
scroll to position [478, 0]
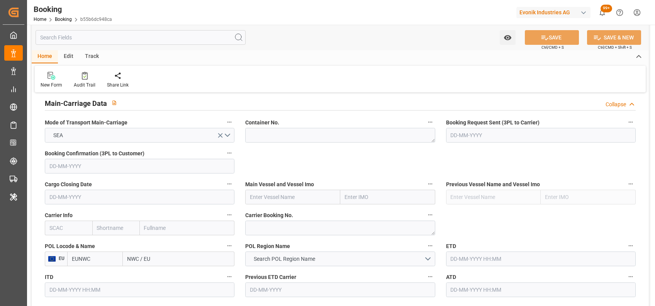
type textarea "[PERSON_NAME]"
type textarea "Pol-PodRegionName-"
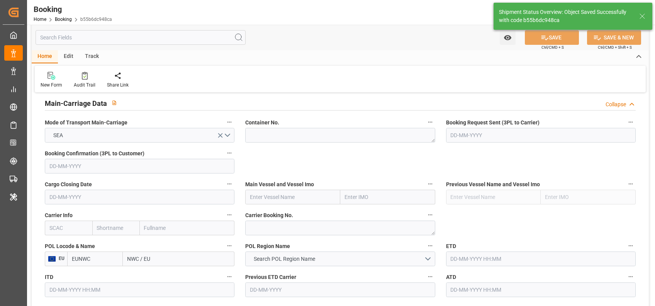
scroll to position [476, 0]
type input "13-08-2025 10:24"
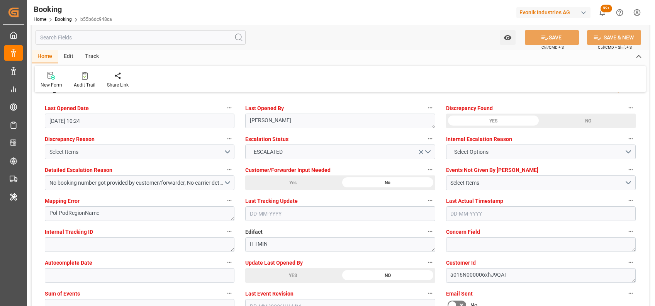
scroll to position [1407, 0]
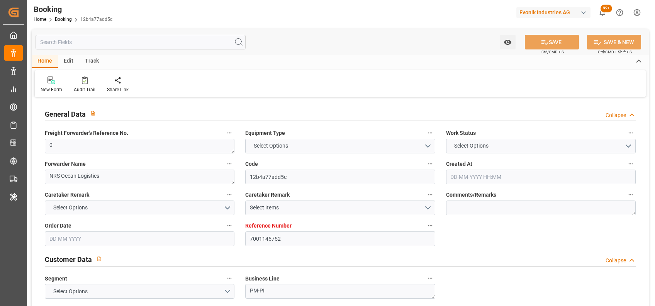
type input "7001145752"
type input "EUNWC"
type input "JPNGO"
type input "[DATE] 06:47"
type input "[DATE]"
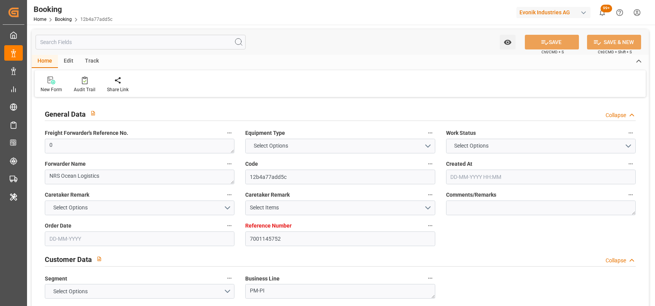
type input "[DATE]"
type input "[DATE] 00:00"
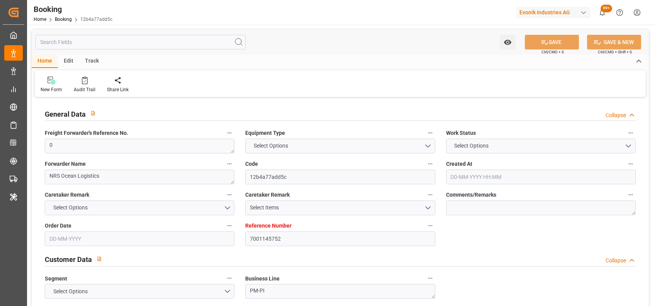
type input "[DATE] 00:00"
type input "[DATE]"
type input "[DATE] 09:07"
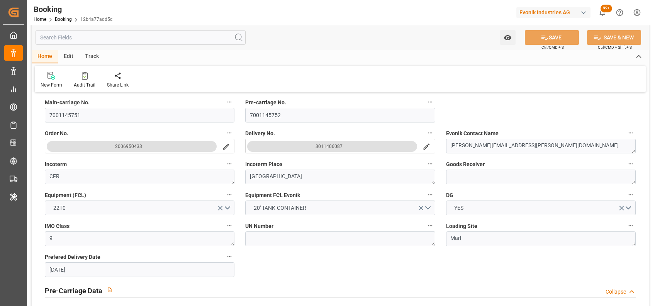
scroll to position [205, 0]
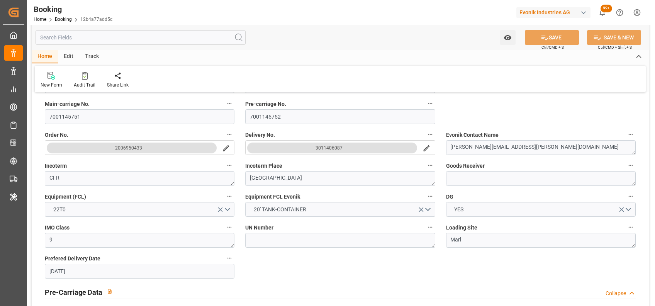
click at [427, 146] on icon "search button" at bounding box center [426, 148] width 6 height 6
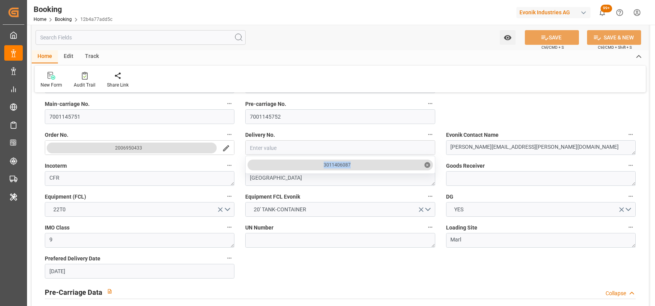
drag, startPoint x: 355, startPoint y: 163, endPoint x: 317, endPoint y: 164, distance: 37.5
copy div "3011406087"
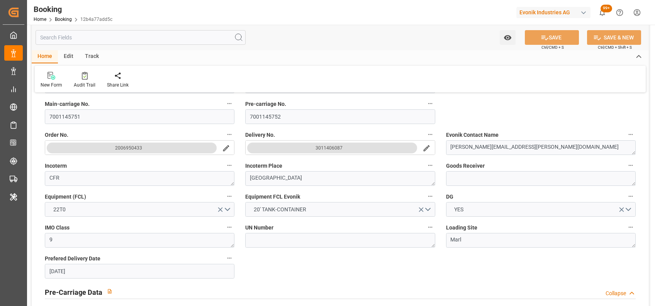
drag, startPoint x: 308, startPoint y: 150, endPoint x: 345, endPoint y: 147, distance: 37.9
click at [345, 147] on button "3011406087" at bounding box center [332, 147] width 170 height 11
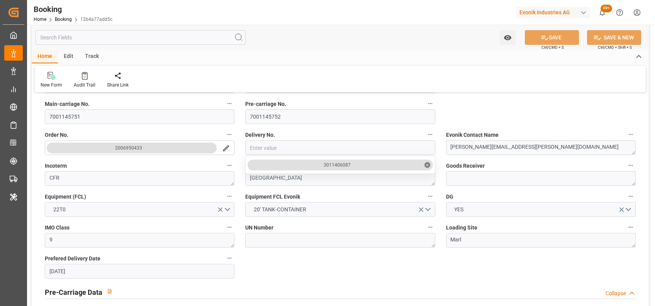
drag, startPoint x: 345, startPoint y: 147, endPoint x: 357, endPoint y: 161, distance: 17.5
click at [357, 155] on div "3011406087 ✕" at bounding box center [340, 147] width 190 height 15
drag, startPoint x: 357, startPoint y: 161, endPoint x: 320, endPoint y: 166, distance: 37.5
copy div "3011406087"
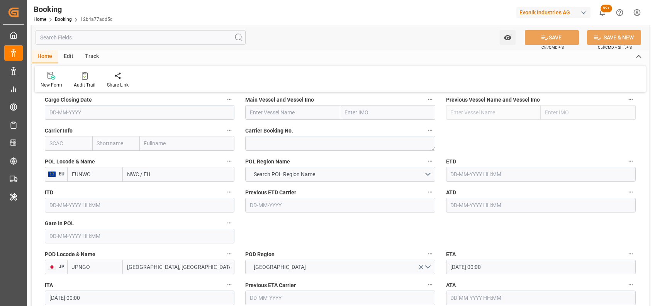
scroll to position [564, 0]
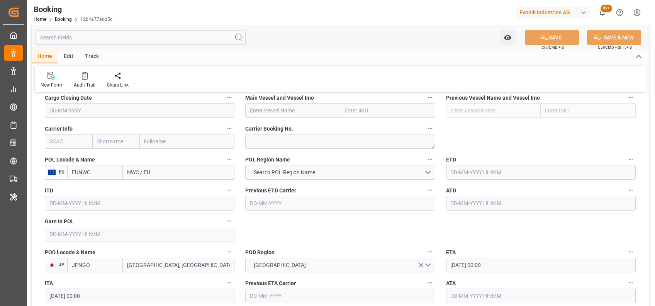
click at [98, 170] on input "EUNWC" at bounding box center [95, 172] width 56 height 15
type input "e"
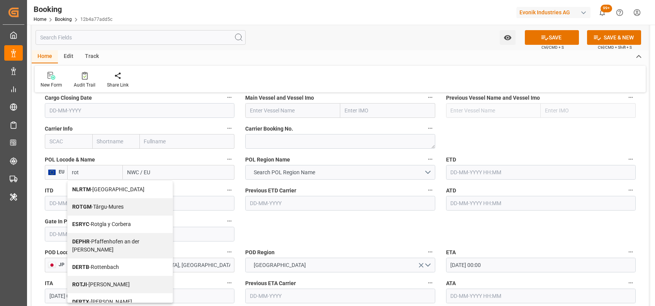
click at [93, 192] on span "NLRTM - [GEOGRAPHIC_DATA]" at bounding box center [108, 189] width 72 height 6
type input "NLRTM"
type input "[GEOGRAPHIC_DATA]"
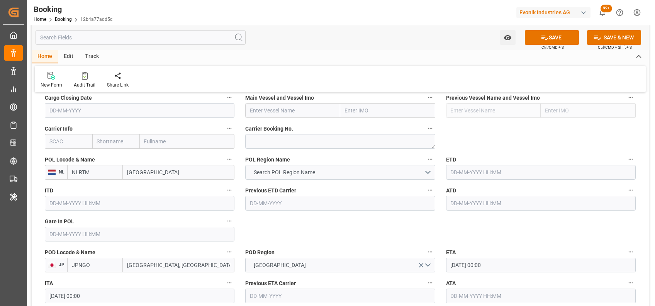
type input "NLRTM"
click at [285, 172] on span "Search POL Region Name" at bounding box center [284, 172] width 69 height 8
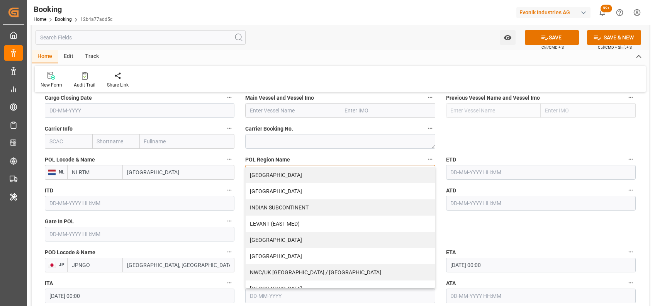
scroll to position [113, 0]
click at [269, 270] on div "NWC/UK [GEOGRAPHIC_DATA] / [GEOGRAPHIC_DATA]" at bounding box center [340, 272] width 189 height 16
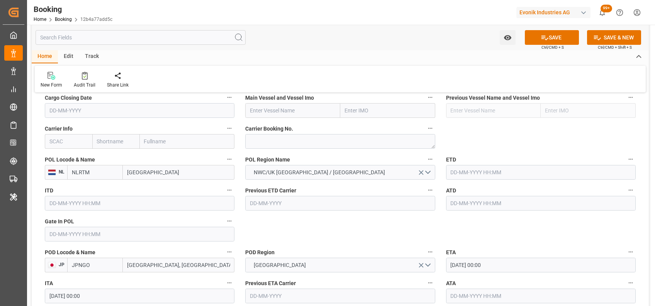
click at [288, 111] on input "text" at bounding box center [292, 110] width 95 height 15
click at [268, 123] on div "NYK Vega - 9312781" at bounding box center [289, 127] width 86 height 17
type input "NYK [PERSON_NAME]"
type input "9312781"
type input "NYK [PERSON_NAME]"
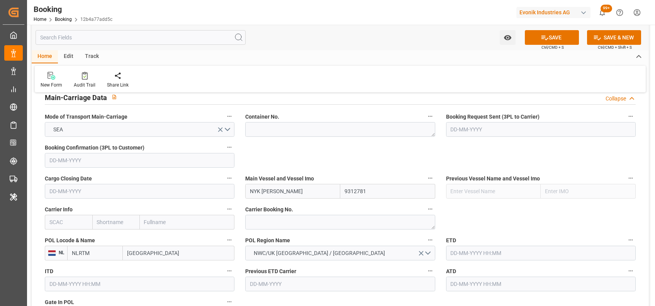
scroll to position [483, 0]
click at [263, 130] on textarea at bounding box center [340, 130] width 190 height 15
paste textarea "NCCU0201228"
type textarea "NCCU0201228"
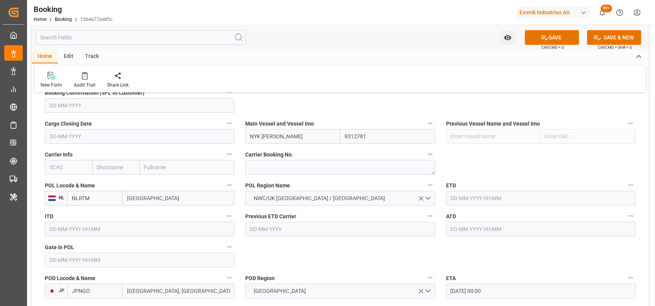
scroll to position [542, 0]
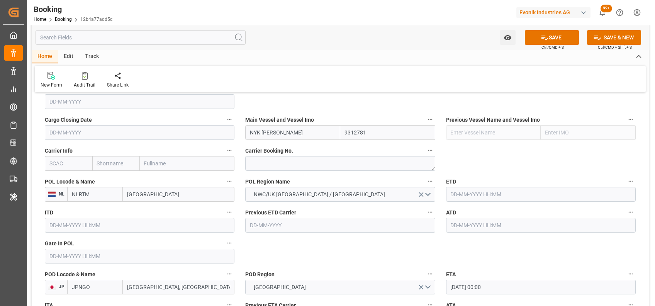
click at [69, 158] on input "text" at bounding box center [68, 163] width 47 height 15
click at [63, 178] on b "[PERSON_NAME]" at bounding box center [71, 180] width 42 height 6
type input "[PERSON_NAME]"
type input "ONE"
type input "Ocean Network Express"
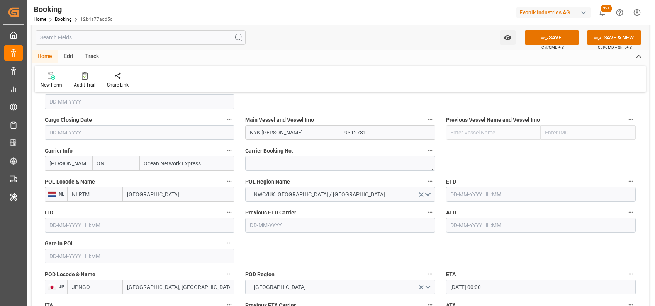
type input "[PERSON_NAME]"
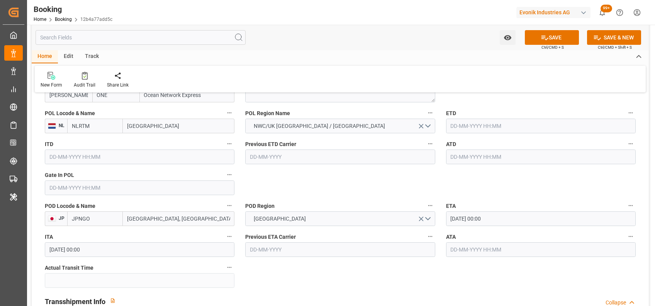
scroll to position [611, 0]
click at [179, 185] on input "text" at bounding box center [140, 186] width 190 height 15
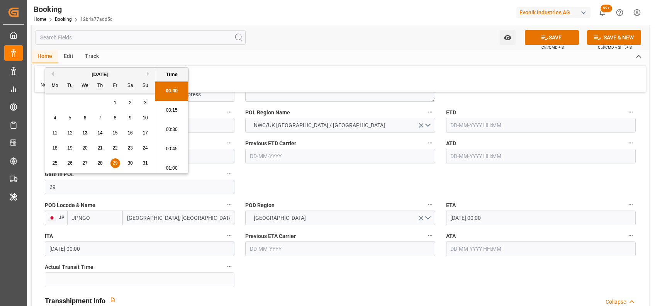
scroll to position [1199, 0]
type input "[DATE] 00:00"
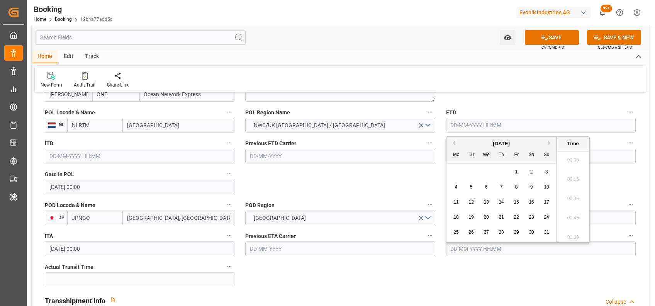
click at [472, 129] on input "text" at bounding box center [541, 125] width 190 height 15
type input "[DATE] 00:00"
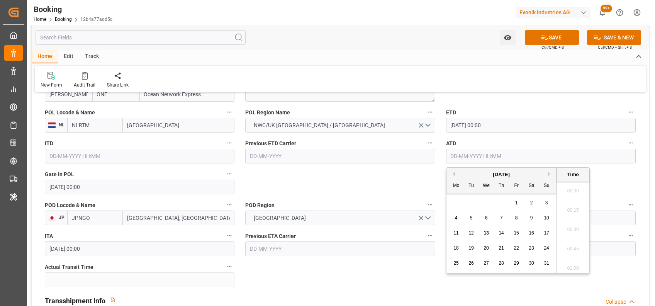
click at [484, 157] on input "text" at bounding box center [541, 156] width 190 height 15
type input "[DATE] 00:00"
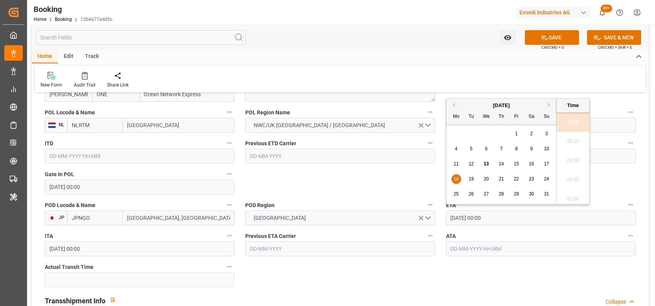
drag, startPoint x: 506, startPoint y: 216, endPoint x: 439, endPoint y: 216, distance: 67.2
type input "23-09-2025 00:00"
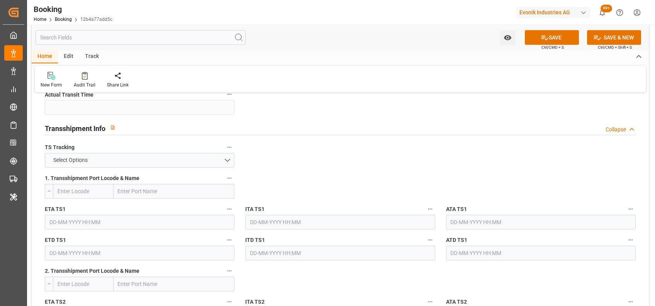
scroll to position [784, 0]
click at [213, 161] on button "Select Options" at bounding box center [140, 159] width 190 height 15
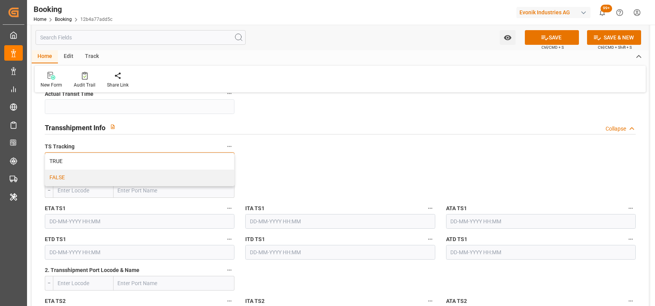
click at [127, 174] on div "FALSE" at bounding box center [139, 177] width 189 height 16
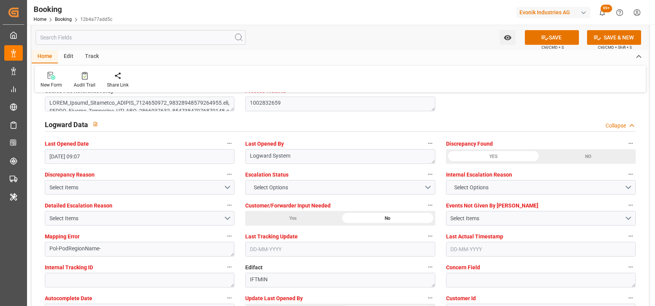
scroll to position [1395, 0]
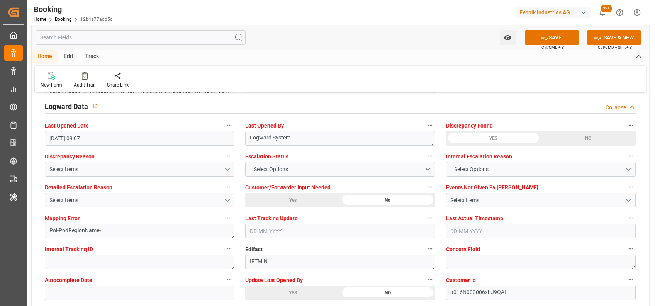
click at [263, 160] on label "Escalation Status" at bounding box center [340, 156] width 190 height 11
click at [425, 160] on button "Escalation Status" at bounding box center [430, 156] width 10 height 10
click at [272, 167] on div at bounding box center [327, 153] width 655 height 306
click at [275, 169] on span "Select Options" at bounding box center [271, 169] width 42 height 8
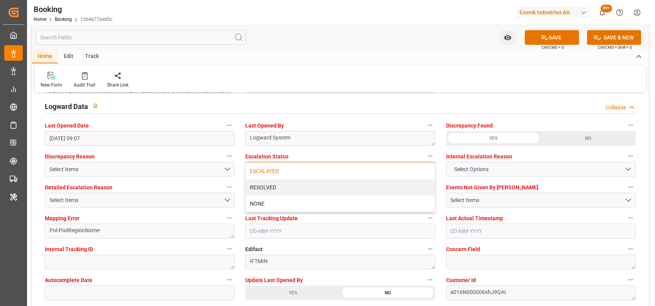
click at [273, 169] on div "ESCALATED" at bounding box center [340, 171] width 189 height 16
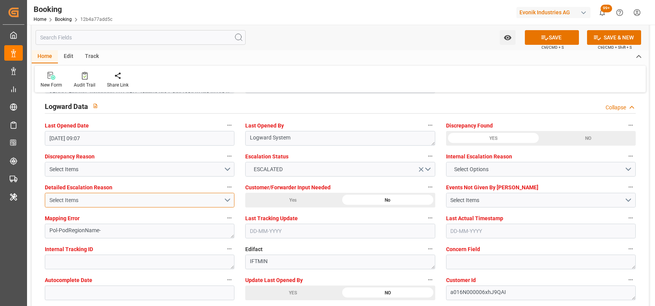
click at [207, 203] on div "Select Items" at bounding box center [136, 200] width 174 height 8
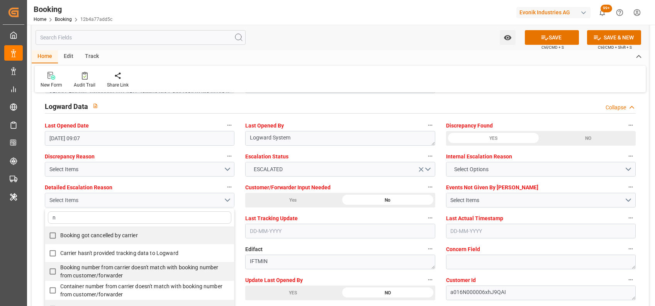
type input "no"
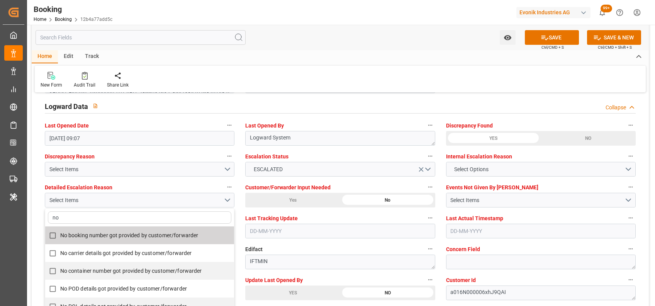
click at [112, 236] on span "No booking number got provided by customer/forwarder" at bounding box center [129, 235] width 138 height 6
checkbox input "true"
type input "no"
click at [322, 18] on div "Booking Home Booking 12b4a77add5c Evonik Industries AG 99+ Notifications Only s…" at bounding box center [338, 12] width 633 height 25
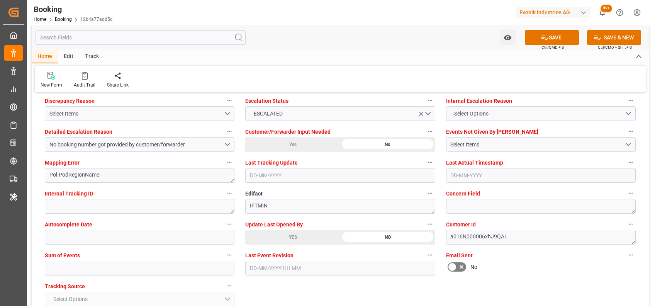
scroll to position [1452, 0]
click at [58, 266] on input "text" at bounding box center [140, 267] width 190 height 15
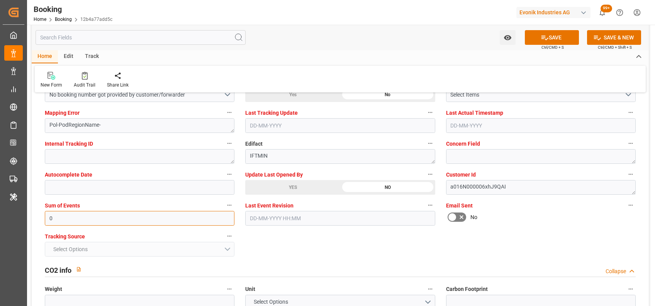
scroll to position [1501, 0]
type input "0"
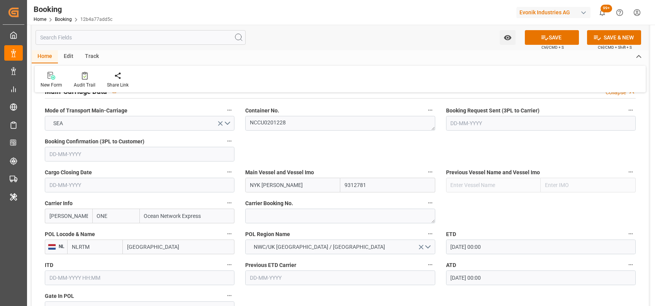
scroll to position [489, 0]
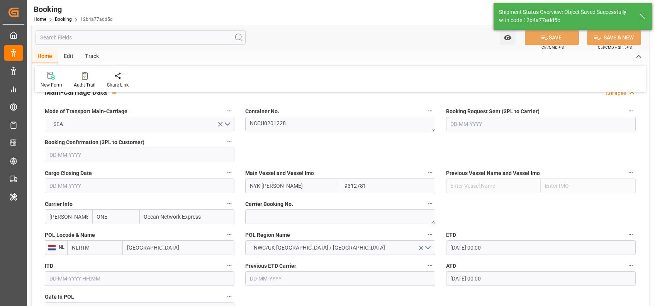
type textarea "NWC/[GEOGRAPHIC_DATA] [GEOGRAPHIC_DATA] Continent / [GEOGRAPHIC_DATA]-PI"
type textarea "[PERSON_NAME]"
type input "03-08-2025 00:00"
type input "13-08-2025 10:32"
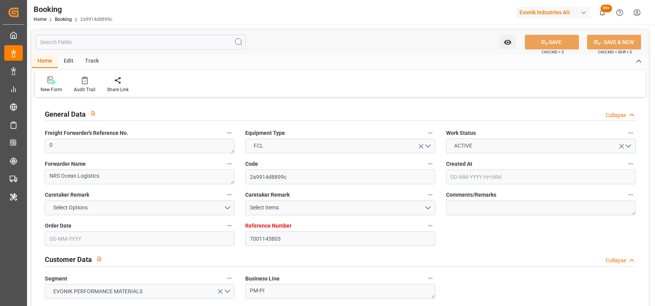
type input "7001145803"
type input "EUNWC"
type input "JPNGO"
type input "[DATE] 06:47"
type input "[DATE]"
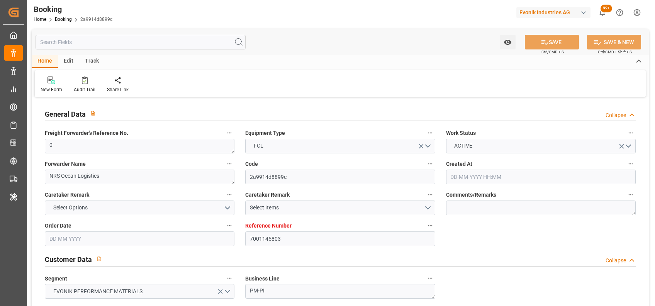
type input "[DATE]"
type input "[DATE] 00:00"
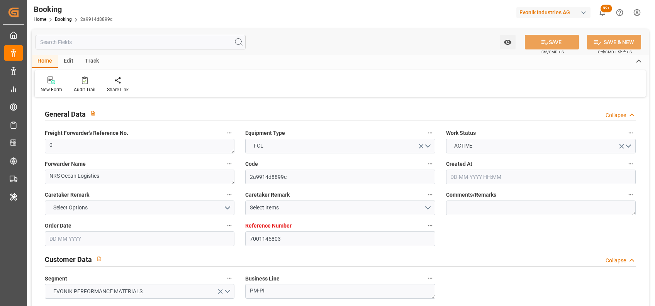
type input "[DATE] 00:00"
type input "[DATE]"
type input "[DATE] 09:07"
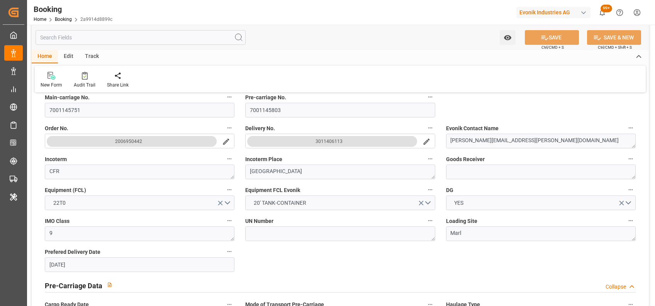
click at [428, 140] on icon "search button" at bounding box center [426, 142] width 6 height 6
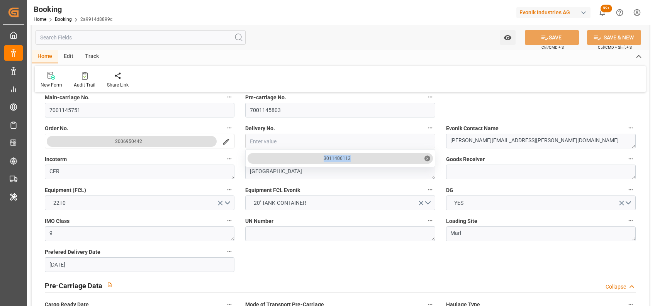
drag, startPoint x: 361, startPoint y: 160, endPoint x: 318, endPoint y: 161, distance: 43.6
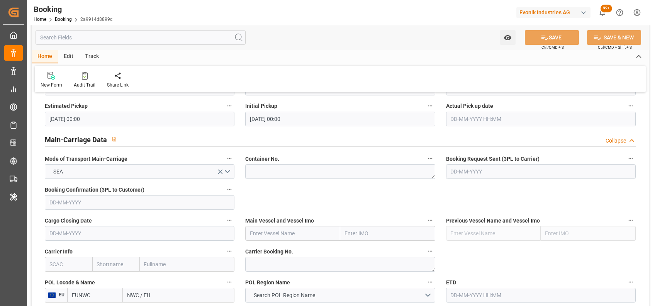
scroll to position [442, 0]
click at [315, 172] on textarea at bounding box center [340, 170] width 190 height 15
paste textarea "NCCU1501024"
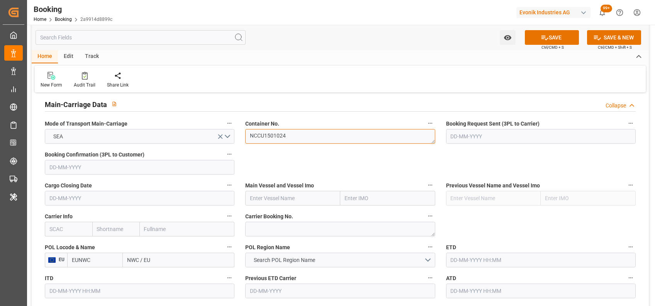
scroll to position [486, 0]
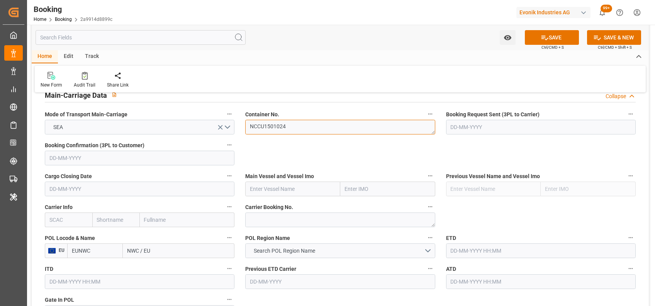
type textarea "NCCU1501024"
click at [299, 182] on input "text" at bounding box center [292, 188] width 95 height 15
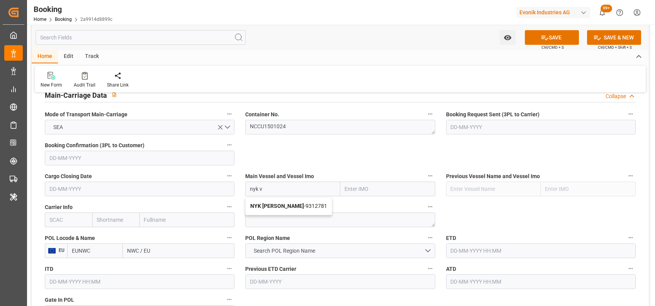
click at [265, 203] on b "NYK [PERSON_NAME]" at bounding box center [277, 206] width 54 height 6
type input "NYK [PERSON_NAME]"
type input "9312781"
type input "NYK [PERSON_NAME]"
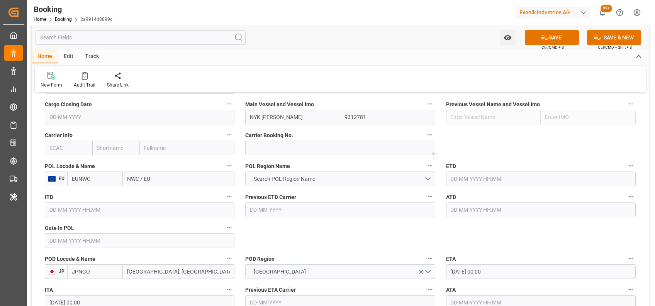
scroll to position [558, 0]
click at [69, 154] on input "text" at bounding box center [68, 147] width 47 height 15
click at [59, 159] on div "[PERSON_NAME]" at bounding box center [70, 164] width 51 height 17
type input "[PERSON_NAME]"
type input "ONE"
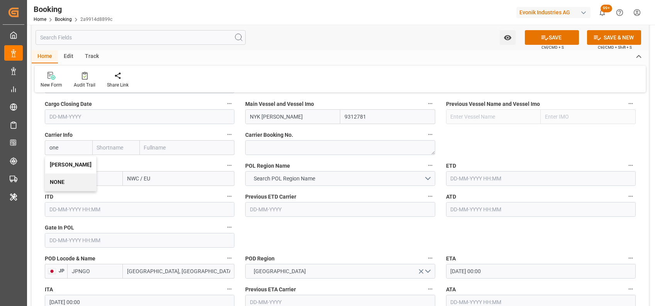
type input "Ocean Network Express"
type input "[PERSON_NAME]"
click at [78, 173] on input "EUNWC" at bounding box center [95, 178] width 56 height 15
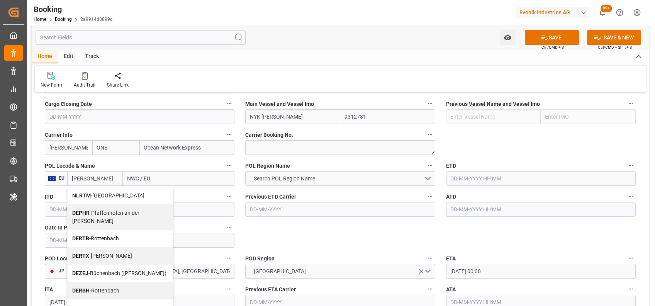
click at [84, 195] on b "NLRTM" at bounding box center [81, 195] width 19 height 6
type input "NLRTM"
type input "[GEOGRAPHIC_DATA]"
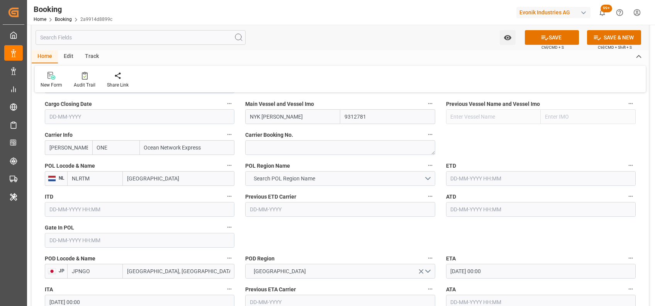
type input "NLRTM"
click at [278, 183] on button "Search POL Region Name" at bounding box center [340, 178] width 190 height 15
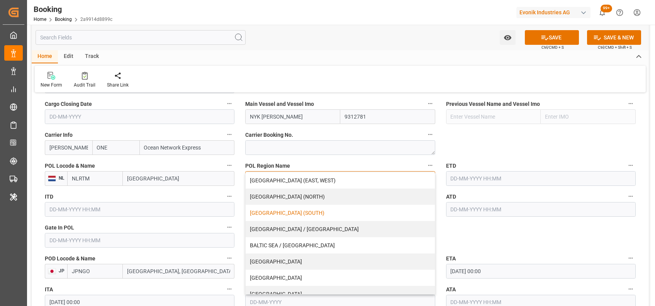
scroll to position [170, 0]
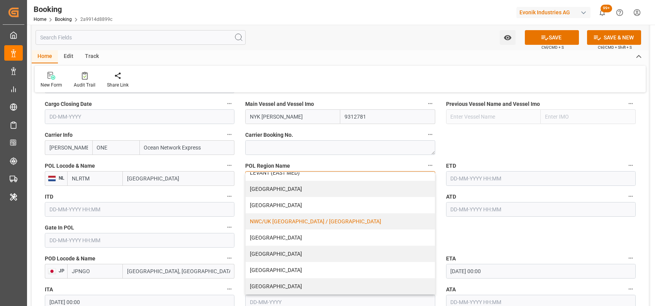
click at [270, 218] on div "NWC/UK [GEOGRAPHIC_DATA] / [GEOGRAPHIC_DATA]" at bounding box center [340, 221] width 189 height 16
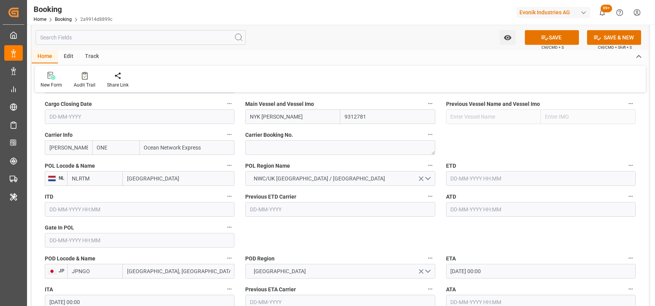
click at [322, 251] on div "POD Region FAR EAST" at bounding box center [340, 265] width 200 height 31
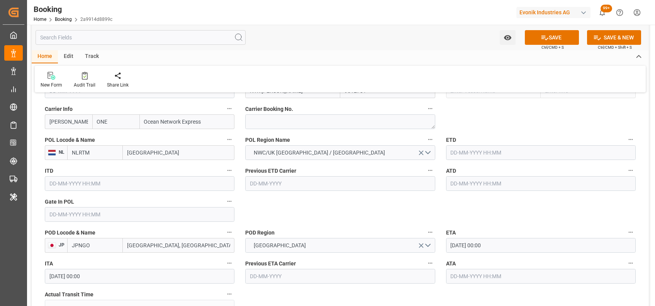
scroll to position [584, 0]
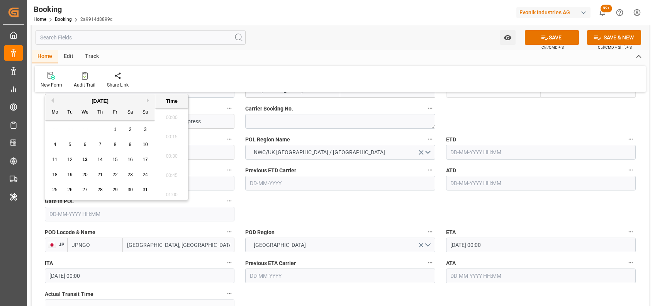
click at [56, 215] on input "text" at bounding box center [140, 214] width 190 height 15
type input "29-07-2025 00:00"
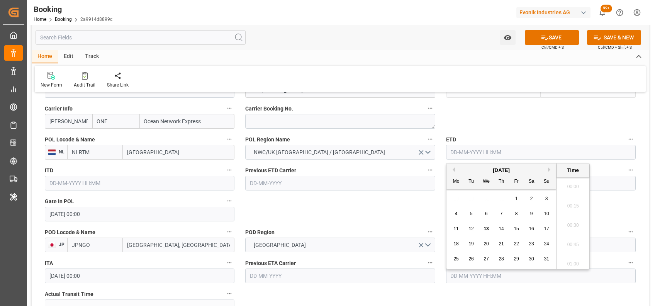
click at [457, 149] on input "text" at bounding box center [541, 152] width 190 height 15
type input "03-08-2025 00:00"
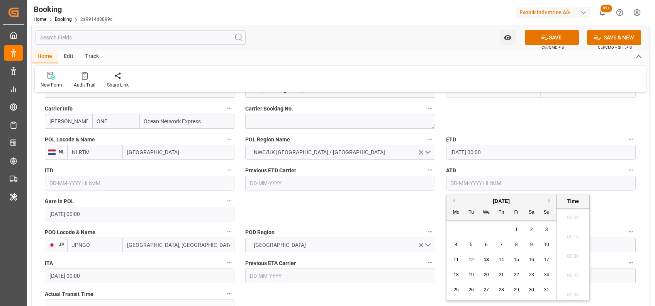
click at [457, 187] on input "text" at bounding box center [541, 183] width 190 height 15
type input "03-08-2025 00:00"
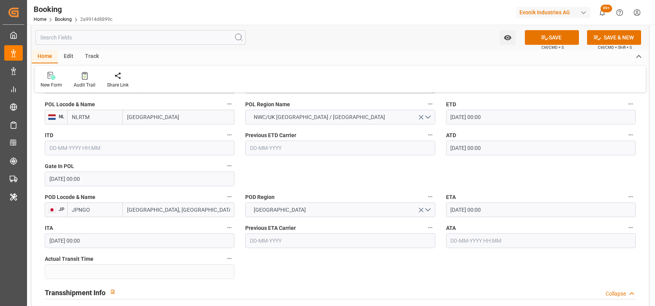
scroll to position [618, 0]
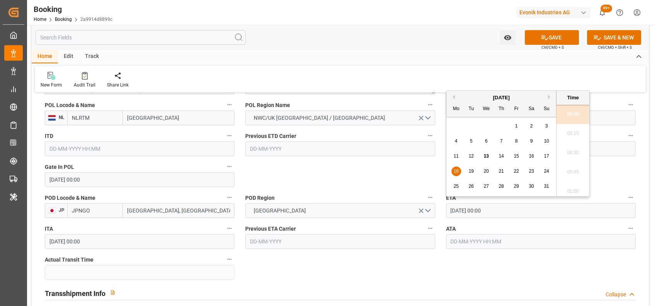
drag, startPoint x: 496, startPoint y: 210, endPoint x: 442, endPoint y: 214, distance: 53.5
click at [442, 214] on div "ETA 18-08-2025 00:00" at bounding box center [540, 205] width 200 height 31
type input "23-09-2025 00:00"
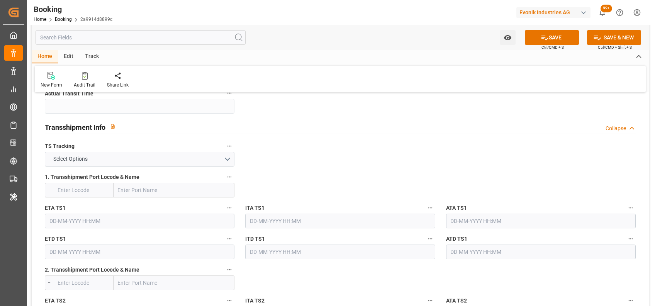
scroll to position [791, 0]
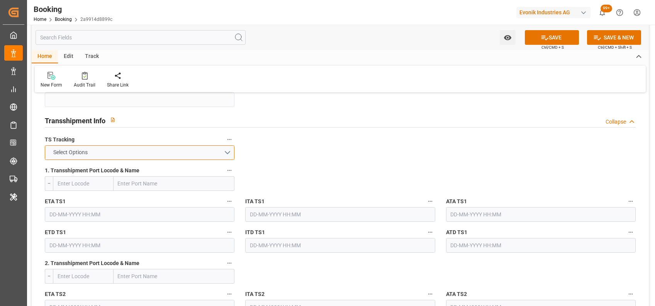
click at [151, 151] on button "Select Options" at bounding box center [140, 152] width 190 height 15
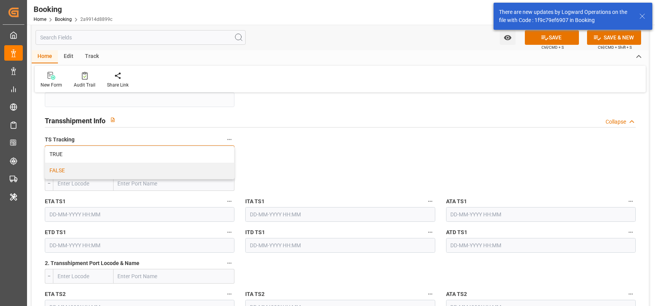
click at [66, 167] on div "FALSE" at bounding box center [139, 171] width 189 height 16
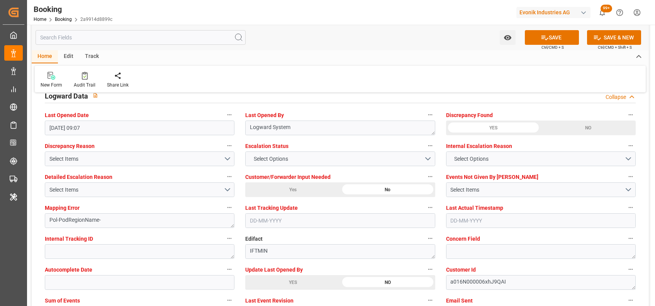
scroll to position [1407, 0]
click at [303, 155] on button "Select Options" at bounding box center [340, 158] width 190 height 15
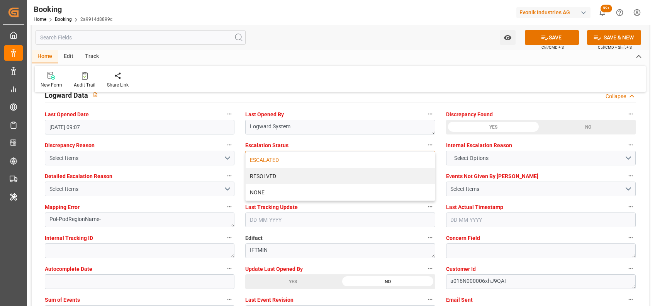
click at [268, 159] on div "ESCALATED" at bounding box center [340, 160] width 189 height 16
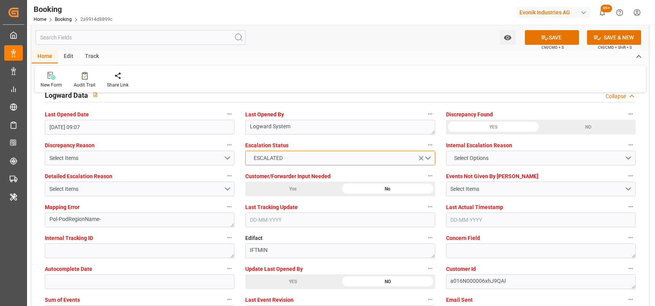
scroll to position [1449, 0]
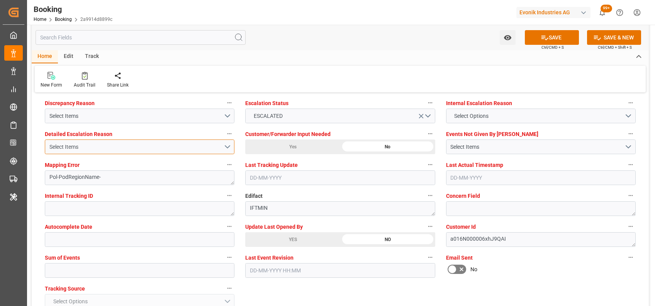
click at [71, 141] on button "Select Items" at bounding box center [140, 146] width 190 height 15
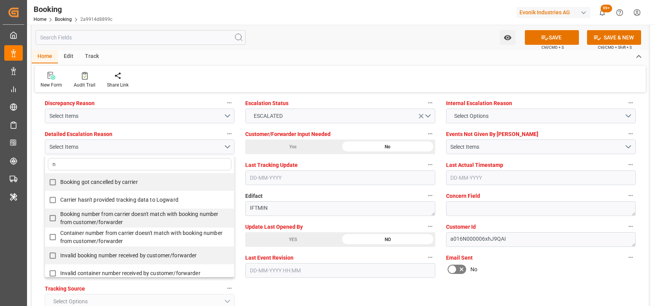
type input "no"
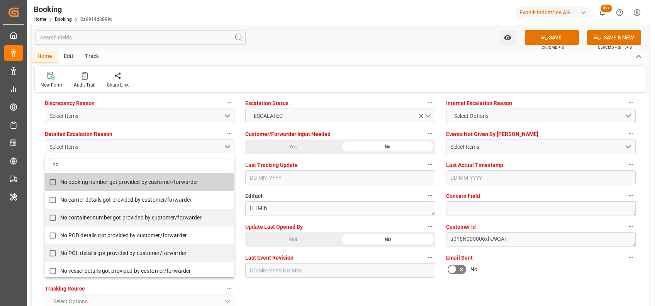
click at [122, 175] on label "No booking number got provided by customer/forwarder" at bounding box center [135, 181] width 181 height 15
checkbox input "true"
type input "no"
click at [330, 73] on div "New Form Audit Trail Share Link" at bounding box center [340, 79] width 611 height 27
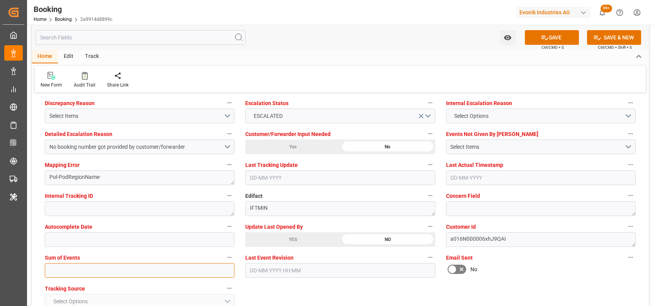
click at [82, 269] on input "text" at bounding box center [140, 270] width 190 height 15
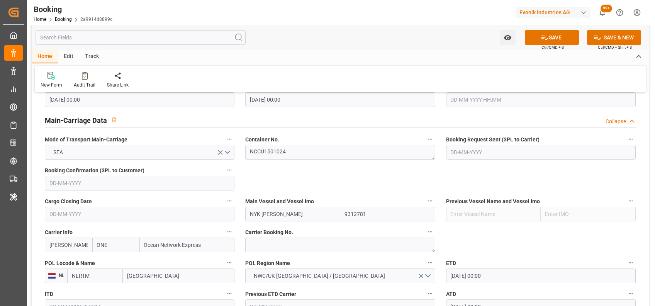
scroll to position [460, 0]
type input "0"
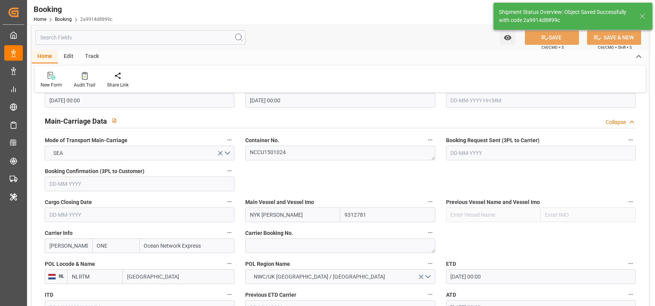
type textarea "NWC/UK North West Continent / UK_JPNGO_ONEY_PM-PI"
type textarea "shaini ghorai"
type input "03-08-2025 00:00"
type input "13-08-2025 10:35"
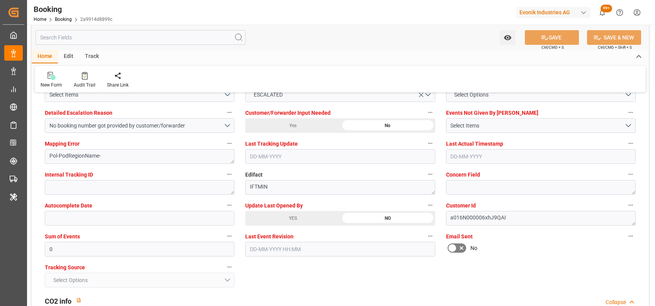
scroll to position [1495, 0]
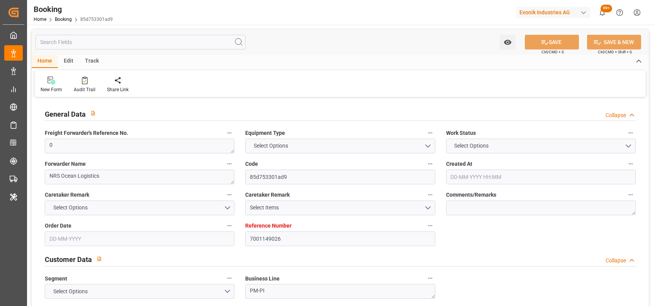
type input "7001149026"
type input "EUNWC"
type input "JPNGO"
type input "[DATE] 10:12"
type input "[DATE]"
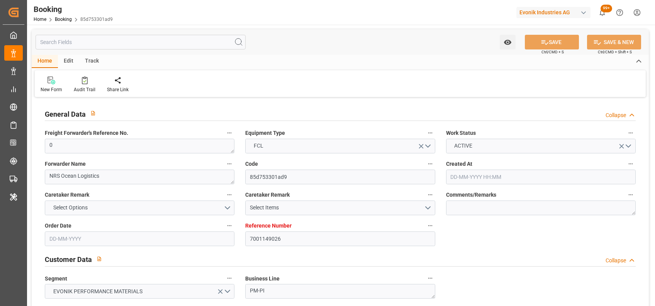
type input "[DATE]"
type input "[DATE] 00:00"
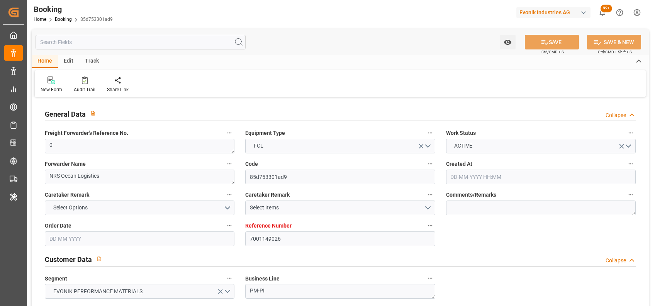
type input "[DATE] 00:00"
type input "[DATE]"
type input "[DATE] 08:22"
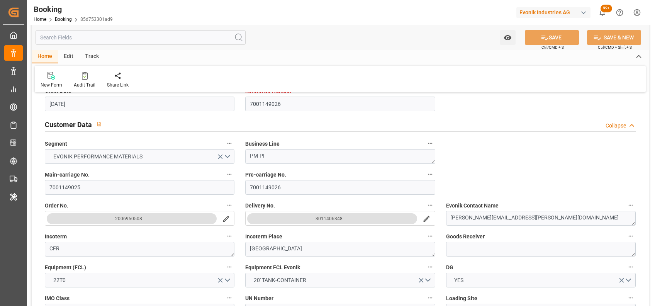
scroll to position [140, 0]
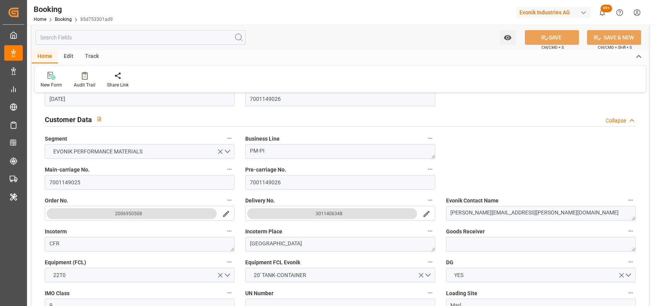
click at [425, 215] on icon "search button" at bounding box center [426, 214] width 8 height 8
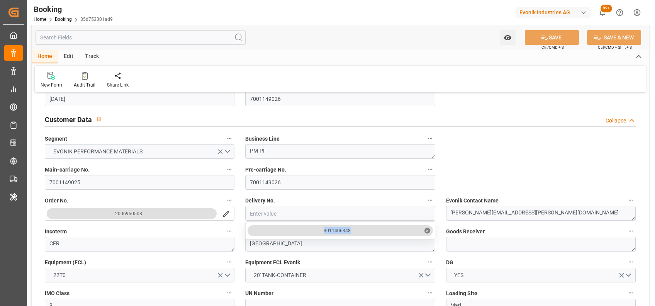
drag, startPoint x: 362, startPoint y: 229, endPoint x: 319, endPoint y: 231, distance: 43.3
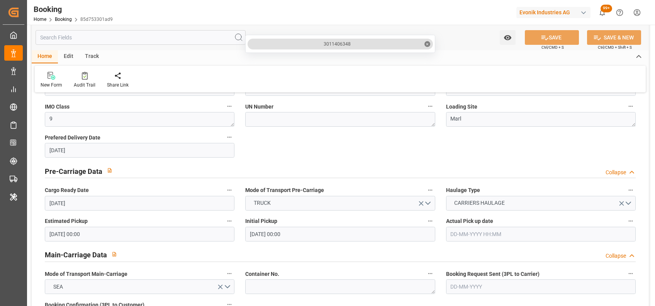
scroll to position [371, 0]
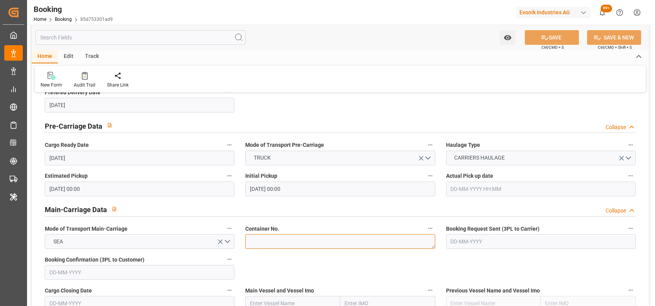
click at [287, 237] on textarea at bounding box center [340, 241] width 190 height 15
paste textarea "NCCU1800154"
type textarea "NCCU1800154"
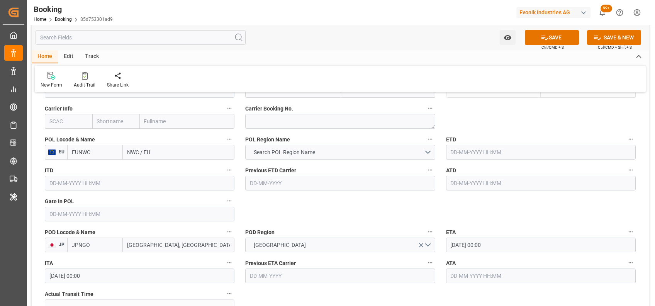
scroll to position [584, 0]
click at [85, 149] on input "EUNWC" at bounding box center [95, 151] width 56 height 15
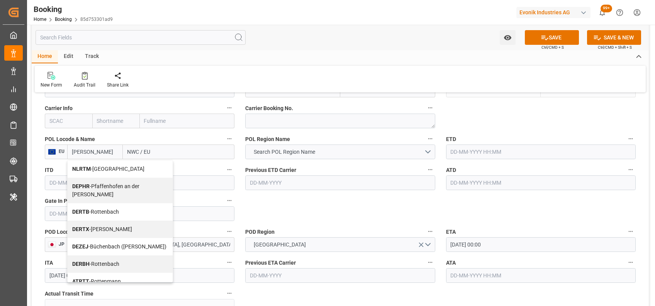
click at [91, 171] on span "NLRTM - Rotterdam" at bounding box center [108, 169] width 72 height 6
type input "NLRTM"
type input "Rotterdam"
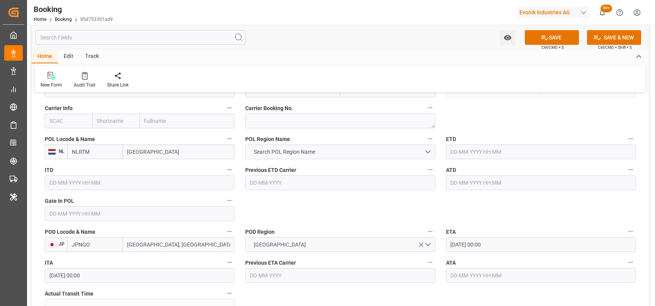
scroll to position [528, 0]
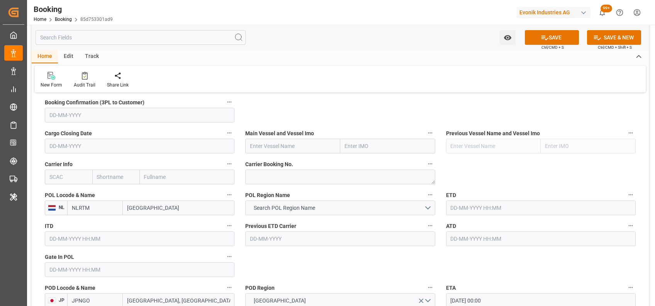
type input "NLRTM"
click at [68, 178] on input "text" at bounding box center [68, 176] width 47 height 15
click at [57, 194] on b "ONEY" at bounding box center [71, 194] width 42 height 6
type input "ONEY"
type input "ONE"
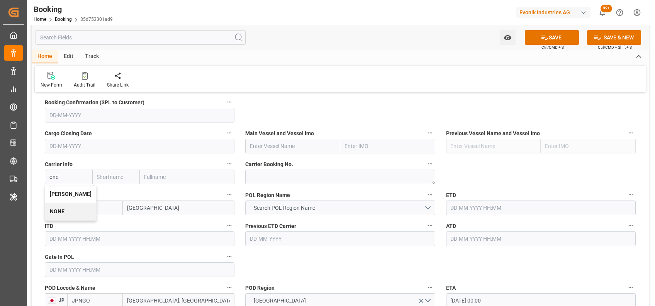
type input "Ocean Network Express"
type input "ONEY"
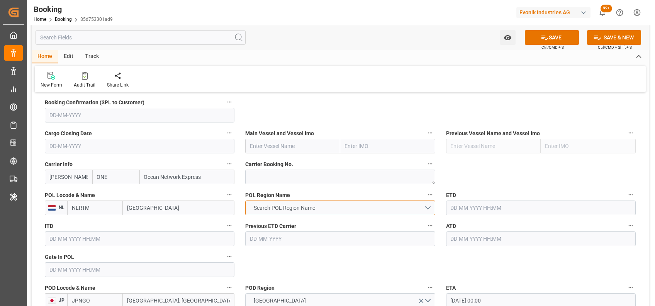
click at [263, 208] on span "Search POL Region Name" at bounding box center [284, 208] width 69 height 8
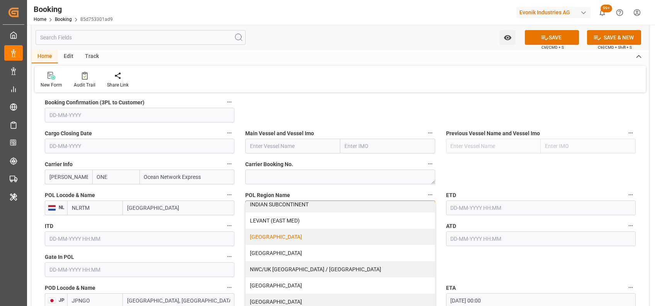
scroll to position [152, 0]
click at [266, 264] on div "NWC/UK NORTH WEST CONTINENT / UK" at bounding box center [340, 268] width 189 height 16
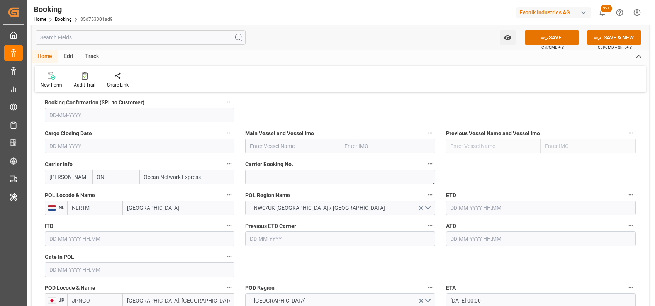
click at [283, 144] on input "text" at bounding box center [292, 146] width 95 height 15
paste input "ONE HONG KONG"
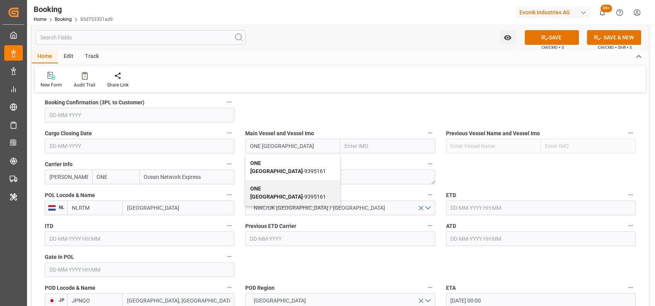
click at [264, 166] on div "ONE Hong Kong - 9395161" at bounding box center [293, 166] width 94 height 25
type input "ONE Hong Kong"
type input "9395161"
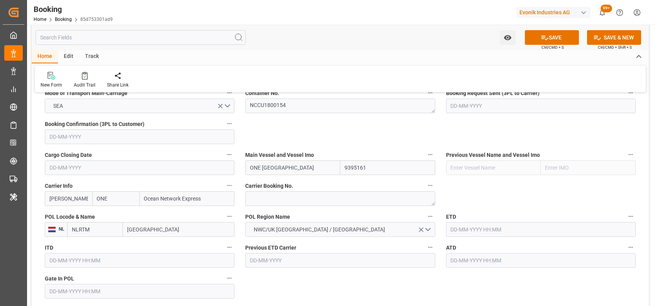
scroll to position [510, 0]
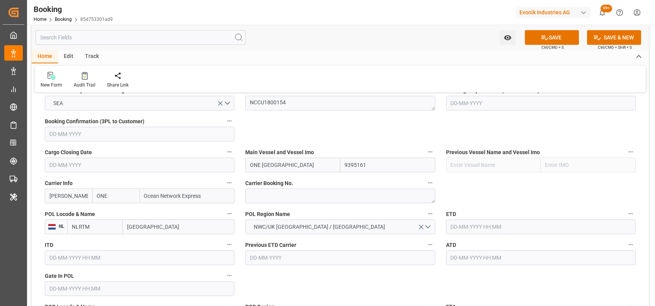
type input "ONE Hong Kong"
click at [102, 287] on input "text" at bounding box center [140, 288] width 190 height 15
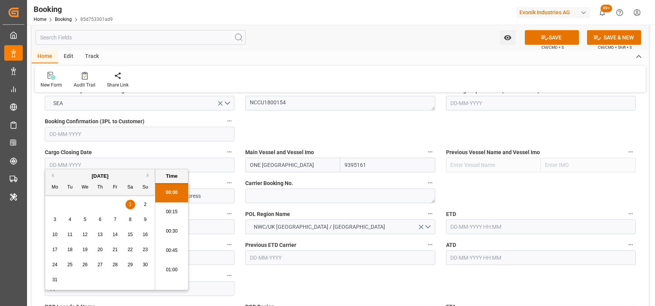
type input "05-08-2025 00:00"
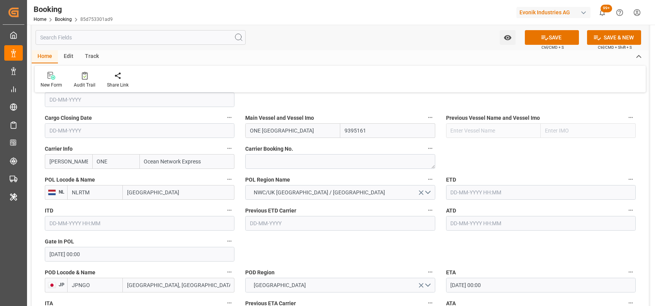
scroll to position [547, 0]
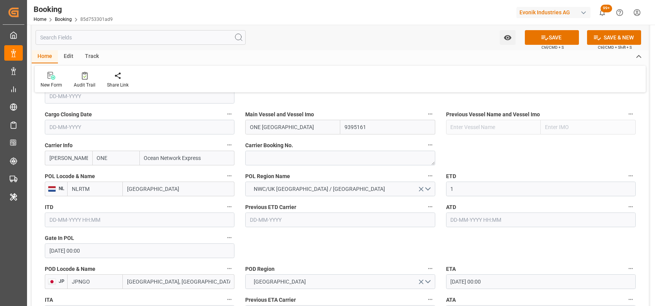
click at [499, 189] on input "1" at bounding box center [541, 188] width 190 height 15
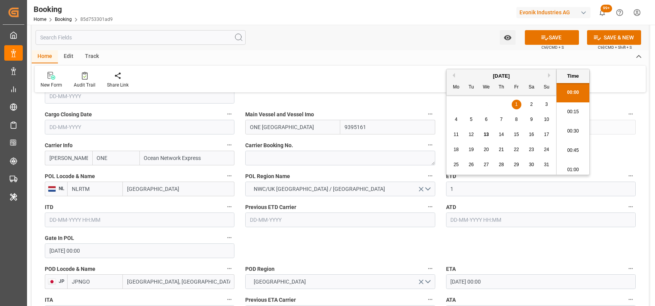
scroll to position [1199, 0]
type input "15-08-2025 00:00"
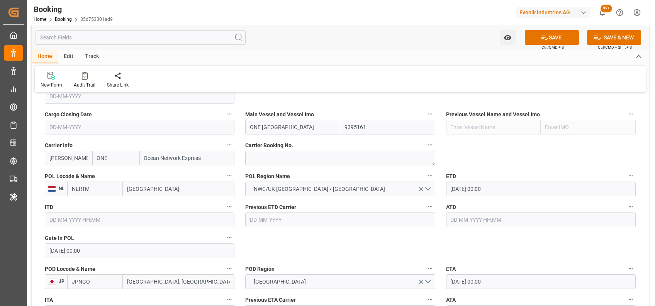
scroll to position [606, 0]
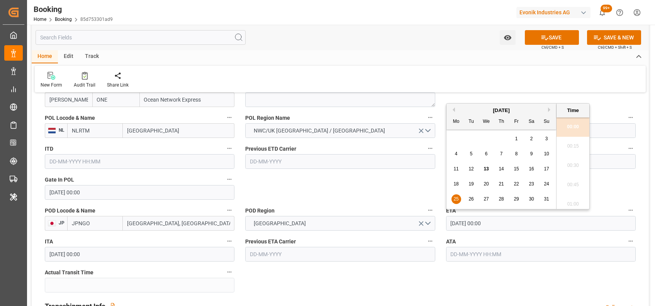
drag, startPoint x: 500, startPoint y: 227, endPoint x: 442, endPoint y: 226, distance: 58.3
click at [442, 226] on div "ETA 25-08-2025 00:00" at bounding box center [540, 217] width 200 height 31
type input "07-10-2025 00:00"
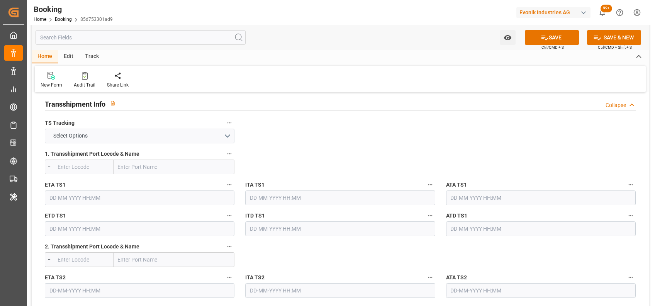
scroll to position [810, 0]
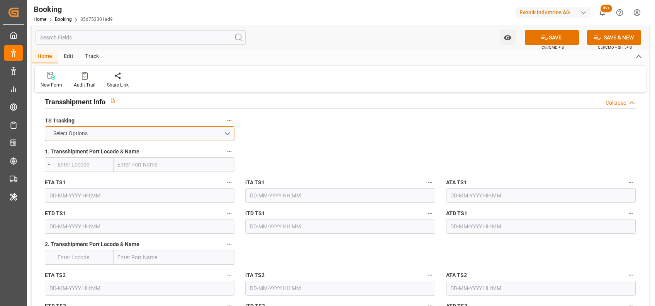
click at [119, 127] on button "Select Options" at bounding box center [140, 133] width 190 height 15
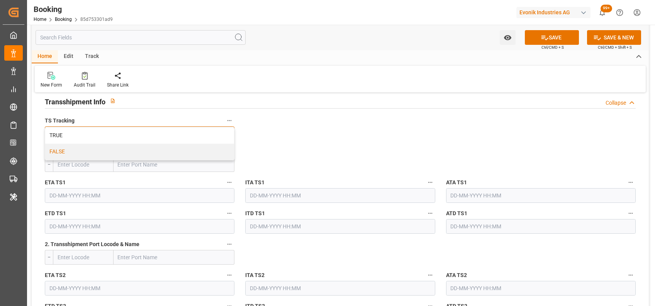
click at [56, 149] on div "FALSE" at bounding box center [139, 152] width 189 height 16
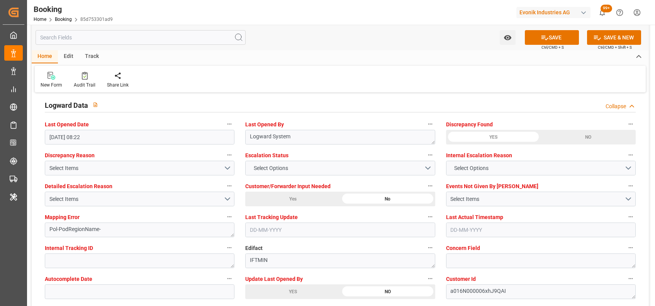
scroll to position [1398, 0]
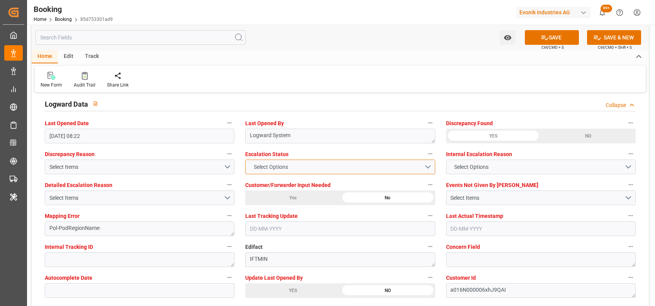
click at [264, 164] on span "Select Options" at bounding box center [271, 167] width 42 height 8
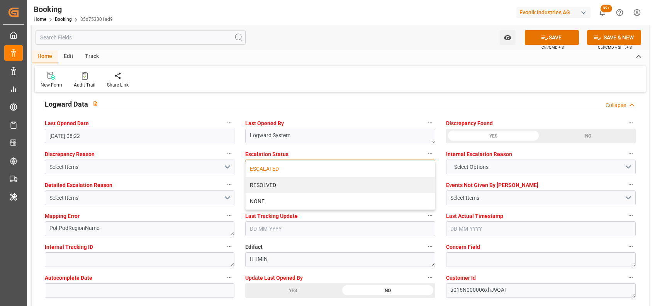
click at [264, 164] on div "ESCALATED" at bounding box center [340, 169] width 189 height 16
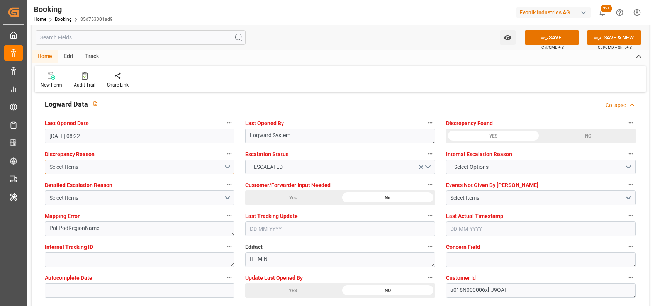
click at [225, 167] on button "Select Items" at bounding box center [140, 166] width 190 height 15
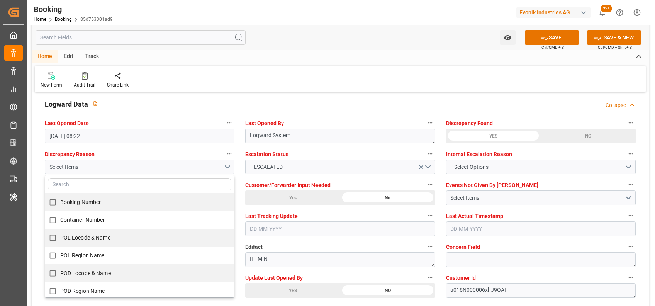
click at [274, 86] on div "New Form Audit Trail Share Link" at bounding box center [340, 79] width 611 height 27
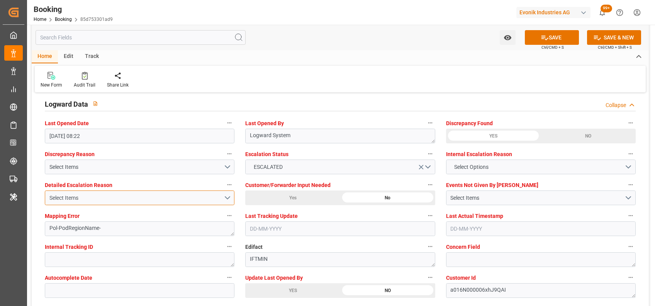
click at [224, 197] on button "Select Items" at bounding box center [140, 197] width 190 height 15
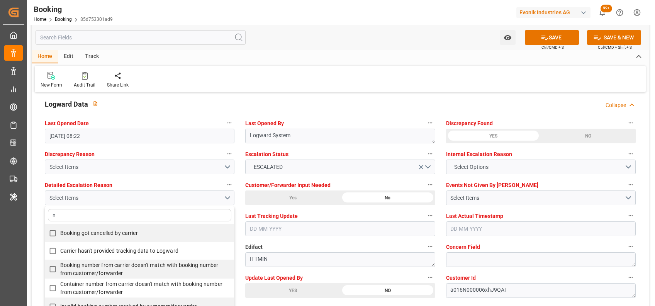
type input "no"
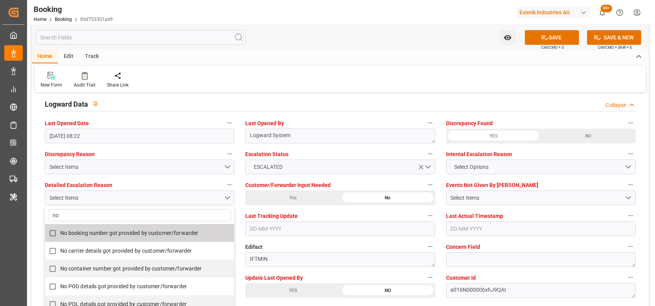
click at [169, 230] on span "No booking number got provided by customer/forwarder" at bounding box center [129, 233] width 138 height 6
checkbox input "true"
type input "no"
click at [324, 73] on div "New Form Audit Trail Share Link" at bounding box center [340, 79] width 611 height 27
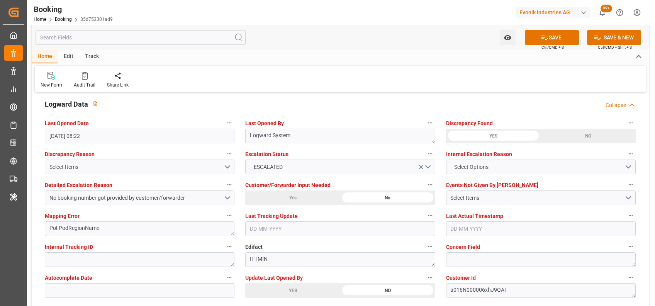
scroll to position [1436, 0]
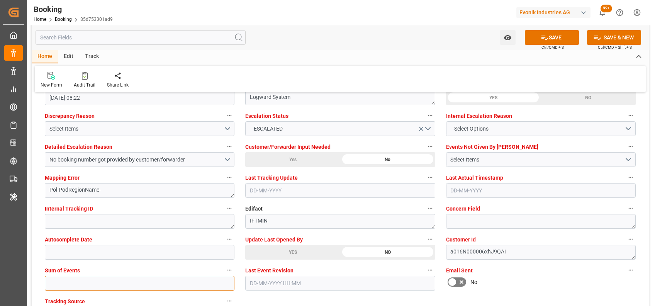
click at [68, 280] on input "text" at bounding box center [140, 283] width 190 height 15
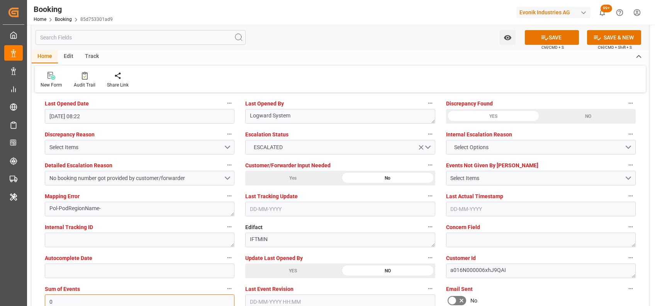
type input "0"
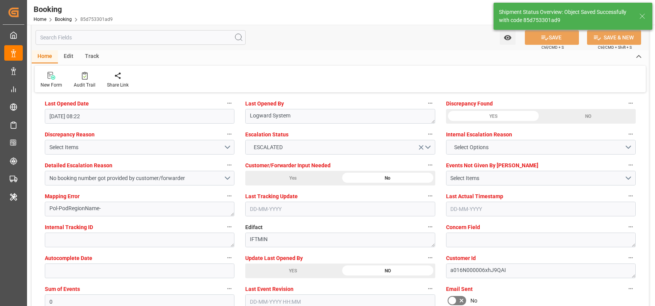
type textarea "NWC/UK North West Continent / UK_JPNGO_ONEY_PM-PI"
type textarea "[PERSON_NAME]"
type input "15-08-2025 00:00"
type input "13-08-2025 10:47"
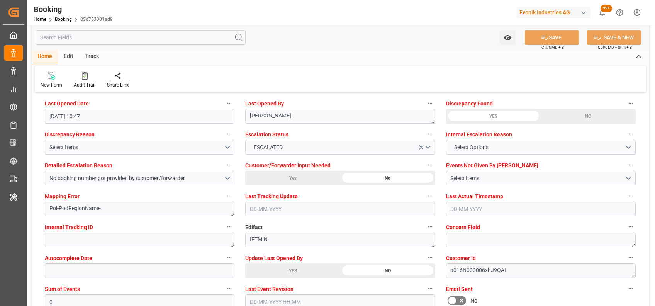
scroll to position [1400, 0]
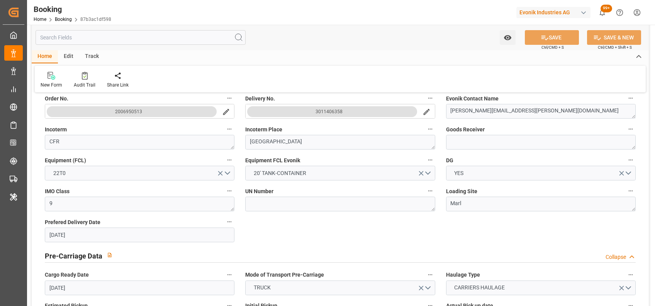
scroll to position [152, 0]
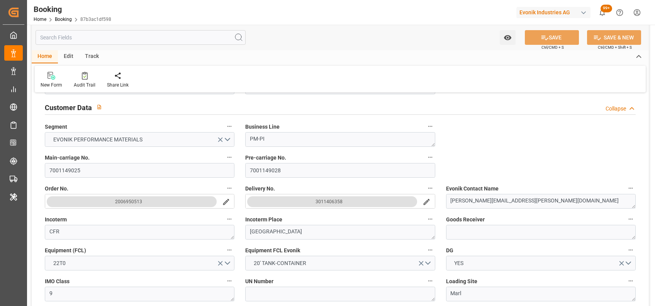
click at [427, 204] on icon "search button" at bounding box center [426, 202] width 8 height 8
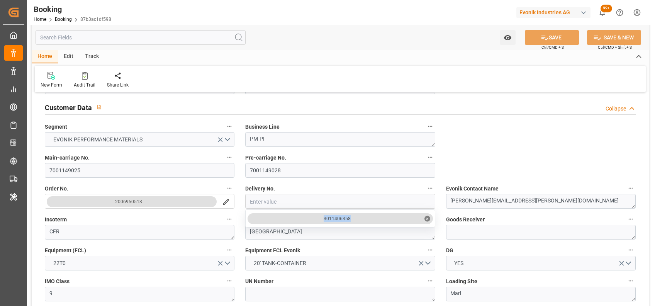
drag, startPoint x: 367, startPoint y: 218, endPoint x: 314, endPoint y: 220, distance: 53.3
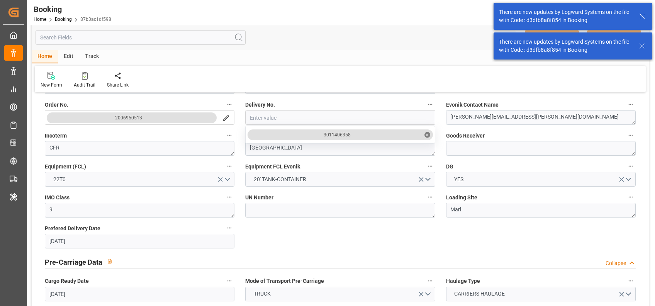
scroll to position [233, 0]
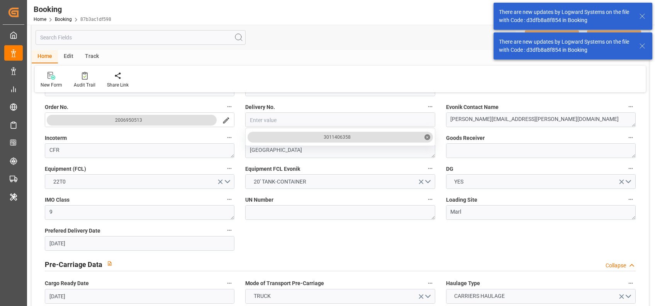
click at [352, 136] on div "3011406358 ✕" at bounding box center [339, 137] width 185 height 11
drag, startPoint x: 357, startPoint y: 136, endPoint x: 313, endPoint y: 136, distance: 44.8
click at [313, 136] on div "3011406358 ✕" at bounding box center [339, 137] width 185 height 11
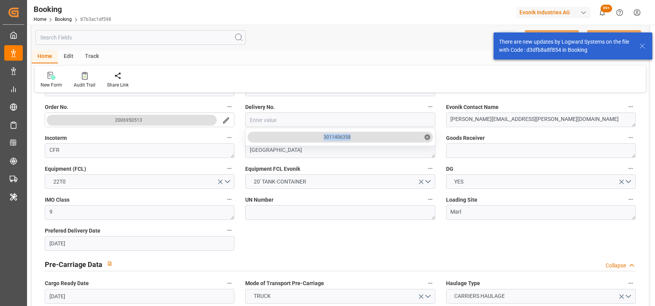
copy div "3011406358"
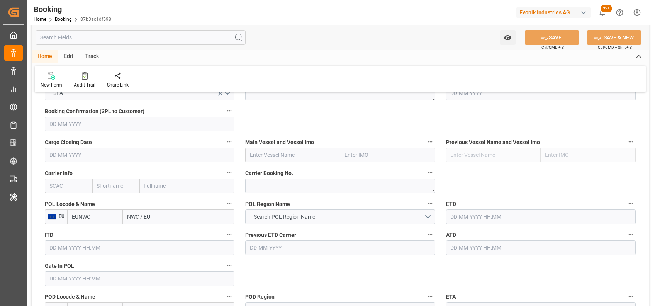
scroll to position [469, 0]
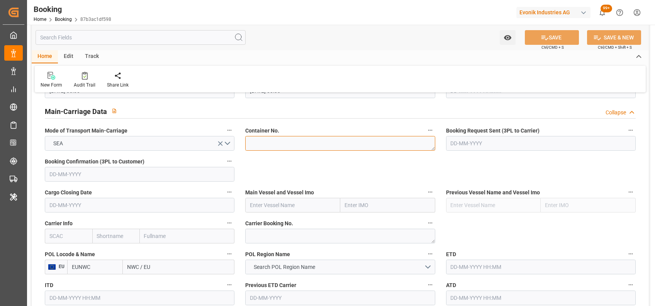
click at [258, 147] on textarea at bounding box center [340, 143] width 190 height 15
paste textarea "NCCU1801227"
type textarea "NCCU1801227"
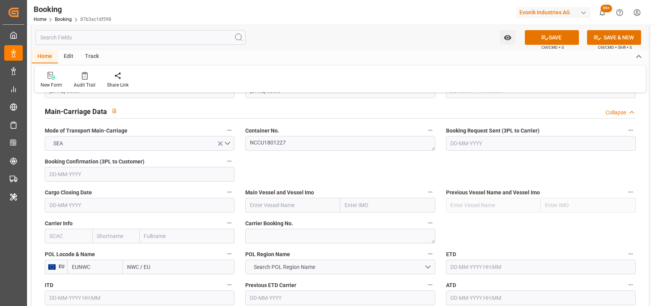
click at [276, 204] on input "text" at bounding box center [292, 205] width 95 height 15
paste input "Vessel Port of Loading Departure Date Port of Discharging Arrival Time ONE HONG…"
drag, startPoint x: 290, startPoint y: 203, endPoint x: 217, endPoint y: 204, distance: 72.6
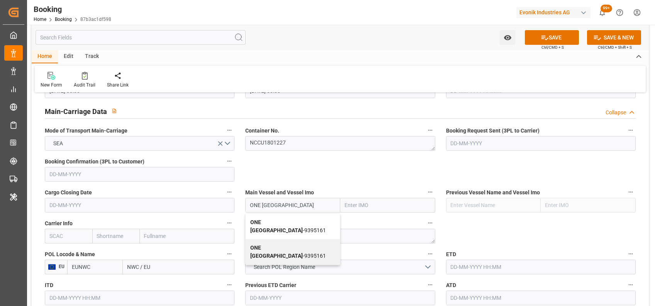
click at [275, 215] on div "ONE Hong Kong - 9395161" at bounding box center [293, 225] width 94 height 25
type input "ONE Hong Kong"
type input "9395161"
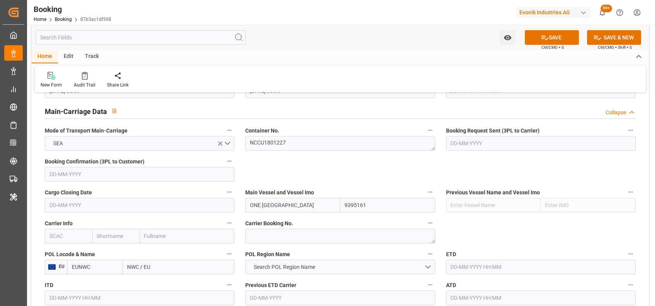
type input "ONE Hong Kong"
click at [61, 239] on input "text" at bounding box center [68, 236] width 47 height 15
click at [57, 253] on b "ONEY" at bounding box center [71, 253] width 42 height 6
type input "ONEY"
type input "ONE"
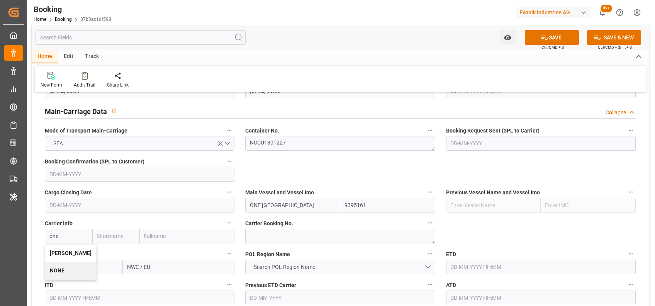
type input "Ocean Network Express"
type input "ONEY"
click at [80, 261] on input "EUNWC" at bounding box center [95, 266] width 56 height 15
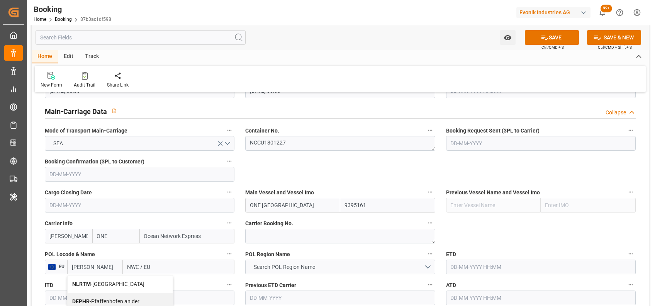
click at [81, 278] on div "NLRTM - Rotterdam" at bounding box center [120, 283] width 105 height 17
type input "NLRTM"
type input "[GEOGRAPHIC_DATA]"
type input "NLRTM"
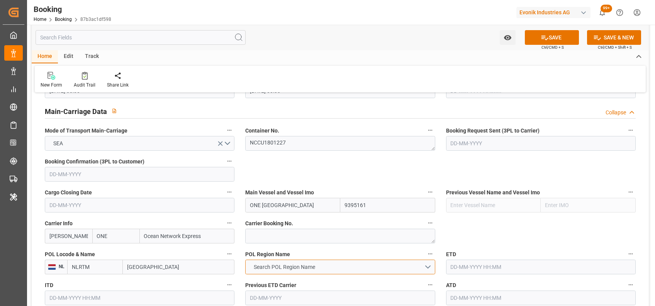
click at [297, 263] on span "Search POL Region Name" at bounding box center [284, 267] width 69 height 8
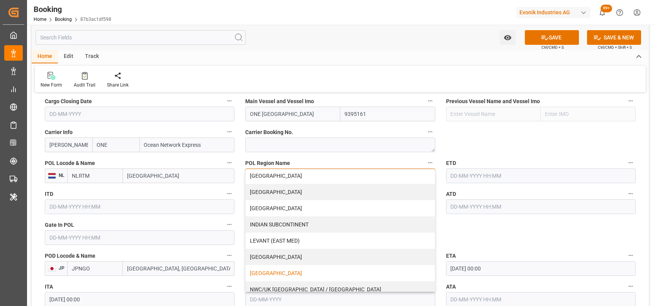
scroll to position [124, 0]
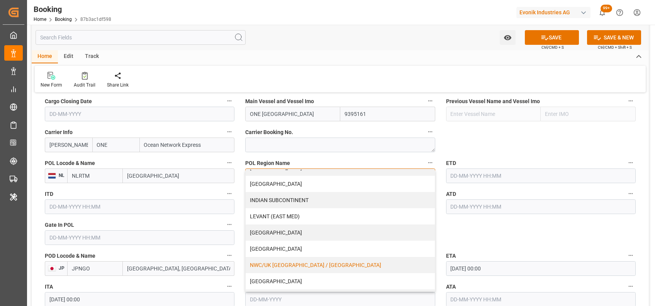
click at [277, 262] on div "NWC/UK [GEOGRAPHIC_DATA] / [GEOGRAPHIC_DATA]" at bounding box center [340, 265] width 189 height 16
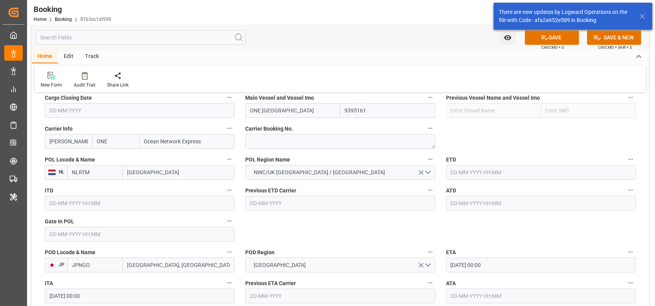
scroll to position [581, 0]
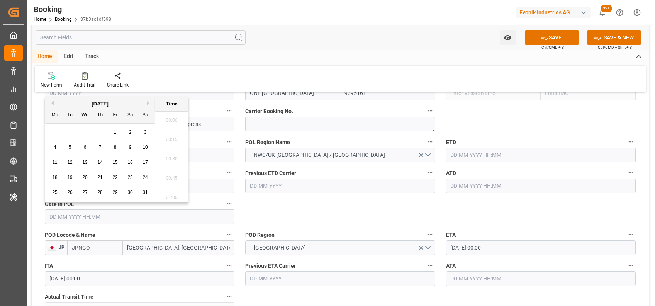
click at [216, 211] on input "text" at bounding box center [140, 216] width 190 height 15
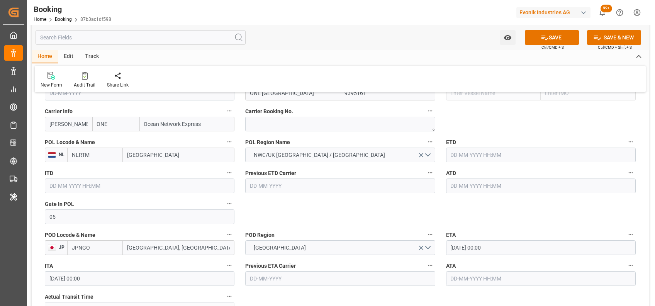
type input "05-08-2025 00:00"
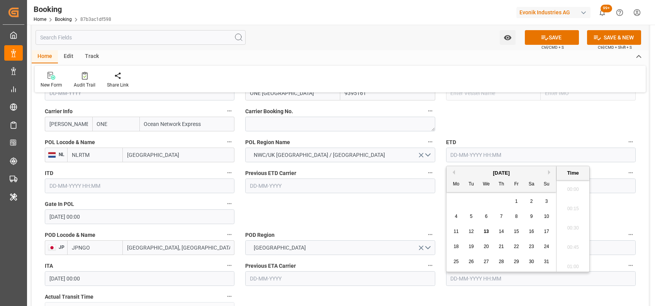
click at [506, 155] on input "text" at bounding box center [541, 154] width 190 height 15
type input "15-08-2025 00:00"
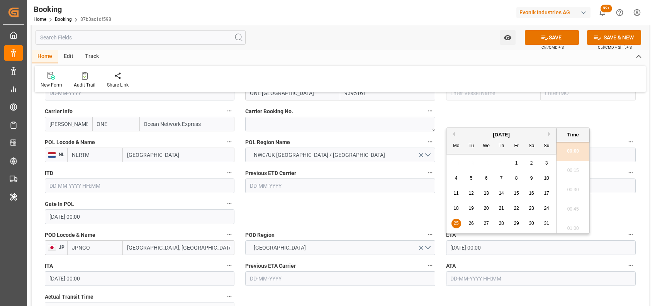
drag, startPoint x: 495, startPoint y: 248, endPoint x: 434, endPoint y: 252, distance: 61.1
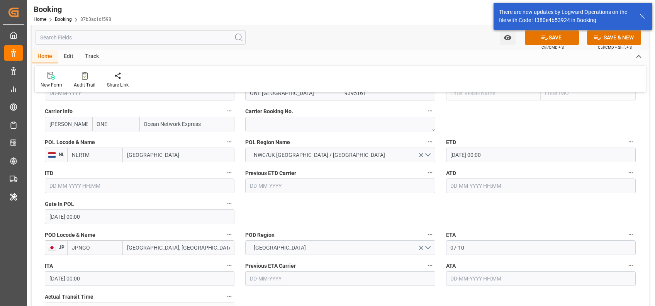
type input "07-10-2025 00:00"
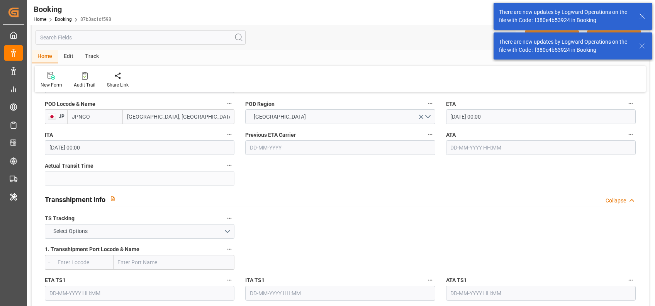
scroll to position [714, 0]
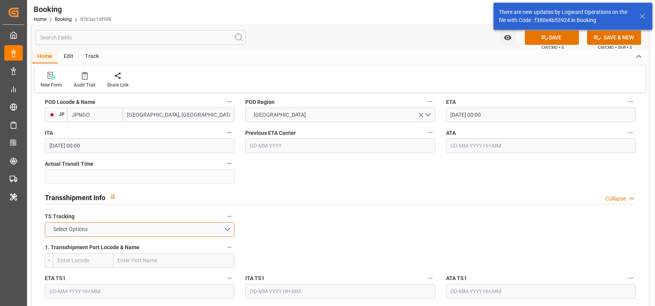
click at [133, 229] on button "Select Options" at bounding box center [140, 229] width 190 height 15
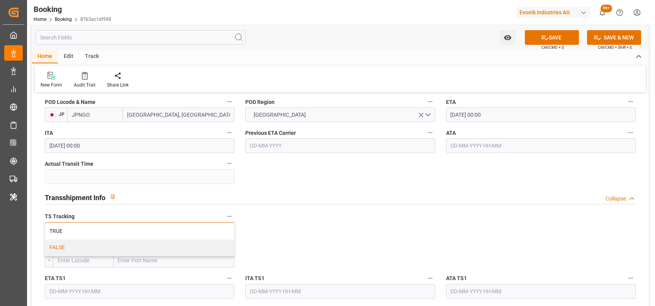
click at [75, 244] on div "FALSE" at bounding box center [139, 247] width 189 height 16
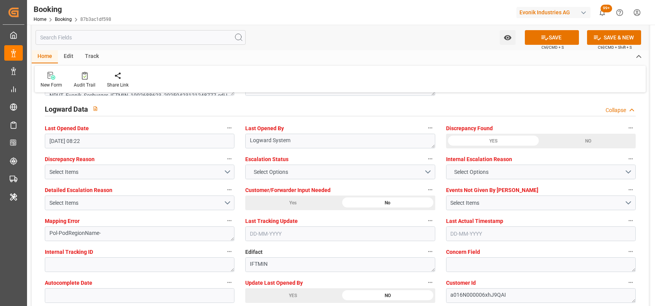
scroll to position [1395, 0]
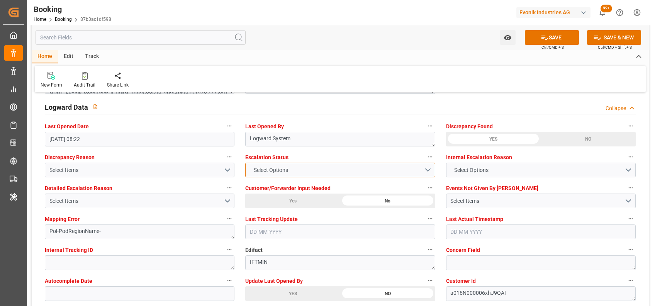
click at [268, 167] on span "Select Options" at bounding box center [271, 170] width 42 height 8
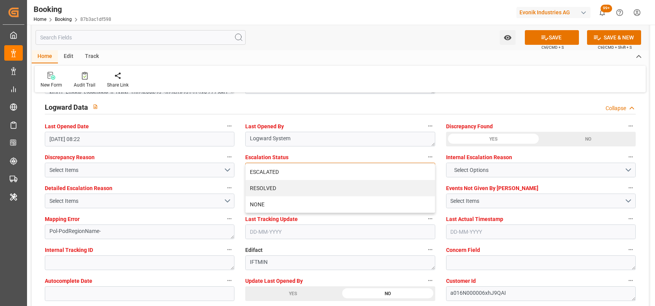
click at [268, 167] on div "Select Options ESCALATED RESOLVED NONE" at bounding box center [340, 170] width 190 height 15
click at [257, 174] on div "ESCALATED" at bounding box center [340, 172] width 189 height 16
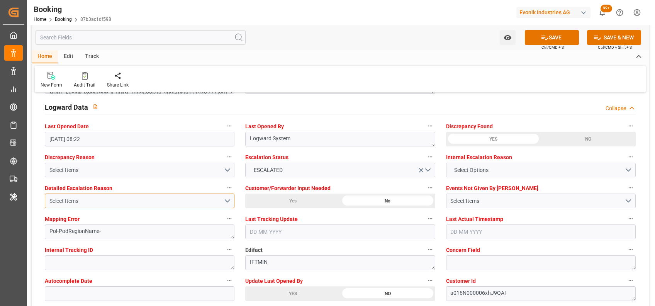
click at [232, 198] on button "Select Items" at bounding box center [140, 200] width 190 height 15
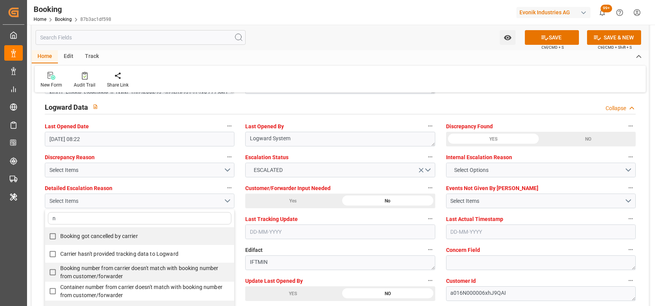
type input "no"
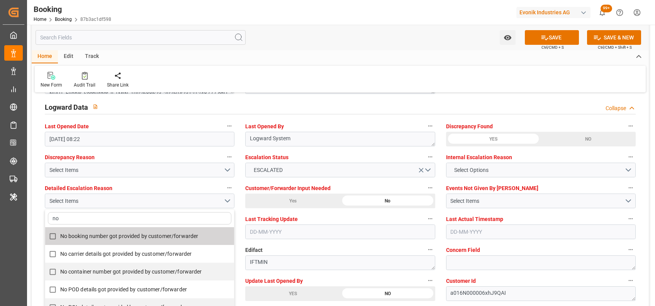
click at [195, 233] on span "No booking number got provided by customer/forwarder" at bounding box center [129, 236] width 138 height 6
checkbox input "true"
type input "no"
click at [337, 43] on div "Watch Option SAVE Ctrl/CMD + S SAVE & NEW Ctrl/CMD + Shift + S" at bounding box center [340, 37] width 617 height 25
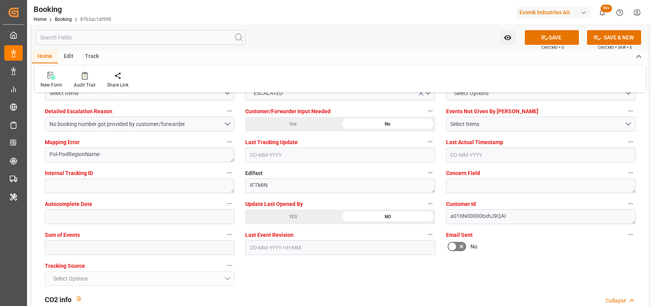
scroll to position [1472, 0]
click at [68, 250] on input "text" at bounding box center [140, 247] width 190 height 15
type input "0"
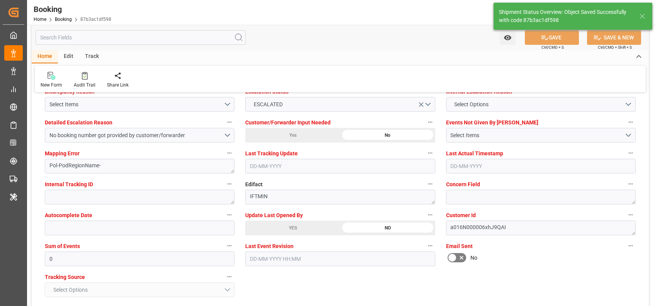
scroll to position [1429, 0]
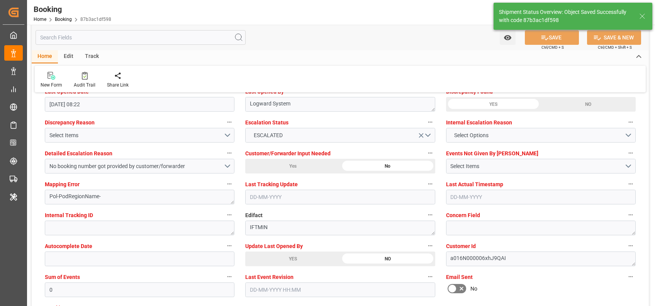
type textarea "NWC/UK North West Continent / UK_JPNGO_ONEY_PM-PI"
type textarea "shaini ghorai"
type input "15-08-2025 00:00"
type input "13-08-2025 11:22"
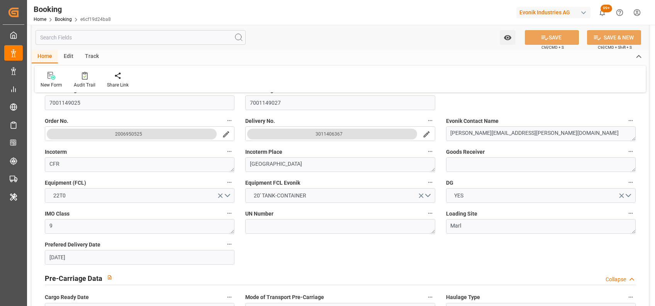
scroll to position [222, 0]
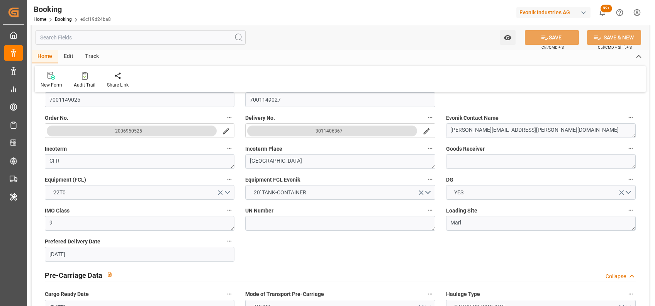
click at [426, 130] on icon "search button" at bounding box center [426, 131] width 6 height 6
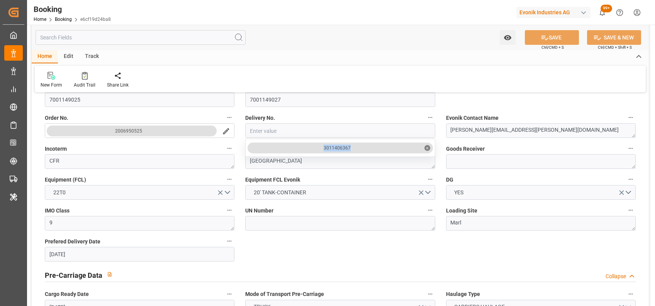
drag, startPoint x: 352, startPoint y: 147, endPoint x: 313, endPoint y: 150, distance: 39.1
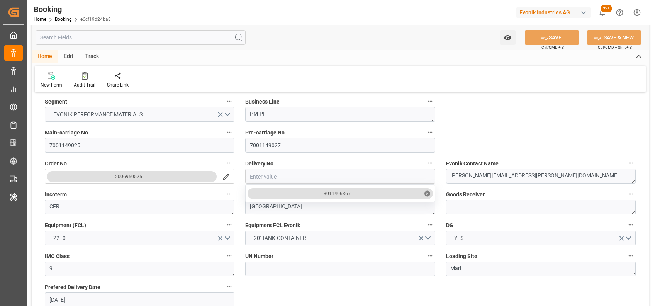
scroll to position [173, 0]
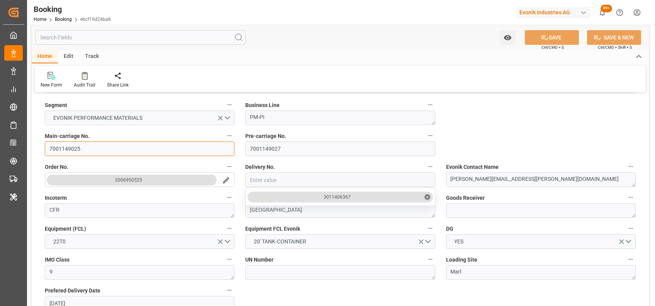
click at [95, 146] on input "7001149025" at bounding box center [140, 148] width 190 height 15
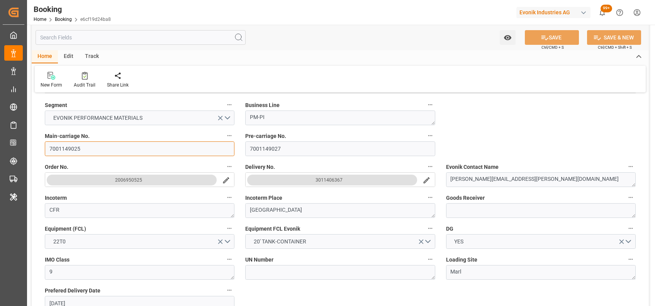
click at [95, 146] on input "7001149025" at bounding box center [140, 148] width 190 height 15
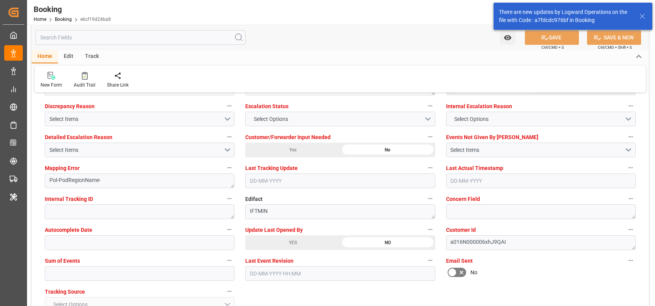
scroll to position [1446, 0]
click at [264, 111] on button "Select Options" at bounding box center [340, 118] width 190 height 15
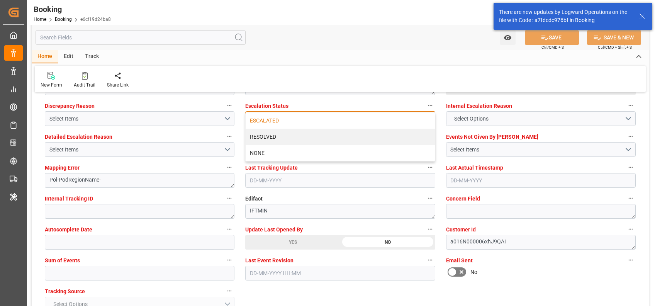
click at [273, 120] on div "ESCALATED" at bounding box center [340, 120] width 189 height 16
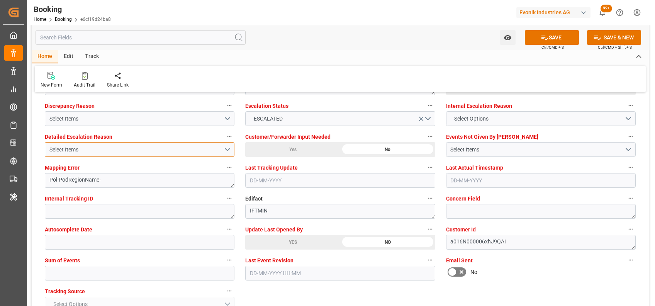
click at [162, 146] on div "Select Items" at bounding box center [136, 150] width 174 height 8
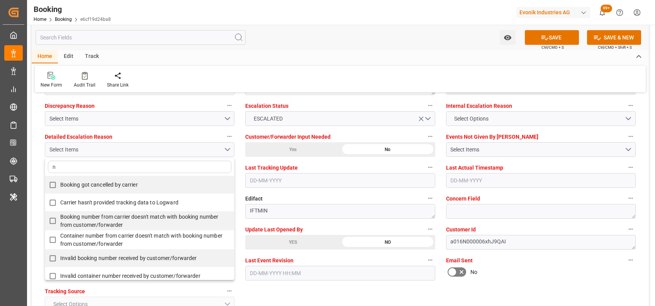
type input "no"
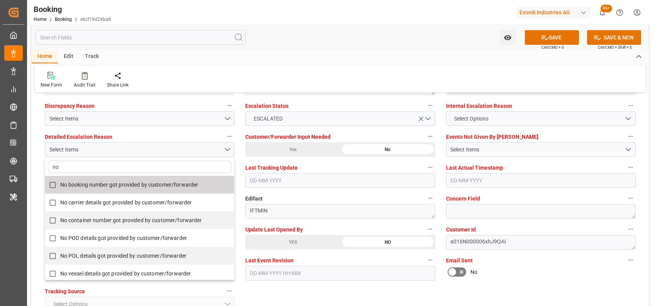
click at [147, 182] on span "No booking number got provided by customer/forwarder" at bounding box center [129, 184] width 138 height 6
checkbox input "true"
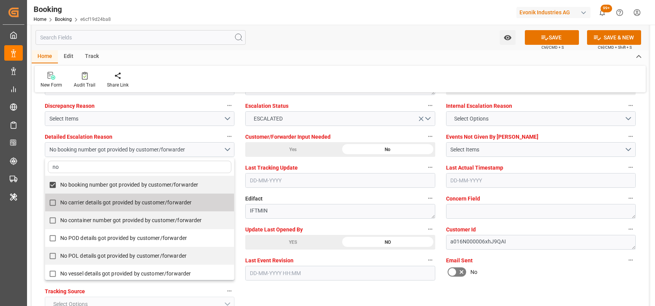
click at [171, 198] on span "No carrier details got provided by customer/forwarder" at bounding box center [126, 202] width 132 height 8
checkbox input "true"
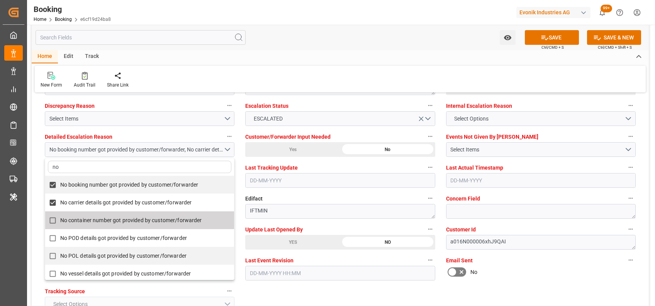
click at [195, 216] on span "No container number got provided by customer/forwarder" at bounding box center [131, 220] width 142 height 8
checkbox input "true"
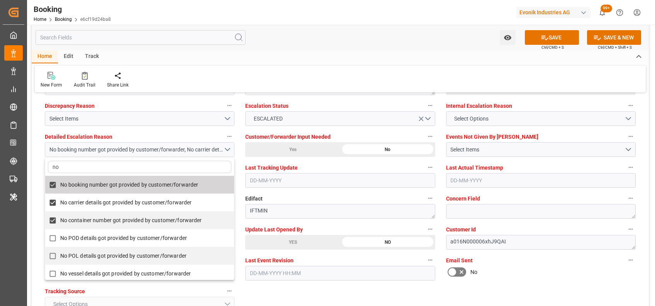
type input "no"
click at [316, 62] on div "Home Edit Track" at bounding box center [340, 56] width 617 height 13
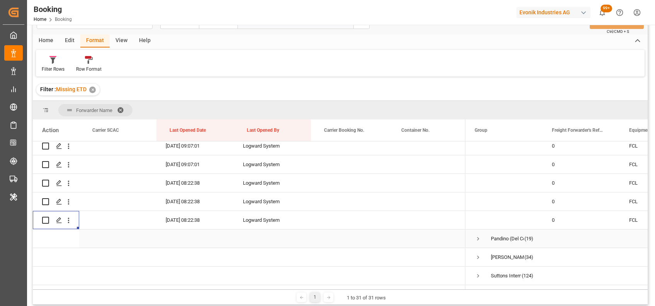
scroll to position [672, 0]
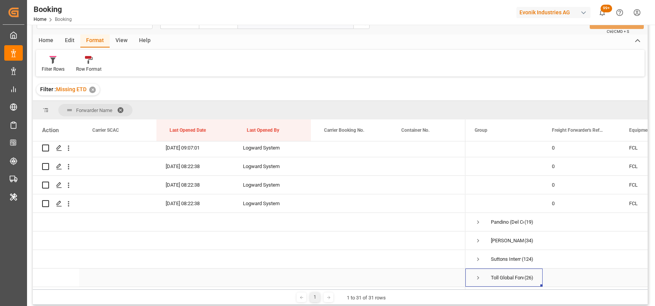
click at [476, 275] on span "Press SPACE to select this row." at bounding box center [477, 277] width 7 height 7
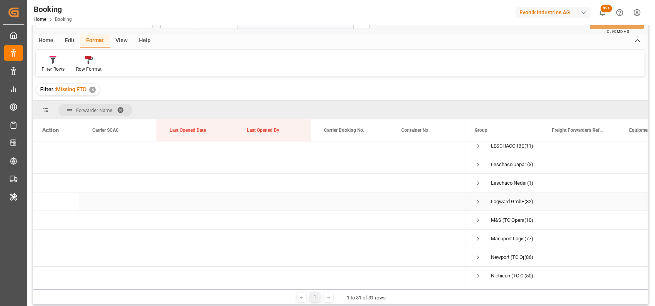
scroll to position [339, 0]
click at [478, 143] on span "Press SPACE to select this row." at bounding box center [477, 145] width 7 height 7
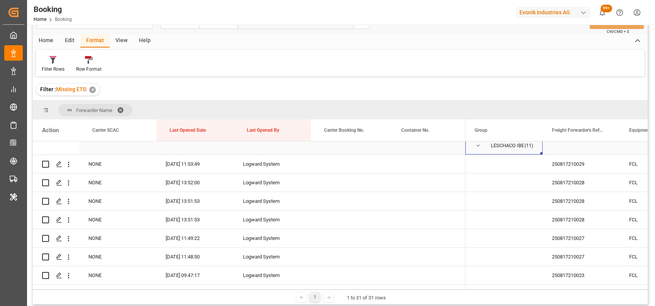
click at [498, 149] on div "LESCHACO IBERIA SL [STREET_ADDRESS]. OF. C EDIFICIO MUNTADAS" at bounding box center [507, 146] width 33 height 18
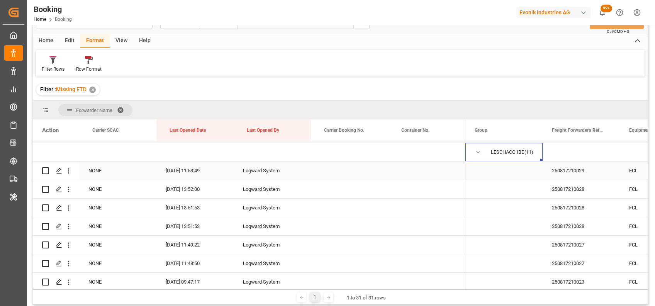
scroll to position [332, 0]
click at [69, 167] on icon "open menu" at bounding box center [68, 170] width 8 height 8
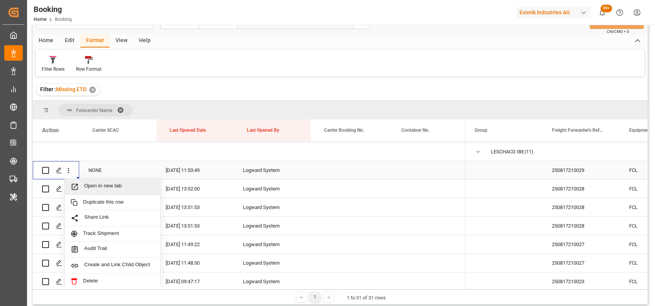
click at [102, 187] on span "Open in new tab" at bounding box center [119, 187] width 70 height 8
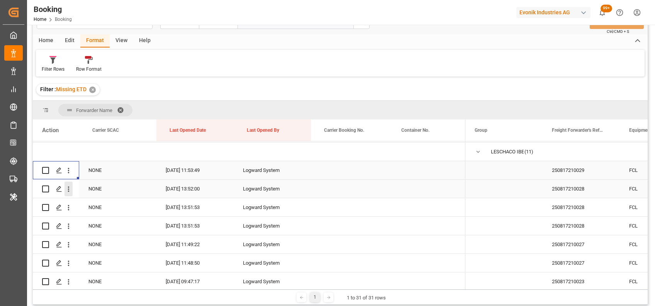
click at [67, 188] on icon "open menu" at bounding box center [68, 189] width 8 height 8
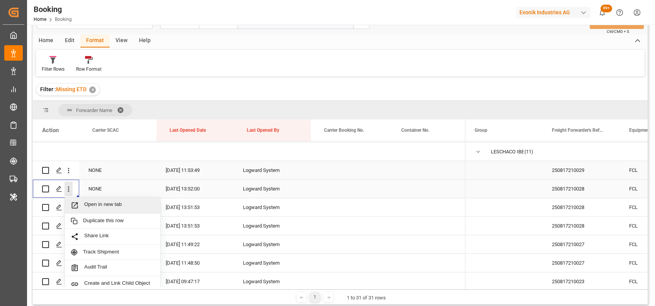
click at [90, 200] on div "Open in new tab" at bounding box center [112, 205] width 95 height 16
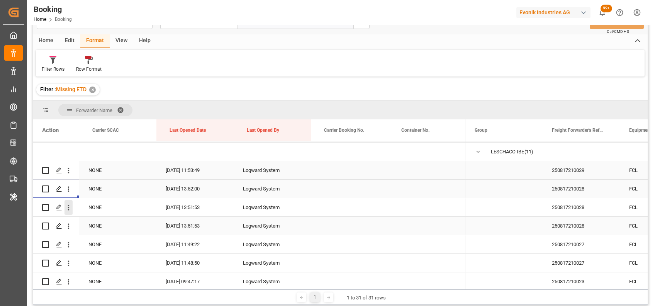
click at [68, 208] on icon "open menu" at bounding box center [68, 207] width 8 height 8
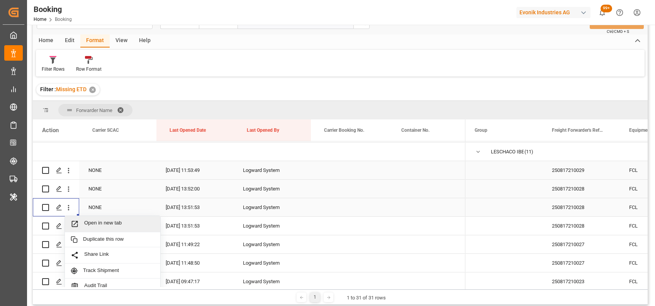
click at [91, 223] on span "Open in new tab" at bounding box center [119, 224] width 70 height 8
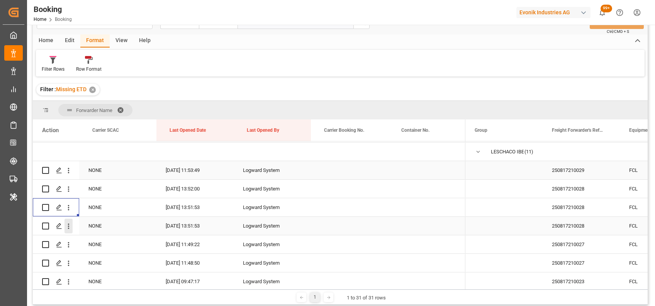
click at [68, 222] on icon "open menu" at bounding box center [68, 226] width 8 height 8
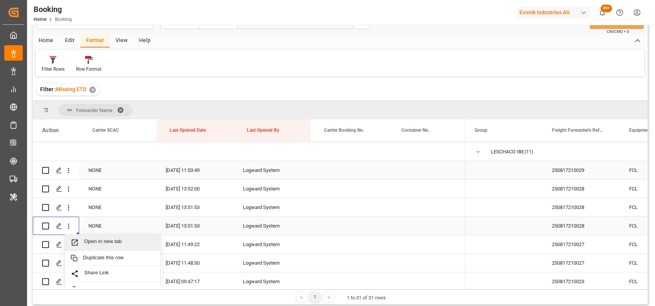
click at [89, 237] on div "Open in new tab" at bounding box center [112, 242] width 95 height 16
click at [68, 245] on icon "open menu" at bounding box center [69, 244] width 2 height 5
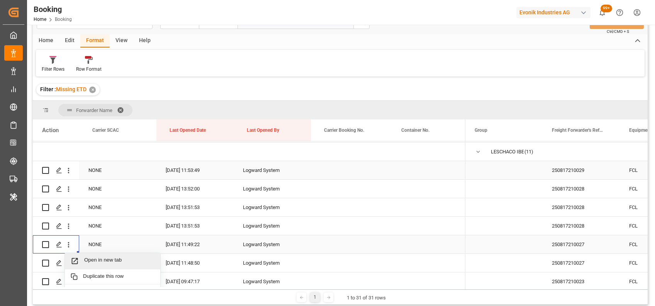
click at [99, 261] on span "Open in new tab" at bounding box center [119, 261] width 70 height 8
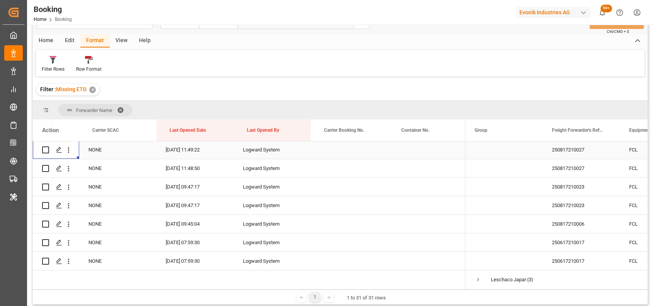
scroll to position [422, 0]
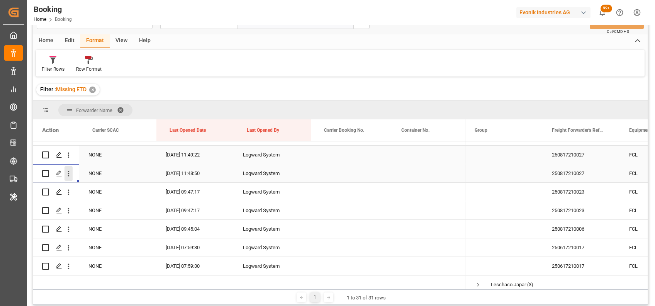
click at [69, 176] on icon "open menu" at bounding box center [68, 173] width 8 height 8
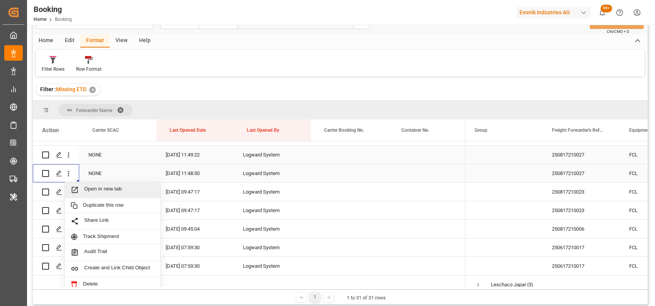
click at [93, 189] on span "Open in new tab" at bounding box center [119, 190] width 70 height 8
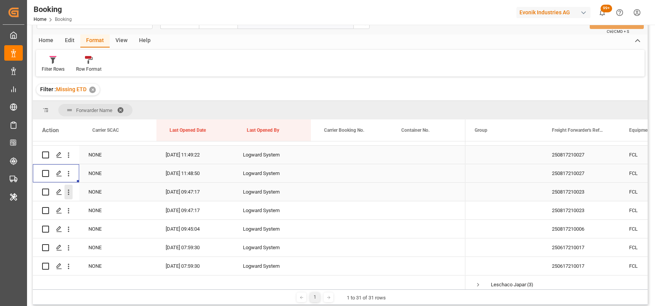
click at [68, 196] on icon "open menu" at bounding box center [68, 192] width 8 height 8
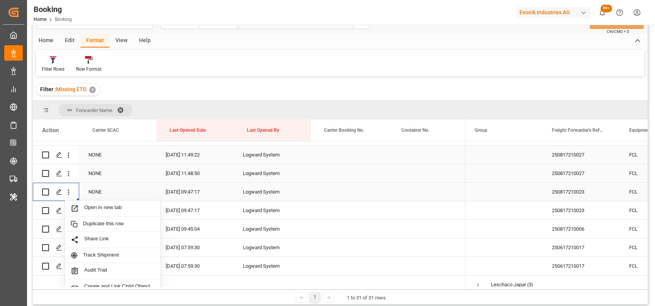
click at [84, 203] on div "Open in new tab" at bounding box center [112, 208] width 95 height 16
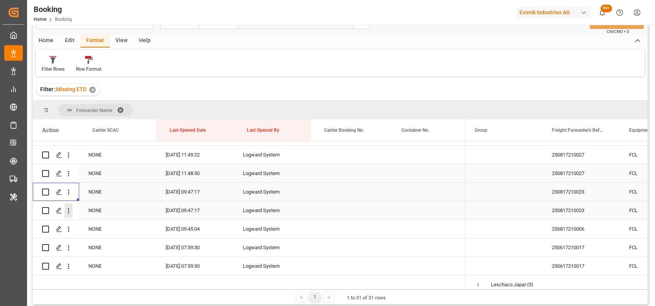
click at [68, 212] on icon "open menu" at bounding box center [68, 211] width 8 height 8
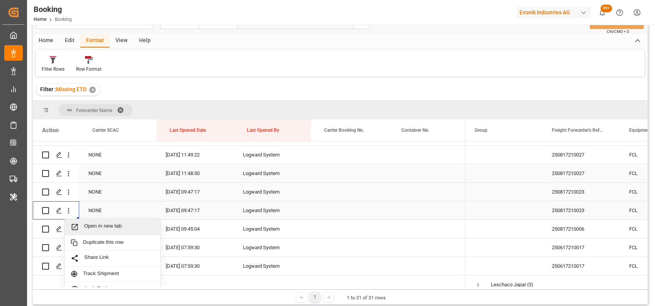
click at [90, 222] on div "Open in new tab" at bounding box center [112, 227] width 95 height 16
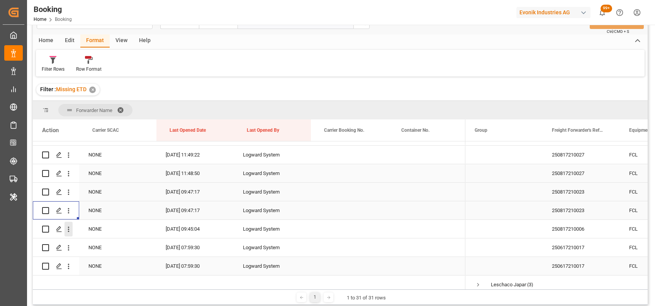
click at [66, 229] on icon "open menu" at bounding box center [68, 229] width 8 height 8
click at [85, 240] on div "Open in new tab" at bounding box center [112, 245] width 95 height 16
click at [68, 248] on icon "open menu" at bounding box center [68, 248] width 8 height 8
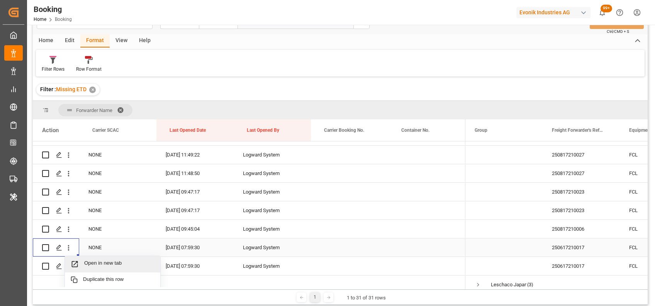
click at [92, 260] on span "Open in new tab" at bounding box center [119, 264] width 70 height 8
click at [69, 269] on icon "open menu" at bounding box center [68, 266] width 8 height 8
click at [92, 277] on div "Open in new tab" at bounding box center [112, 282] width 95 height 16
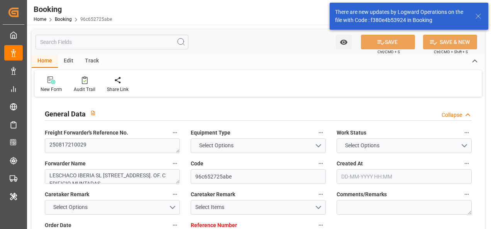
type input "3011707112"
type input "Dummy"
type input "Dummy Carrier"
type input "NLRTM"
type input "MACAS"
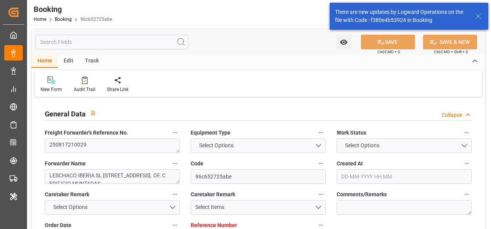
type input "[DATE] 09:04"
type input "[DATE]"
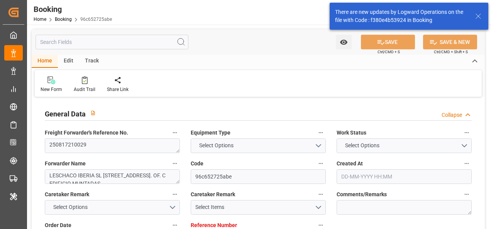
type input "[DATE] 11:53"
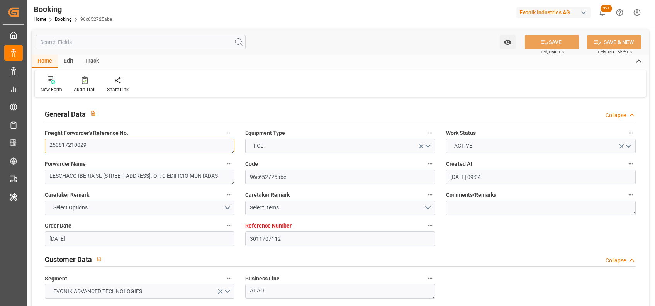
click at [78, 147] on textarea "250817210029" at bounding box center [140, 146] width 190 height 15
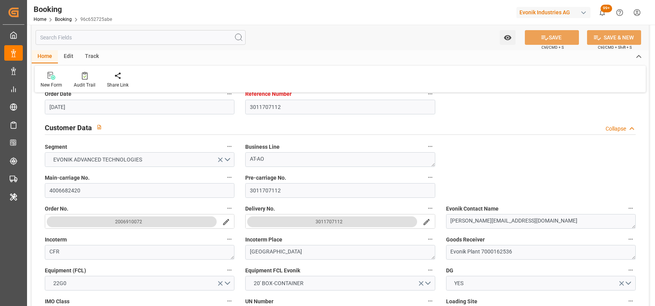
scroll to position [136, 0]
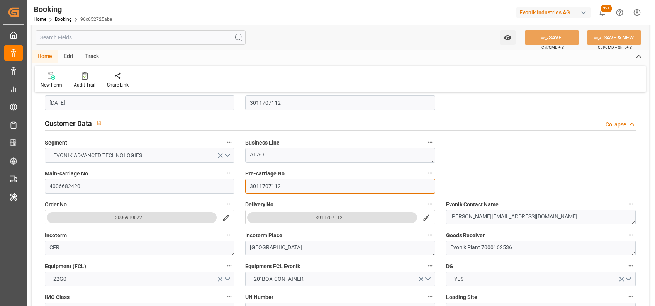
click at [298, 188] on input "3011707112" at bounding box center [340, 186] width 190 height 15
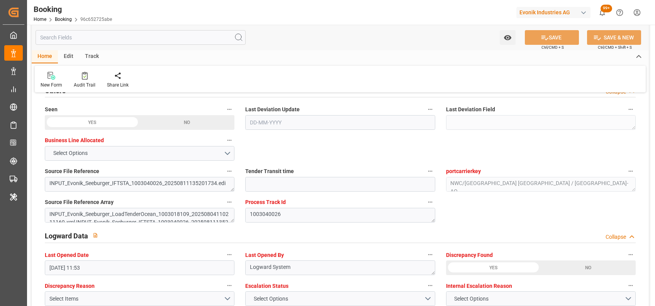
scroll to position [1312, 0]
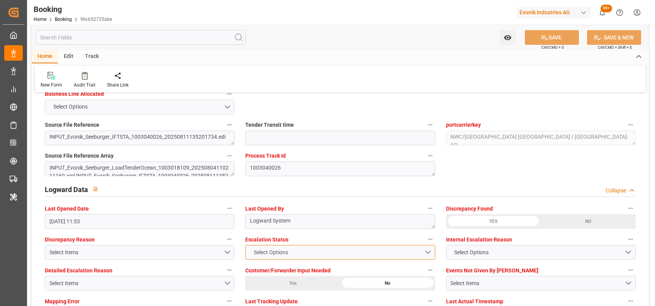
click at [259, 229] on span "Select Options" at bounding box center [271, 252] width 42 height 8
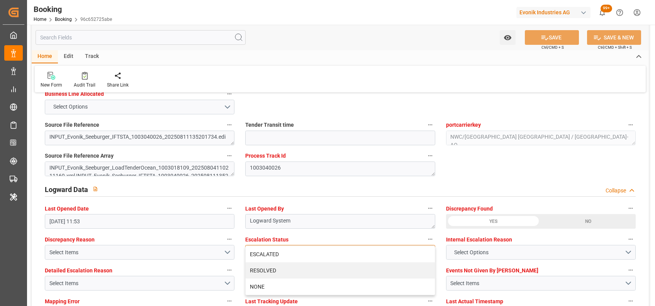
click at [268, 229] on div "ESCALATED" at bounding box center [340, 254] width 189 height 16
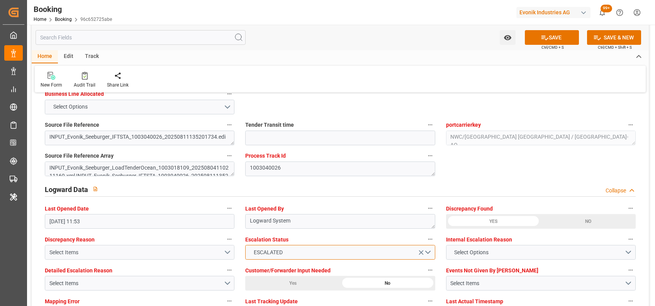
scroll to position [1374, 0]
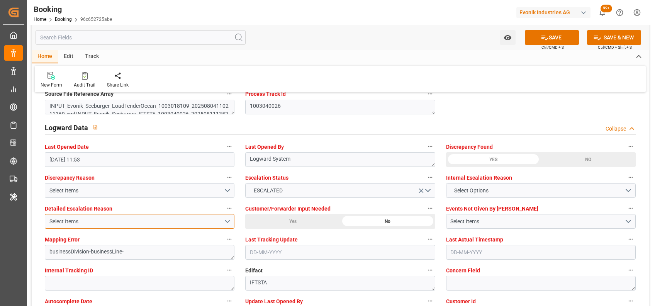
click at [87, 217] on div "Select Items" at bounding box center [136, 221] width 174 height 8
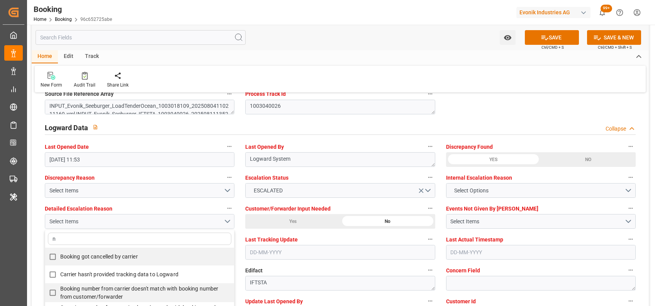
type input "no"
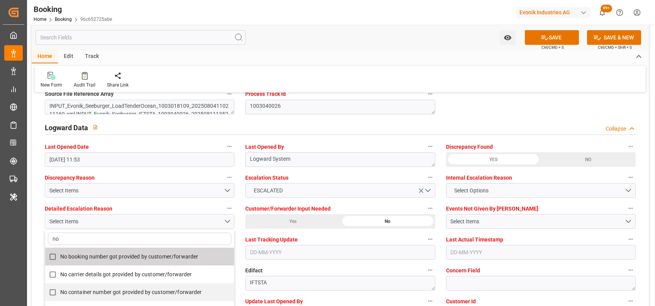
click at [77, 229] on span "No booking number got provided by customer/forwarder" at bounding box center [129, 256] width 138 height 6
checkbox input "true"
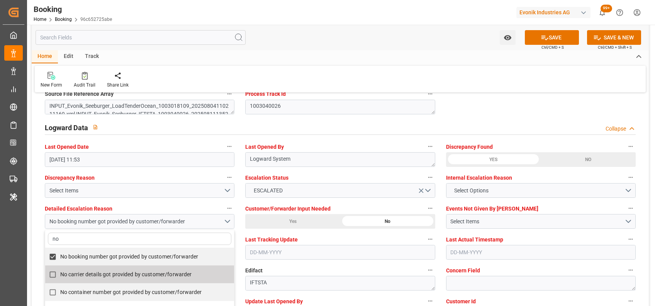
click at [111, 229] on label "No carrier details got provided by customer/forwarder" at bounding box center [135, 274] width 181 height 15
checkbox input "true"
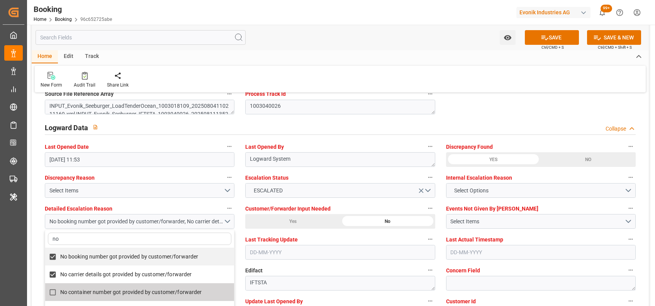
click at [136, 229] on span "No container number got provided by customer/forwarder" at bounding box center [131, 292] width 142 height 6
checkbox input "true"
click at [373, 28] on div "Watch Option SAVE Ctrl/CMD + S SAVE & NEW Ctrl/CMD + Shift + S" at bounding box center [340, 37] width 617 height 25
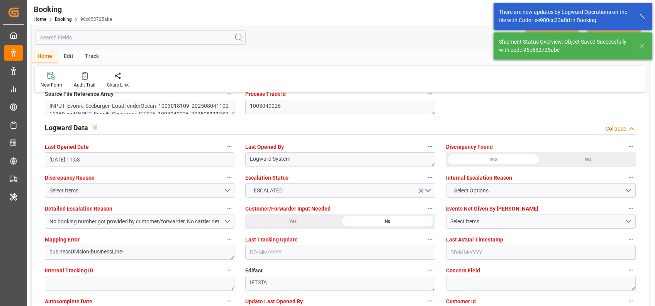
scroll to position [0, 0]
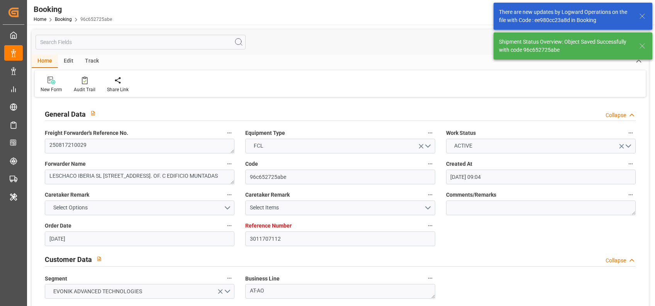
type textarea "[PERSON_NAME]"
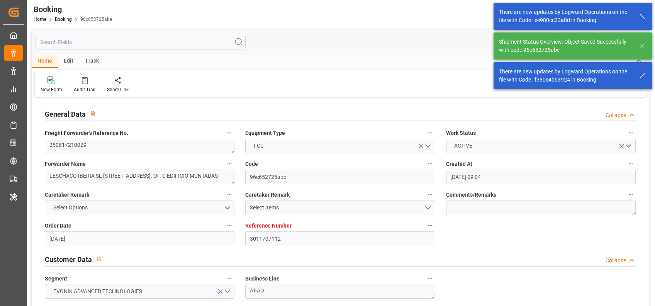
type input "[DATE] 11:25"
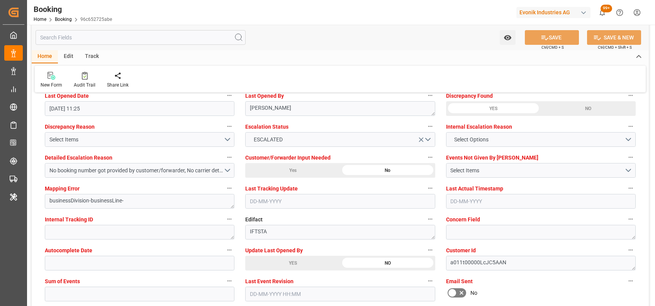
scroll to position [1436, 0]
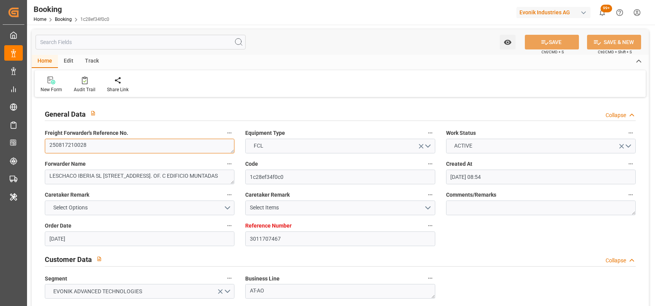
click at [139, 150] on textarea "250817210028" at bounding box center [140, 146] width 190 height 15
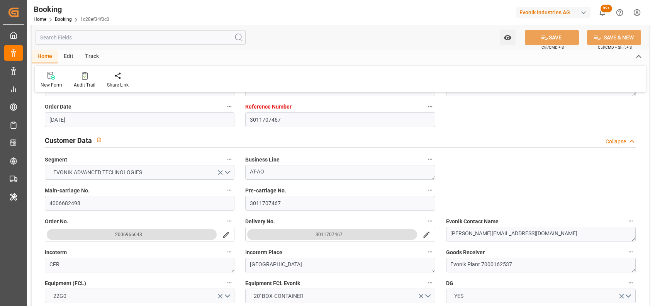
scroll to position [120, 0]
click at [278, 205] on input "3011707467" at bounding box center [340, 202] width 190 height 15
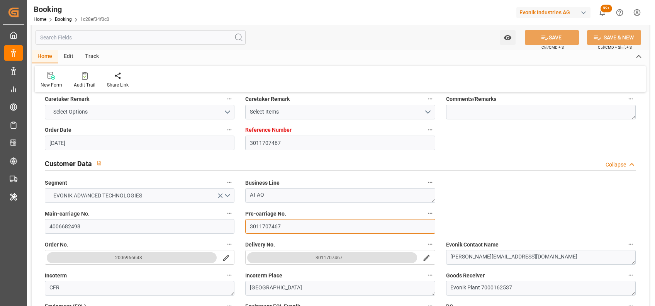
scroll to position [75, 0]
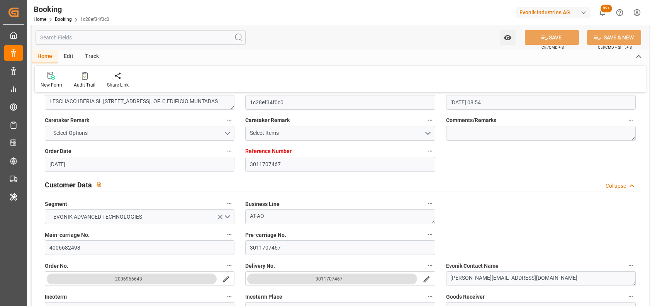
click at [98, 79] on textarea "250817210028" at bounding box center [140, 71] width 190 height 15
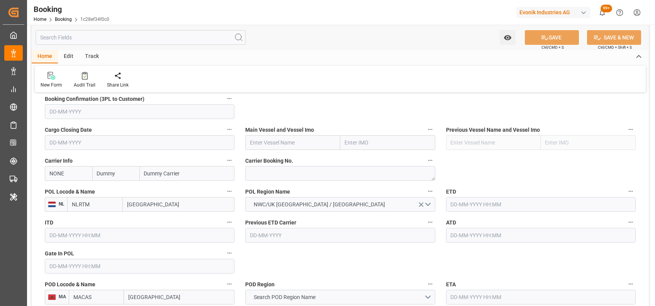
scroll to position [533, 0]
click at [266, 210] on button "NWC/UK [GEOGRAPHIC_DATA] / [GEOGRAPHIC_DATA]" at bounding box center [340, 203] width 190 height 15
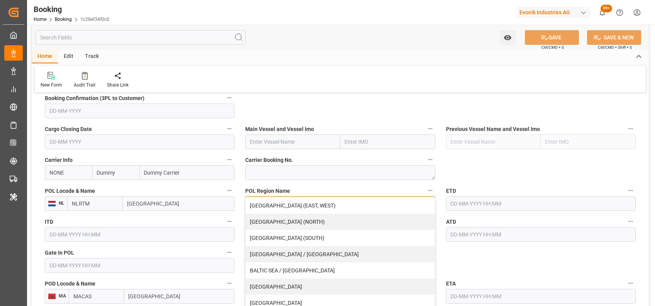
click at [266, 210] on div "AFRICA (EAST, WEST)" at bounding box center [340, 205] width 189 height 16
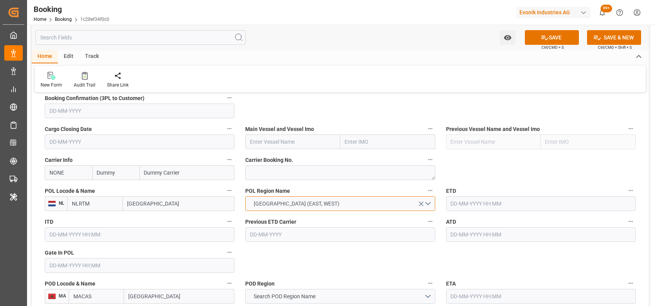
click at [282, 196] on button "AFRICA (EAST, WEST)" at bounding box center [340, 203] width 190 height 15
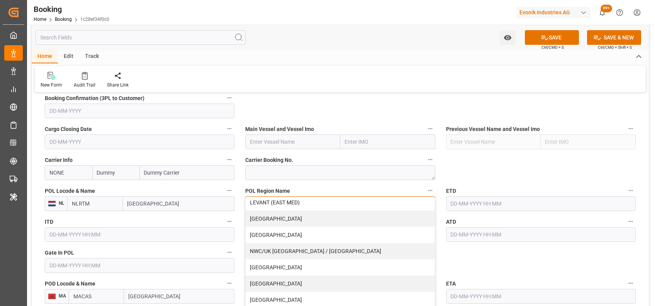
scroll to position [170, 0]
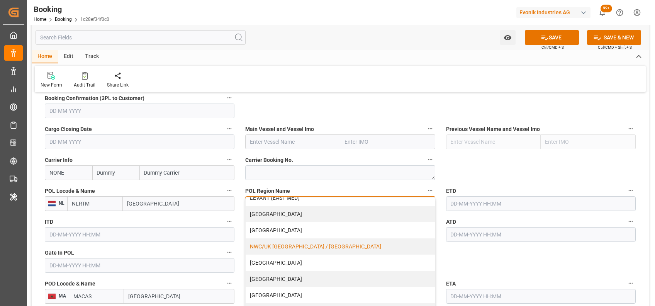
click at [266, 245] on div "NWC/UK [GEOGRAPHIC_DATA] / [GEOGRAPHIC_DATA]" at bounding box center [340, 246] width 189 height 16
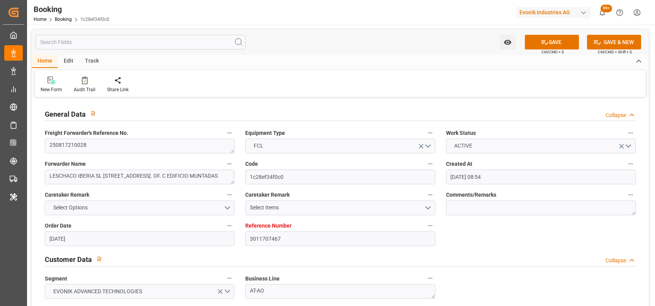
scroll to position [24, 0]
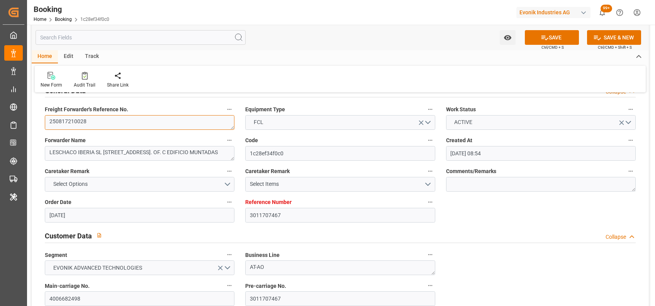
click at [69, 120] on textarea "250817210028" at bounding box center [140, 122] width 190 height 15
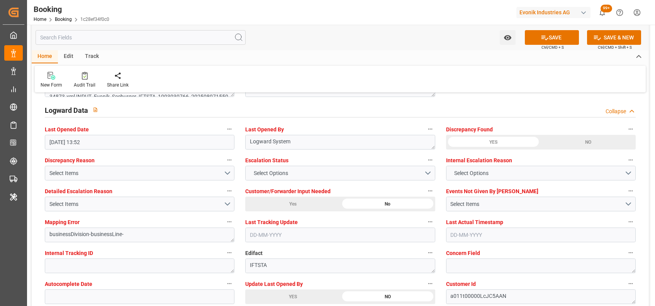
scroll to position [1392, 0]
click at [251, 167] on button "Select Options" at bounding box center [340, 172] width 190 height 15
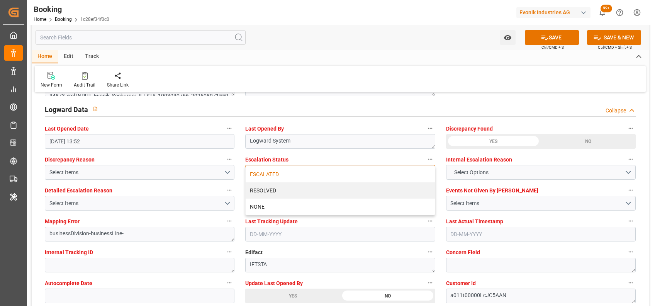
click at [261, 173] on div "ESCALATED" at bounding box center [340, 174] width 189 height 16
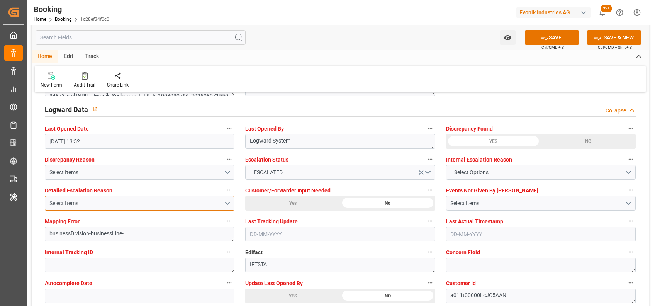
click at [213, 201] on div "Select Items" at bounding box center [136, 203] width 174 height 8
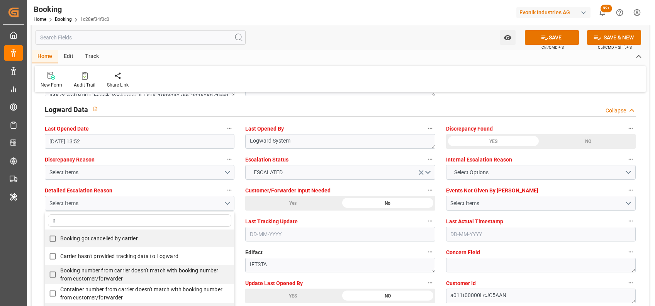
type input "no"
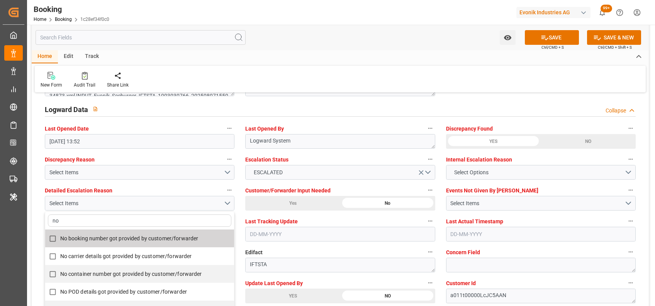
click at [140, 238] on span "No booking number got provided by customer/forwarder" at bounding box center [129, 238] width 138 height 6
checkbox input "true"
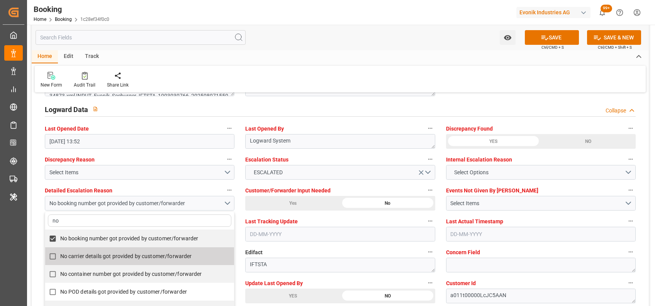
click at [153, 251] on label "No carrier details got provided by customer/forwarder" at bounding box center [135, 256] width 181 height 15
checkbox input "true"
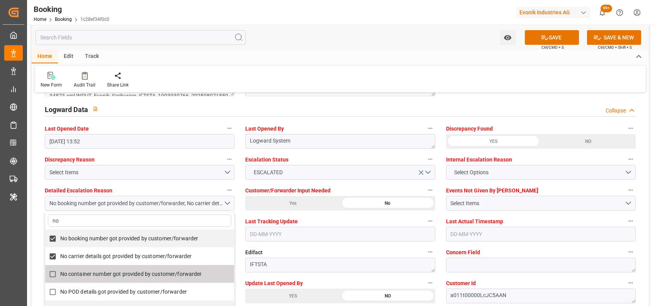
click at [173, 268] on label "No container number got provided by customer/forwarder" at bounding box center [135, 273] width 181 height 15
checkbox input "true"
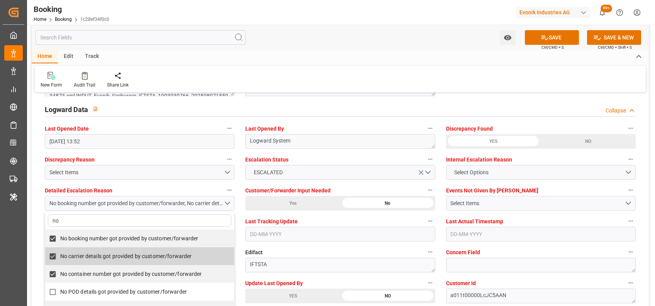
type input "no"
click at [348, 41] on div "Watch Option SAVE Ctrl/CMD + S SAVE & NEW Ctrl/CMD + Shift + S" at bounding box center [340, 37] width 617 height 25
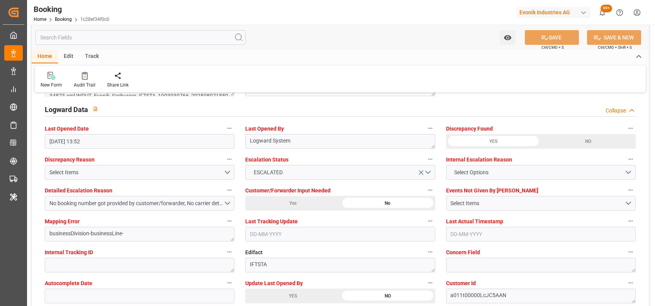
type textarea "shaini ghorai"
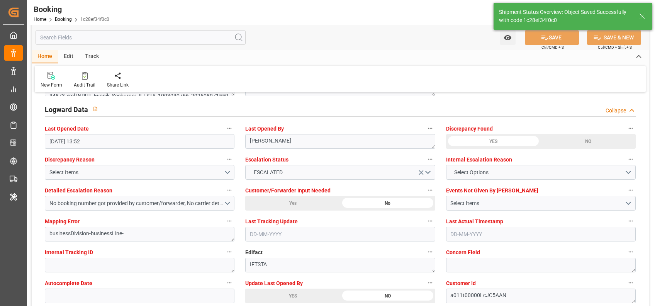
type input "13-08-2025 11:32"
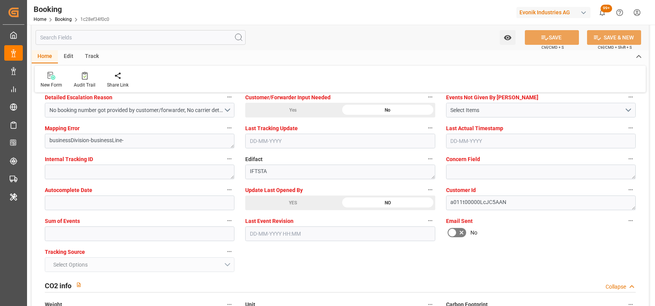
scroll to position [1486, 0]
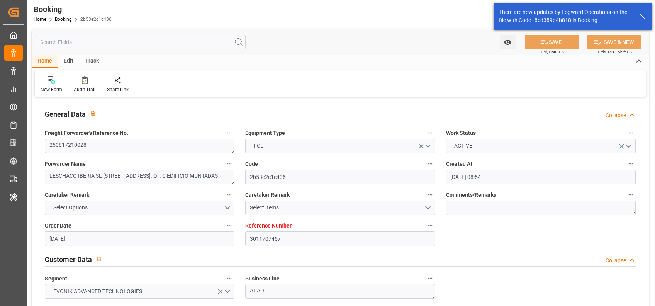
click at [93, 150] on textarea "250817210028" at bounding box center [140, 146] width 190 height 15
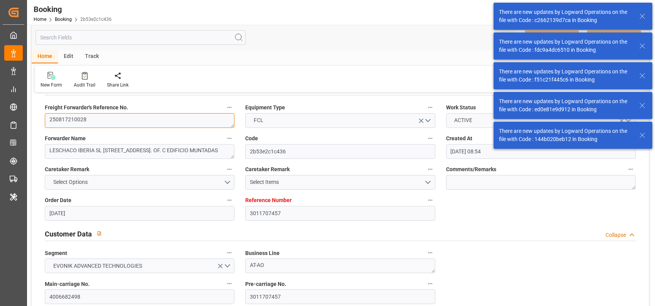
scroll to position [1454, 0]
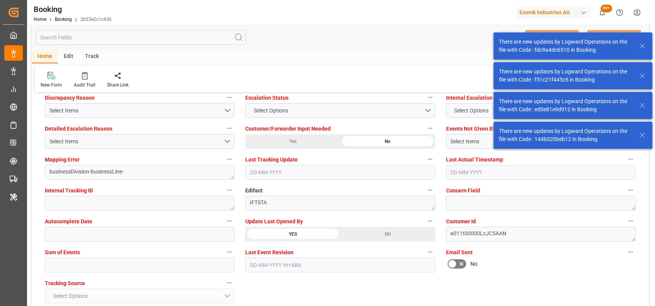
type textarea "[PERSON_NAME]"
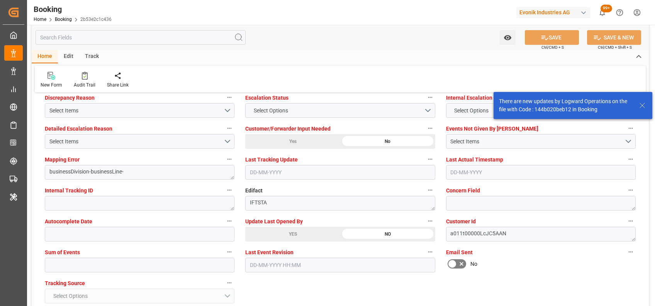
type input "[DATE] 11:33"
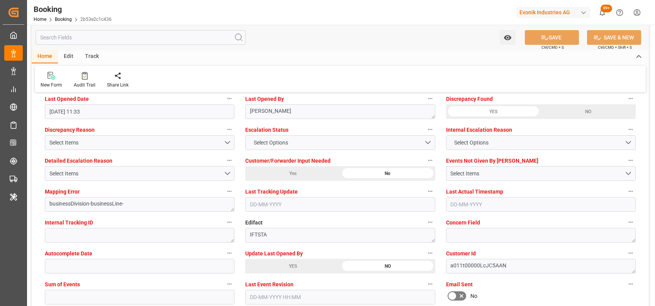
scroll to position [1421, 0]
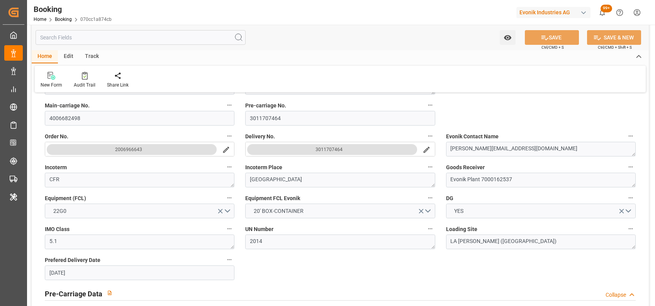
scroll to position [205, 0]
click at [287, 118] on input "3011707464" at bounding box center [340, 117] width 190 height 15
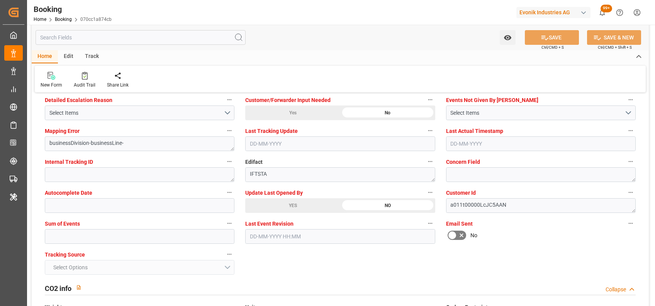
scroll to position [1483, 0]
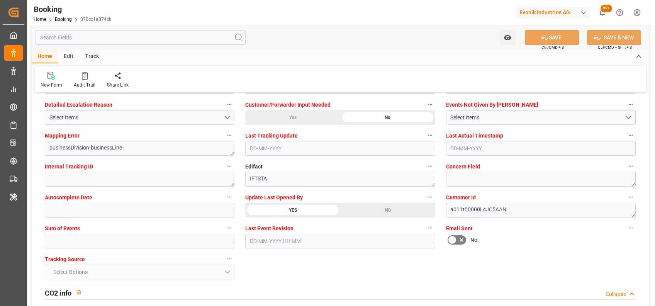
scroll to position [1478, 0]
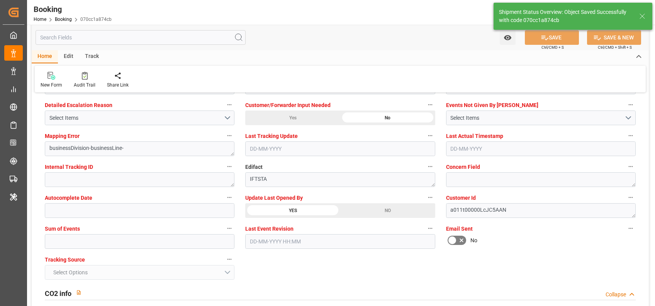
type textarea "[PERSON_NAME]"
type input "13-08-2025 11:37"
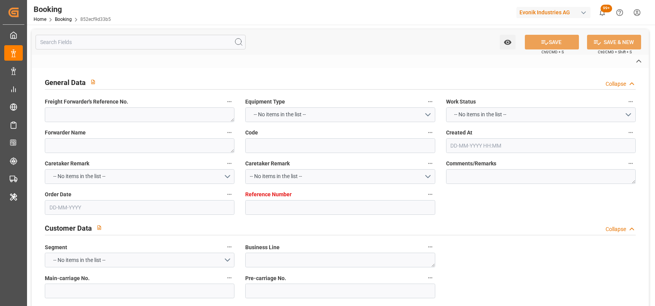
type textarea "250817210027"
type textarea "LESCHACO IBERIA SL [STREET_ADDRESS]. OF. C EDIFICIO MUNTADAS"
type input "852ecf9d33b5"
type input "3011560687"
type textarea "AT-AO"
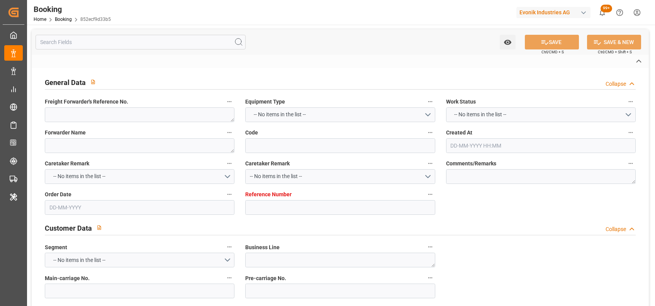
type input "4006627990"
type textarea "[PERSON_NAME][EMAIL_ADDRESS][DOMAIN_NAME]"
type textarea "CFR"
type textarea "[GEOGRAPHIC_DATA]"
type textarea "Evonik Plant 7000162537"
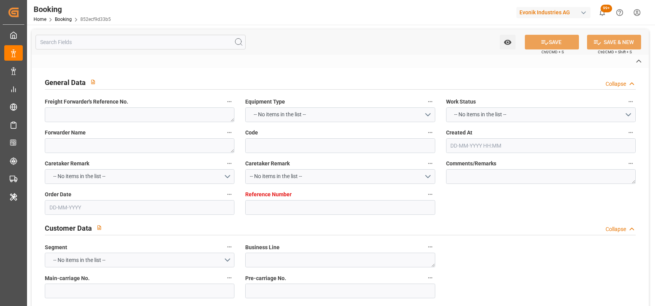
type textarea "5.1"
type textarea "2014"
type textarea "LA [PERSON_NAME] ([GEOGRAPHIC_DATA])"
type input "NONE"
type input "[GEOGRAPHIC_DATA]"
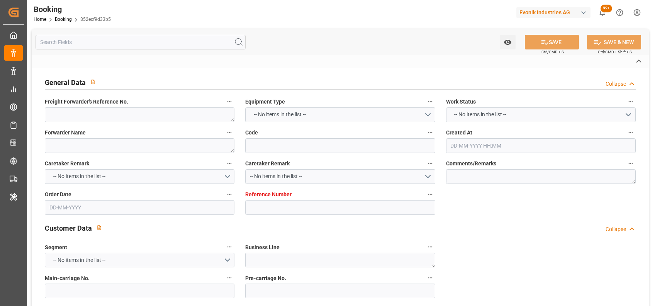
type input "[GEOGRAPHIC_DATA]"
type textarea "INPUT_Evonik_Seeburger_IFTSTA_1003030323_20250807134659550.edi"
type textarea "NWC/[GEOGRAPHIC_DATA] [GEOGRAPHIC_DATA] / [GEOGRAPHIC_DATA]-AO"
type textarea "INPUT_Evonik_Seeburger_LoadTenderOcean_1003018005_20250804104103693.xml,INPUT_E…"
type textarea "1003030323"
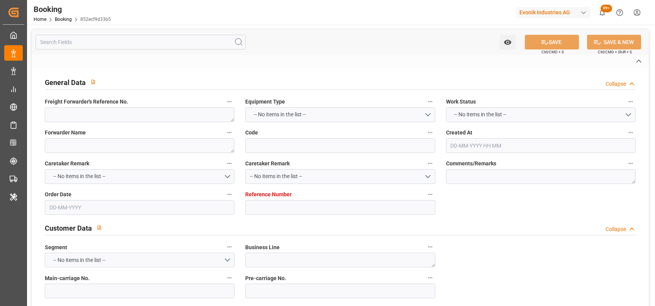
type textarea "Logward System"
type textarea "businessDivision-businessLine-"
type textarea "IFTSTA"
type textarea "a011t00000LcJC5AAN"
type textarea "No"
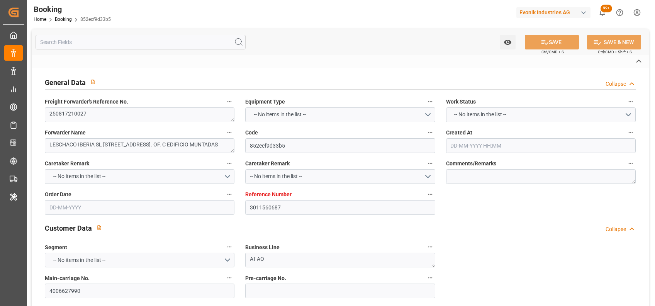
type input "3011560687"
type input "Dummy"
type input "Dummy Carrier"
type input "NLRTM"
type input "MACAS"
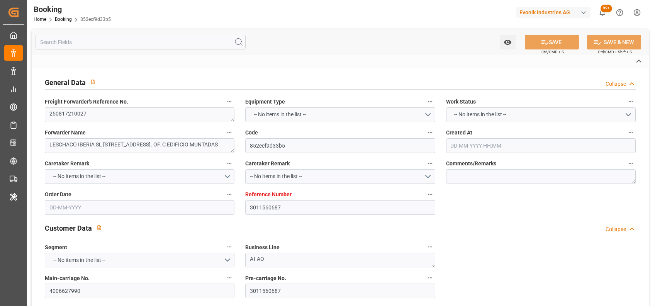
type input "[DATE] 08:43"
type input "[DATE]"
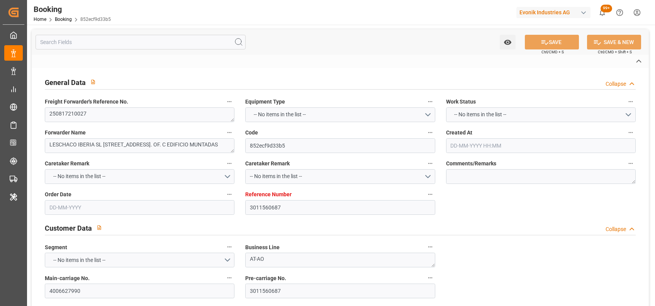
type input "[DATE] 11:49"
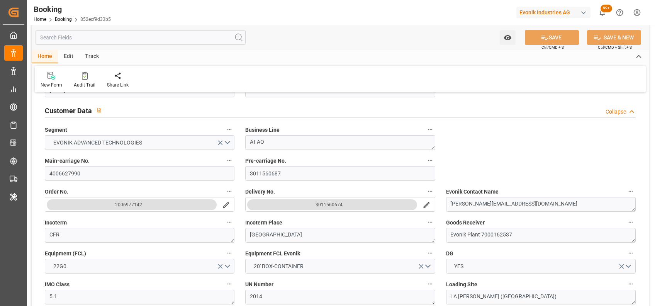
scroll to position [158, 0]
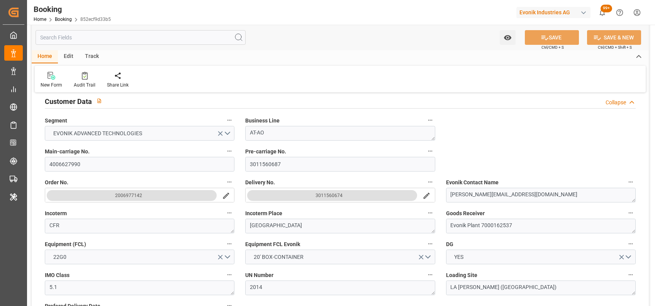
click at [346, 193] on button "3011560674" at bounding box center [332, 195] width 170 height 11
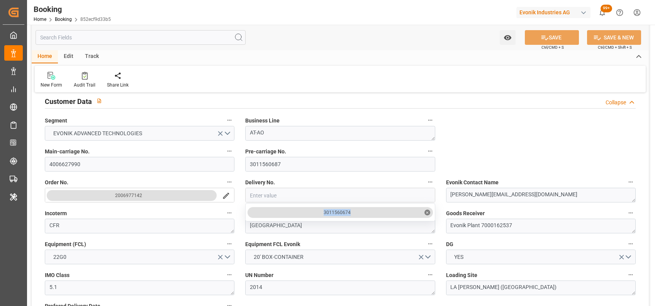
drag, startPoint x: 354, startPoint y: 210, endPoint x: 317, endPoint y: 214, distance: 37.3
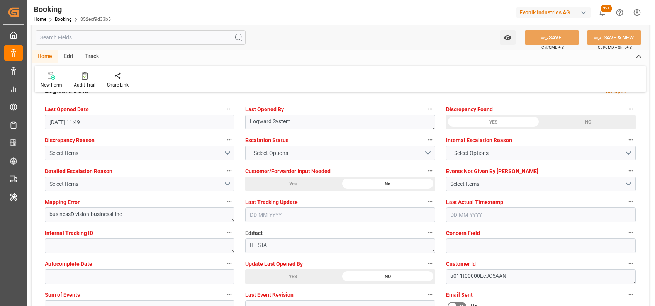
scroll to position [1413, 0]
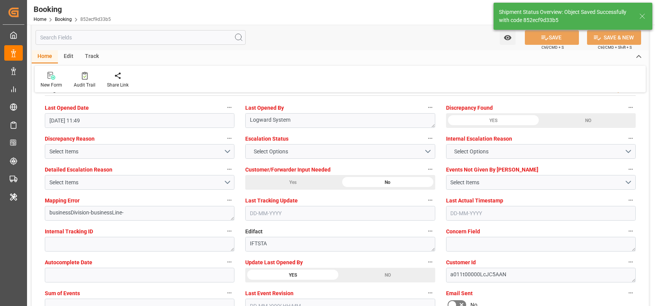
type textarea "[PERSON_NAME]"
type input "[DATE] 11:38"
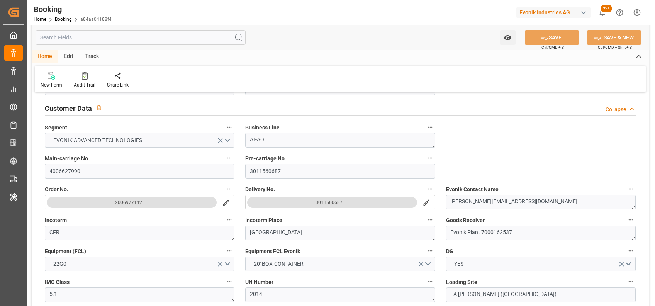
scroll to position [176, 0]
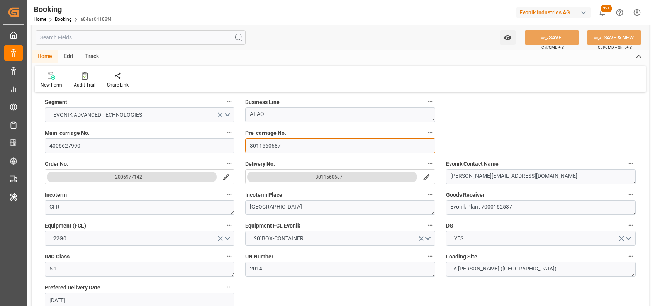
click at [272, 141] on input "3011560687" at bounding box center [340, 145] width 190 height 15
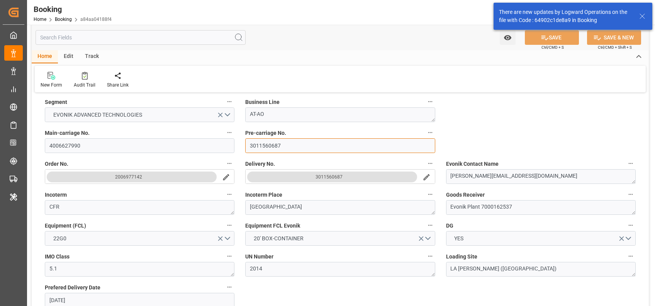
click at [272, 141] on input "3011560687" at bounding box center [340, 145] width 190 height 15
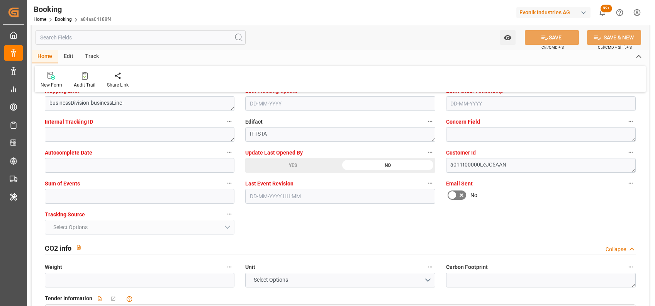
scroll to position [1524, 0]
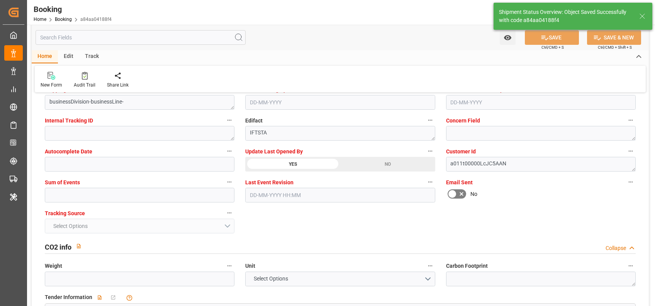
type input "13-08-2025 11:45"
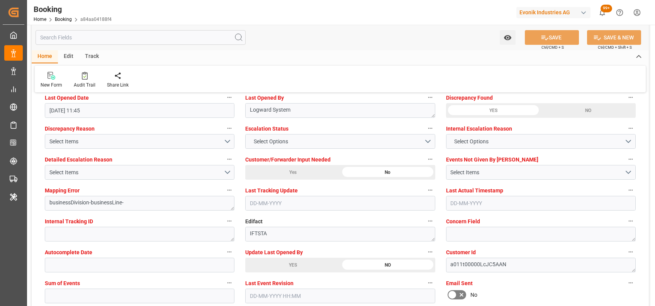
scroll to position [1427, 0]
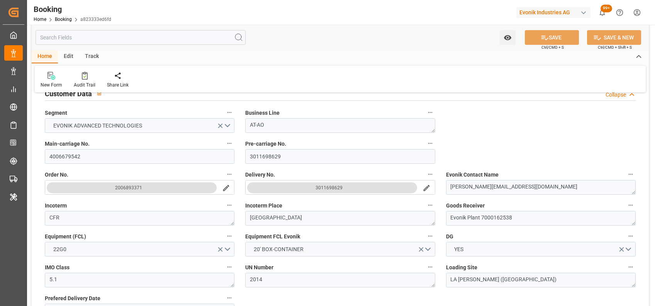
scroll to position [146, 0]
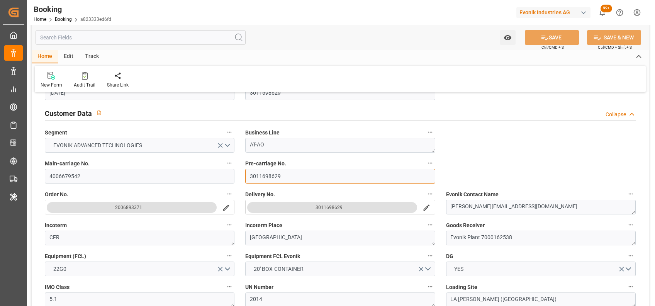
click at [269, 178] on input "3011698629" at bounding box center [340, 176] width 190 height 15
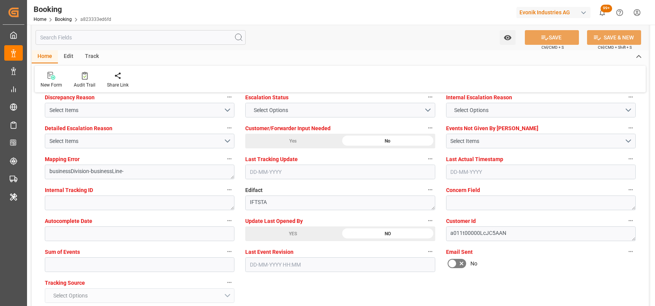
scroll to position [1456, 0]
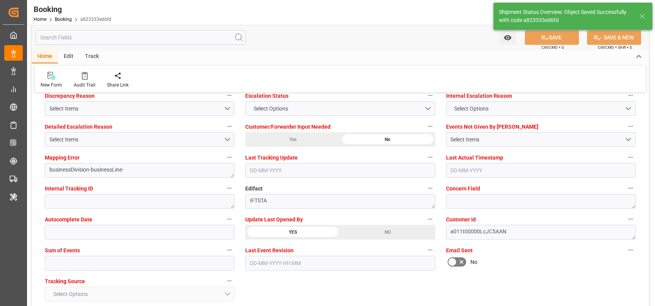
type textarea "[PERSON_NAME]"
type input "[DATE] 11:47"
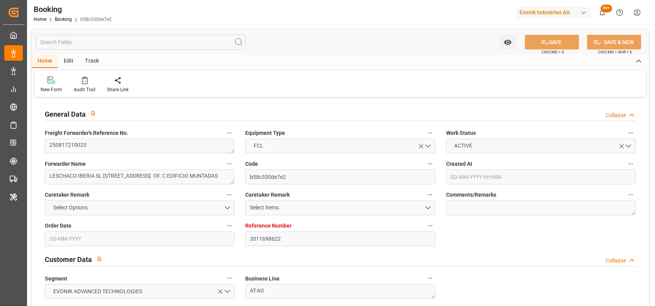
type input "[DATE] 08:36"
type input "[DATE]"
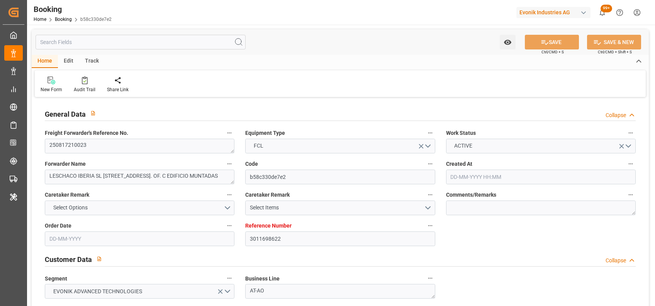
type input "[DATE] 09:47"
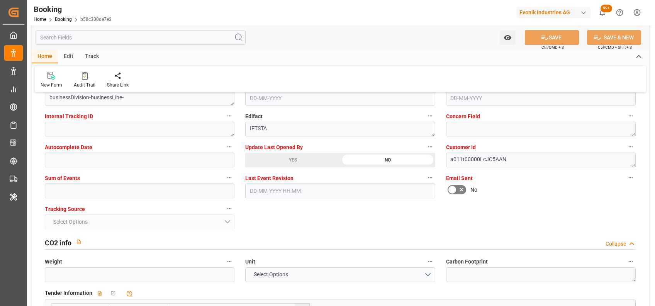
scroll to position [1529, 0]
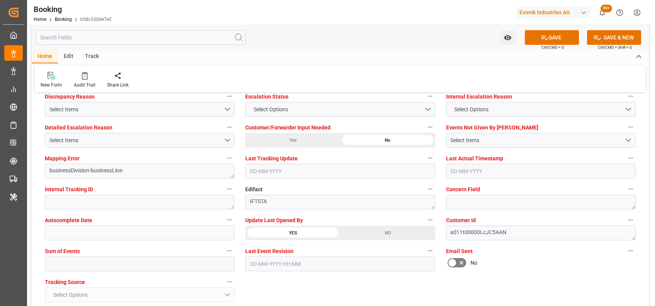
scroll to position [1417, 0]
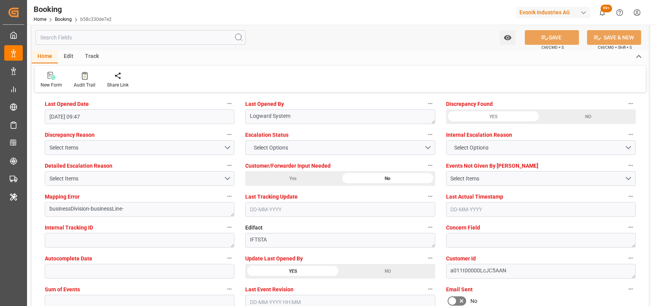
type textarea "[PERSON_NAME]"
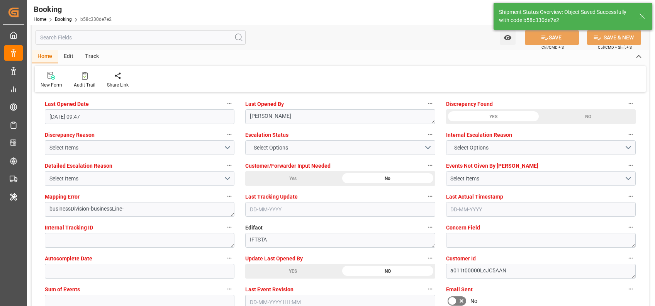
type input "[DATE] 11:48"
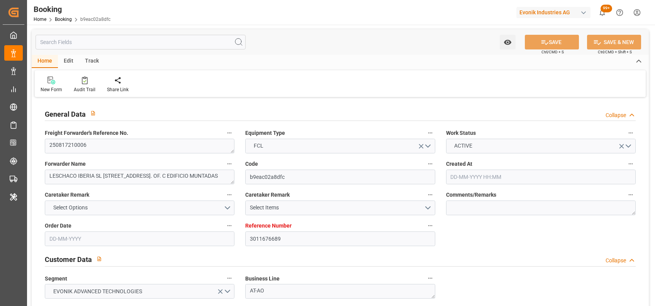
type input "[DATE] 13:54"
type input "[DATE]"
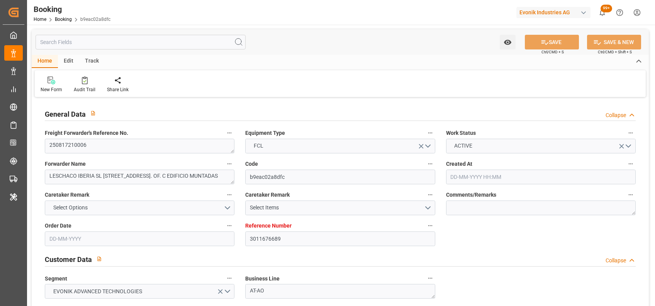
type input "[DATE] 09:45"
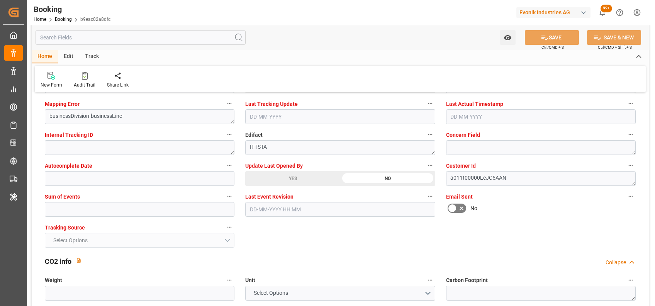
scroll to position [1507, 0]
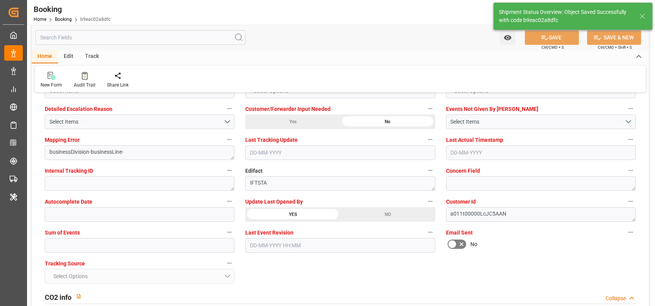
type textarea "[PERSON_NAME]"
type input "13-08-2025 11:48"
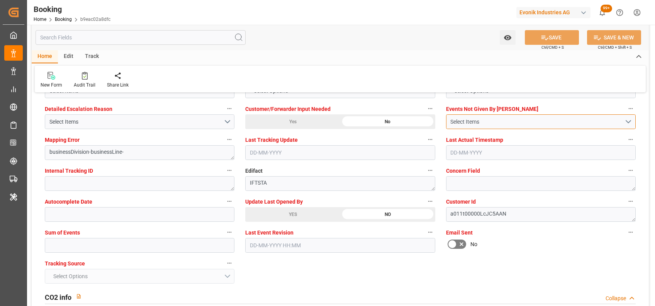
click at [586, 122] on div "Select Items" at bounding box center [537, 122] width 174 height 8
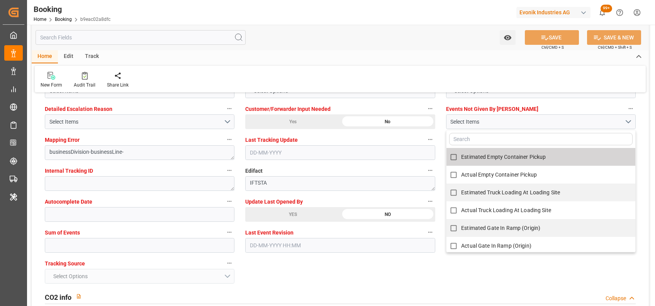
click at [439, 42] on div "Watch Option SAVE Ctrl/CMD + S SAVE & NEW Ctrl/CMD + Shift + S" at bounding box center [340, 37] width 617 height 25
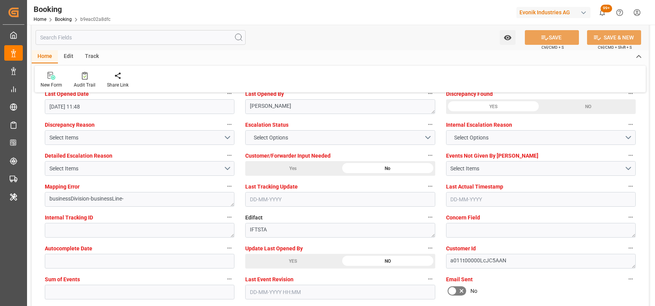
scroll to position [1430, 0]
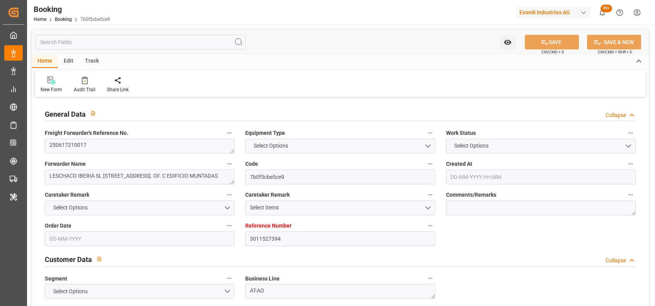
type input "3011527394"
type input "Dummy"
type input "Dummy Carrier"
type input "NLRTM"
type input "MACAS"
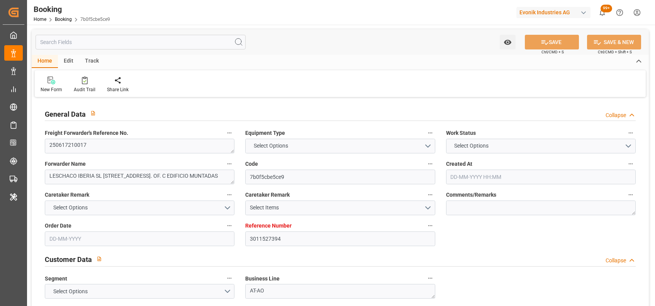
type input "[DATE] 10:07"
type input "[DATE]"
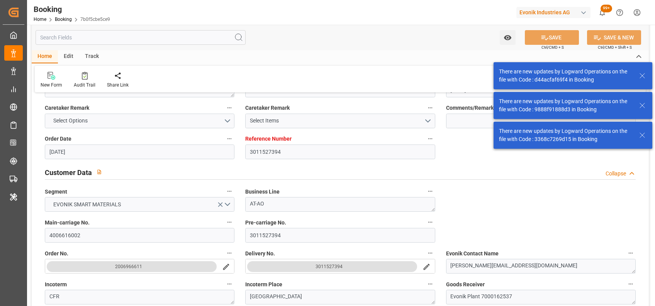
scroll to position [134, 0]
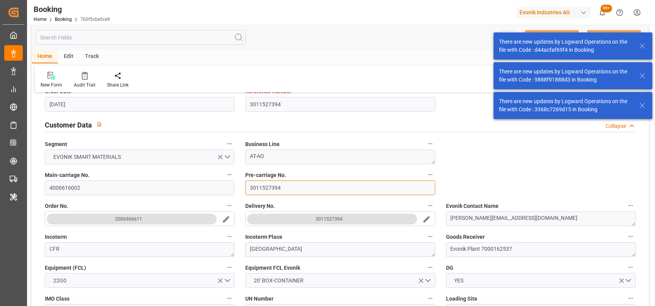
click at [279, 189] on input "3011527394" at bounding box center [340, 187] width 190 height 15
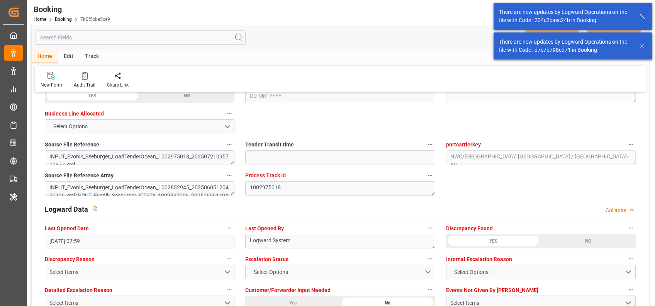
scroll to position [1433, 0]
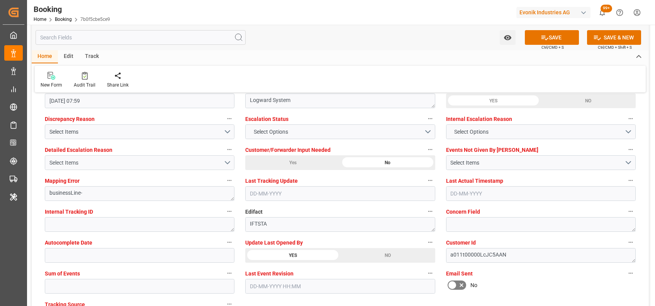
scroll to position [1392, 0]
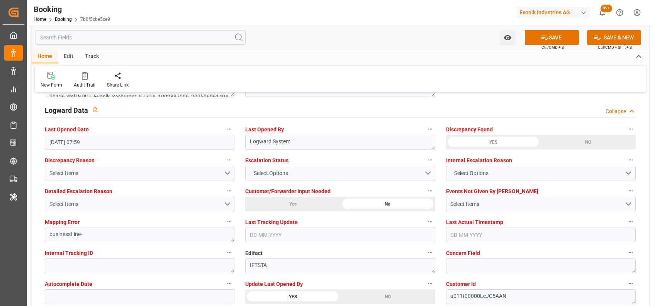
click at [311, 45] on div "Watch Option SAVE Ctrl/CMD + S SAVE & NEW Ctrl/CMD + Shift + S" at bounding box center [340, 37] width 617 height 25
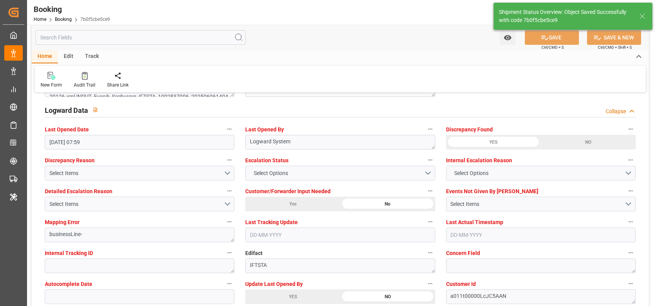
type input "13-08-2025 11:59"
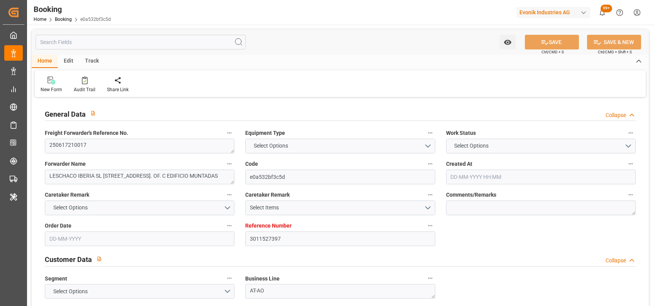
type input "3011527397"
type input "Dummy"
type input "Dummy Carrier"
type input "NLRTM"
type input "MACAS"
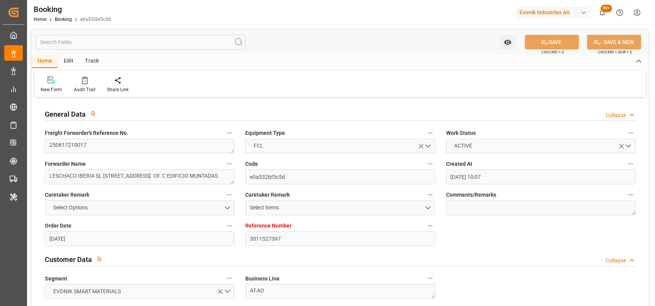
type input "[DATE] 10:07"
type input "[DATE]"
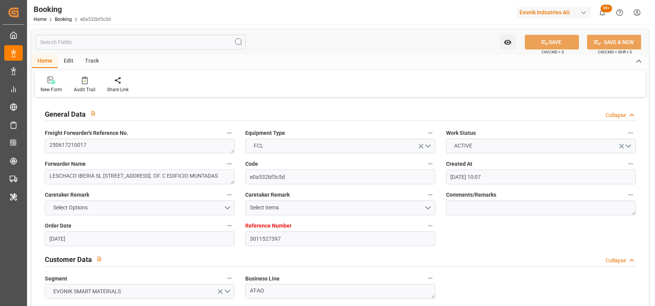
type input "[DATE] 07:59"
